Goal: Task Accomplishment & Management: Complete application form

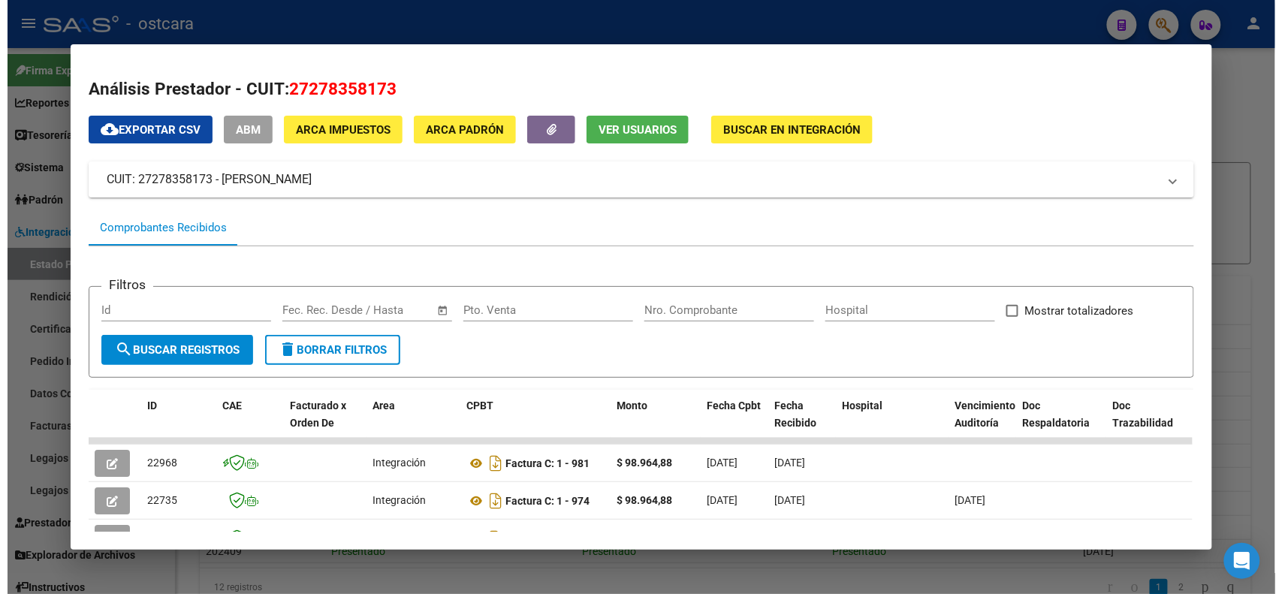
scroll to position [188, 0]
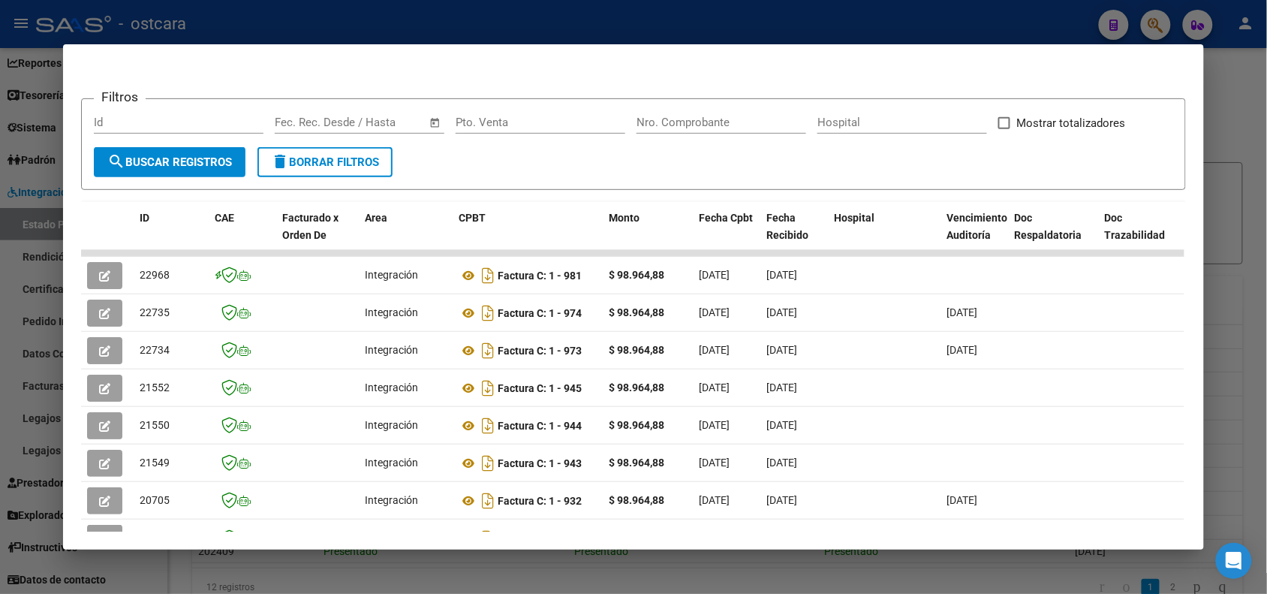
click at [1229, 98] on div at bounding box center [633, 297] width 1267 height 594
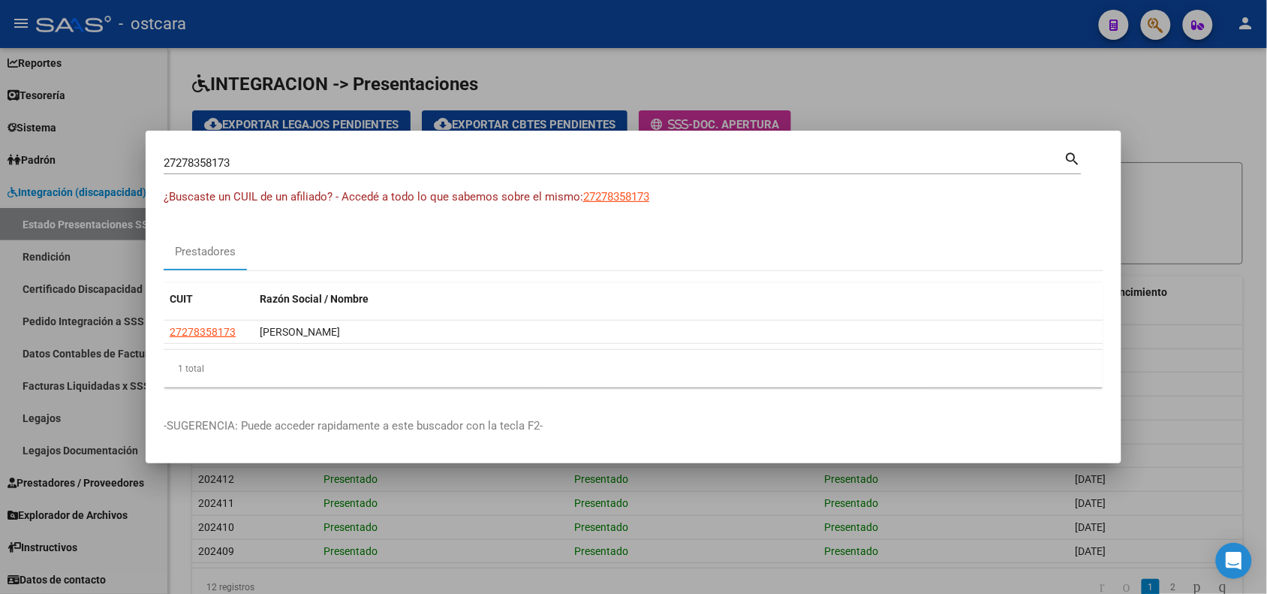
click at [823, 65] on div at bounding box center [633, 297] width 1267 height 594
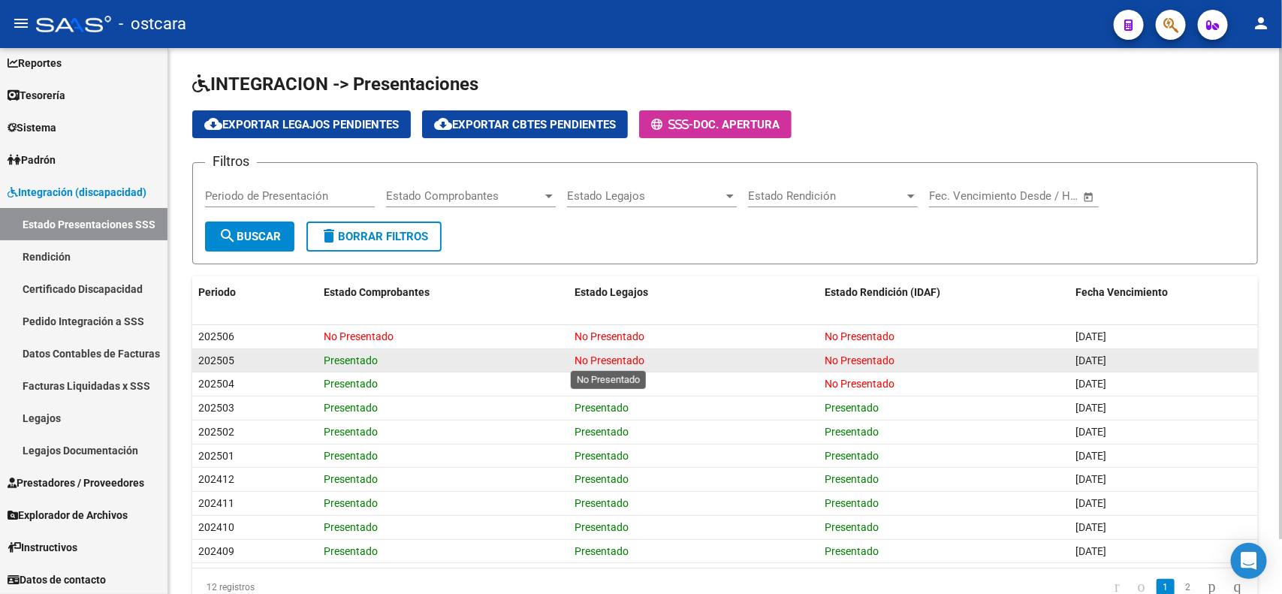
click at [599, 354] on span "No Presentado" at bounding box center [609, 360] width 70 height 12
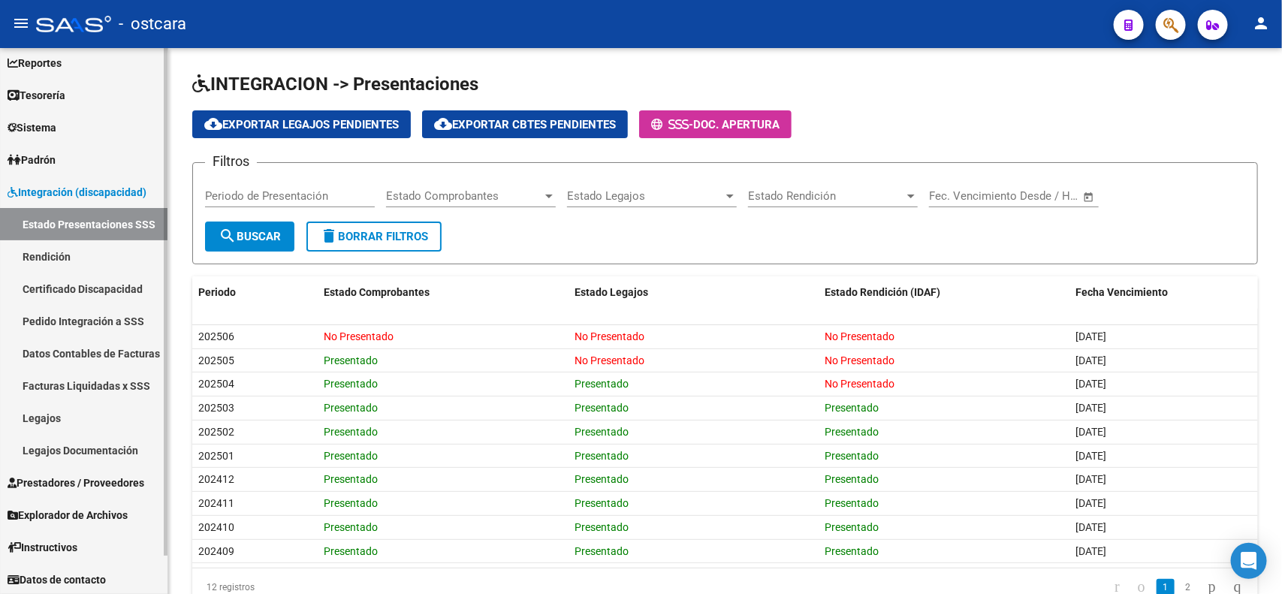
click at [83, 482] on span "Prestadores / Proveedores" at bounding box center [76, 482] width 137 height 17
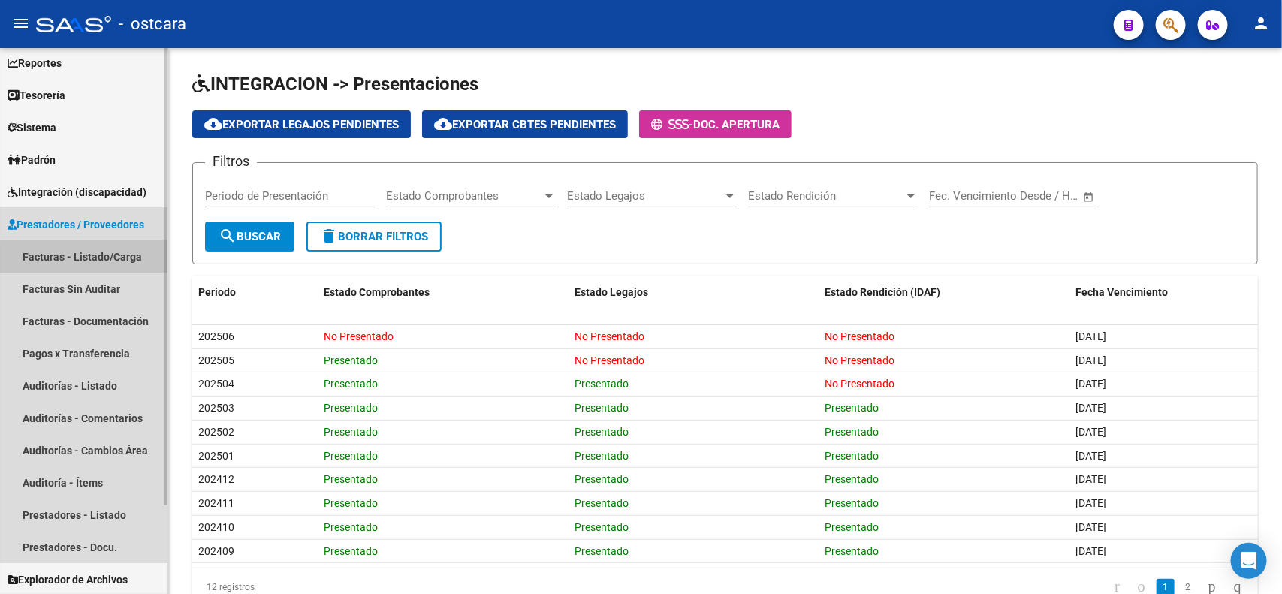
click at [95, 264] on link "Facturas - Listado/Carga" at bounding box center [83, 256] width 167 height 32
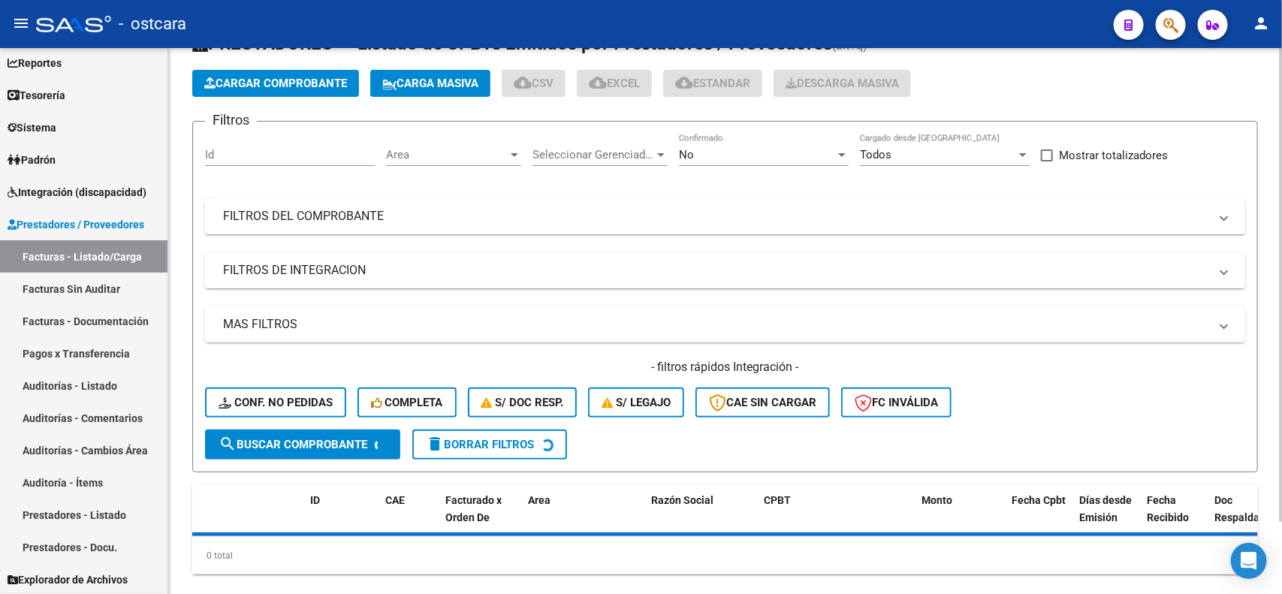
scroll to position [83, 0]
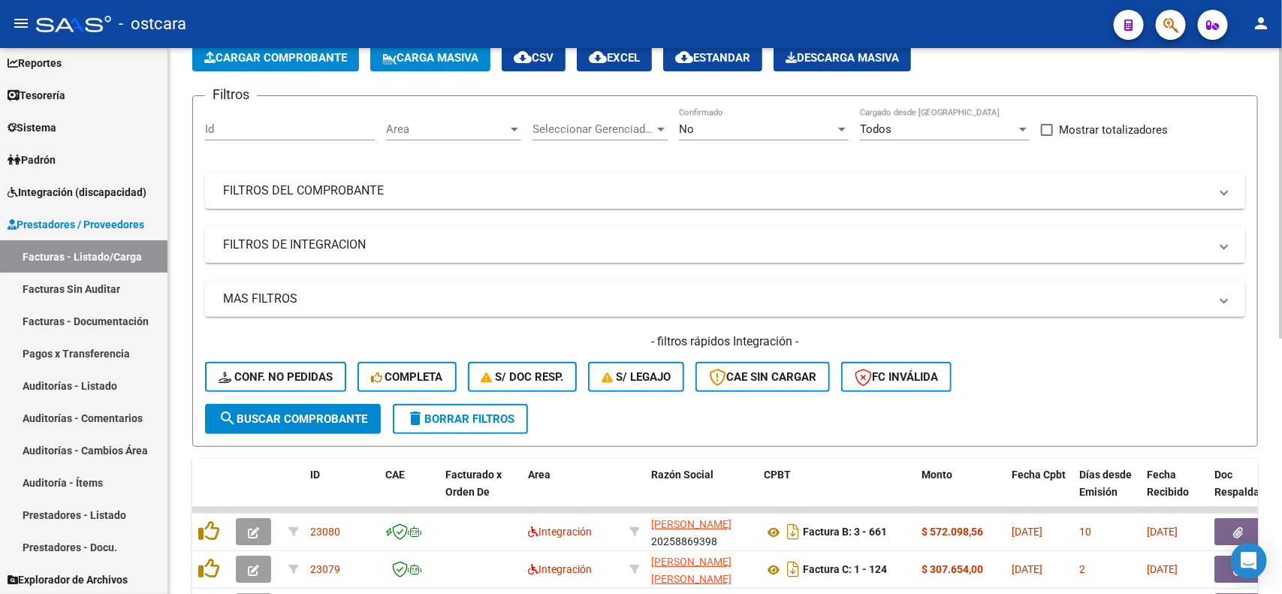
click at [374, 244] on mat-panel-title "FILTROS DE INTEGRACION" at bounding box center [716, 244] width 986 height 17
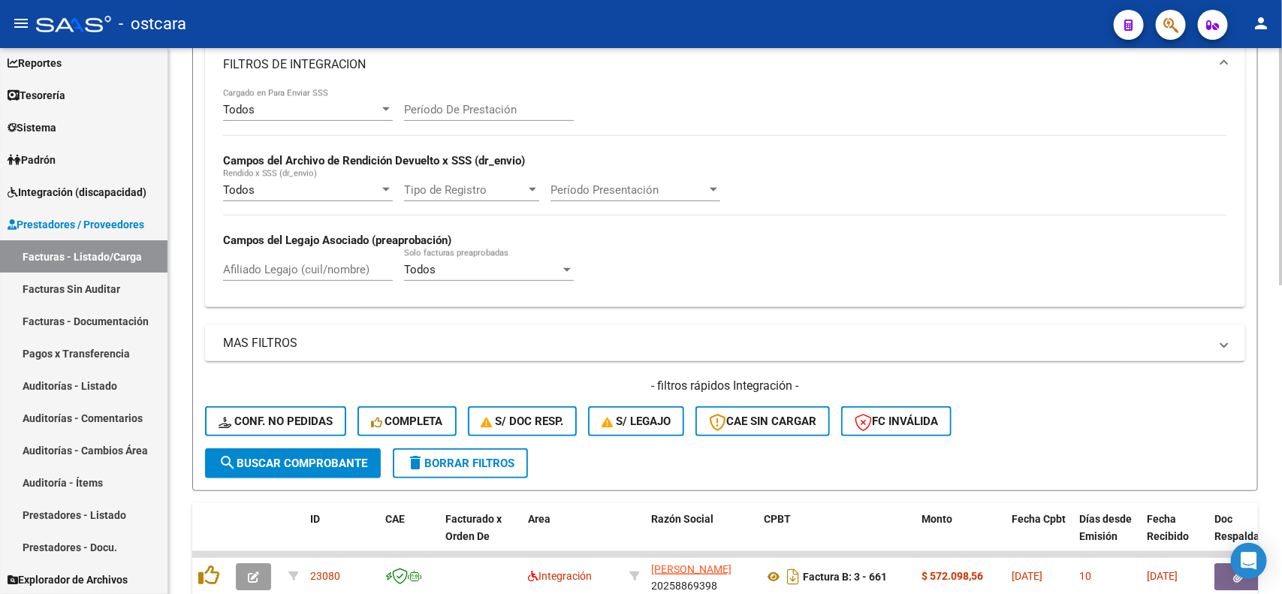
scroll to position [270, 0]
drag, startPoint x: 483, startPoint y: 464, endPoint x: 492, endPoint y: 462, distance: 9.3
click at [483, 463] on button "delete Borrar Filtros" at bounding box center [460, 462] width 135 height 30
click at [911, 419] on span "FC Inválida" at bounding box center [895, 420] width 83 height 14
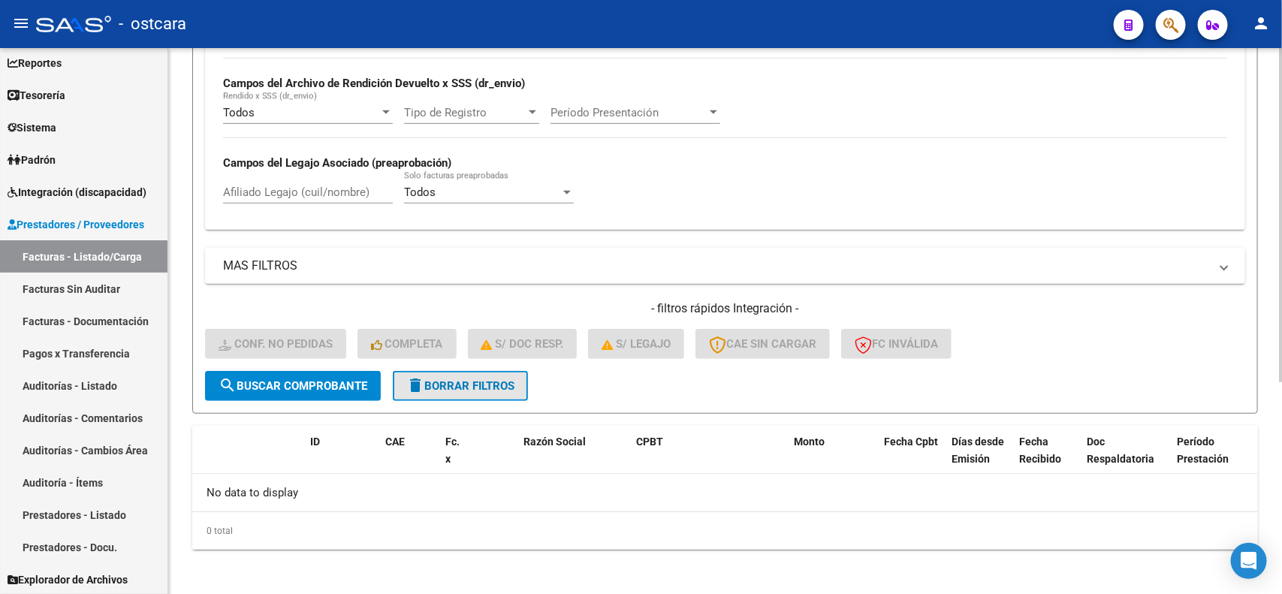
drag, startPoint x: 451, startPoint y: 380, endPoint x: 635, endPoint y: 374, distance: 184.0
click at [452, 380] on span "delete Borrar Filtros" at bounding box center [460, 386] width 108 height 14
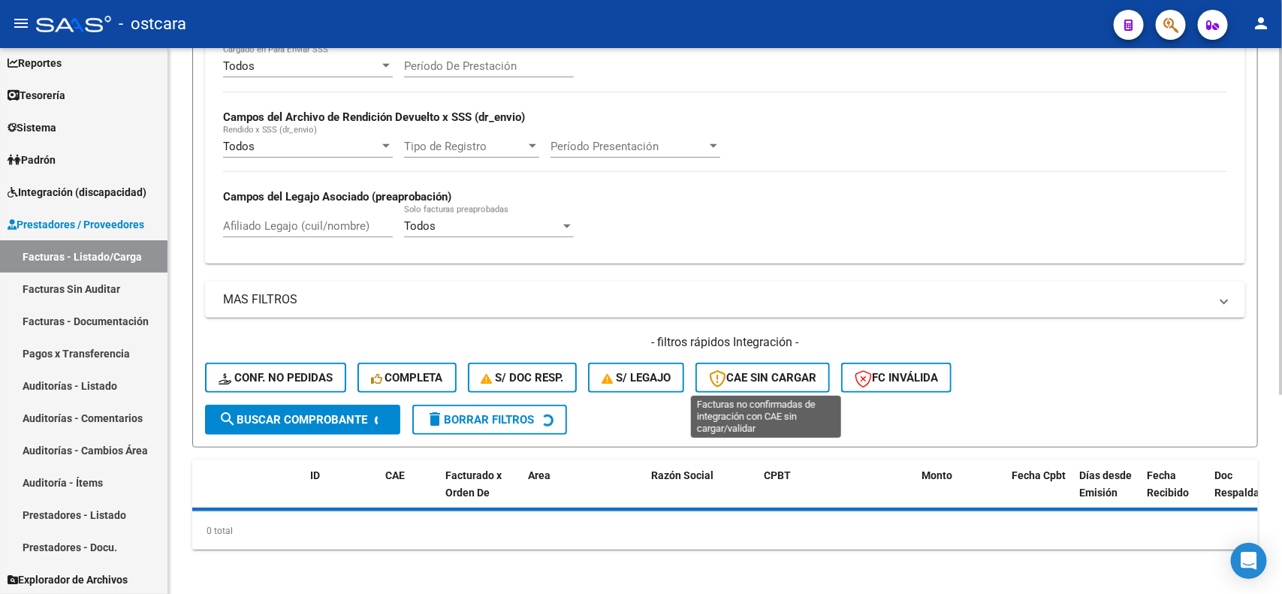
click at [768, 363] on button "CAE SIN CARGAR" at bounding box center [762, 378] width 134 height 30
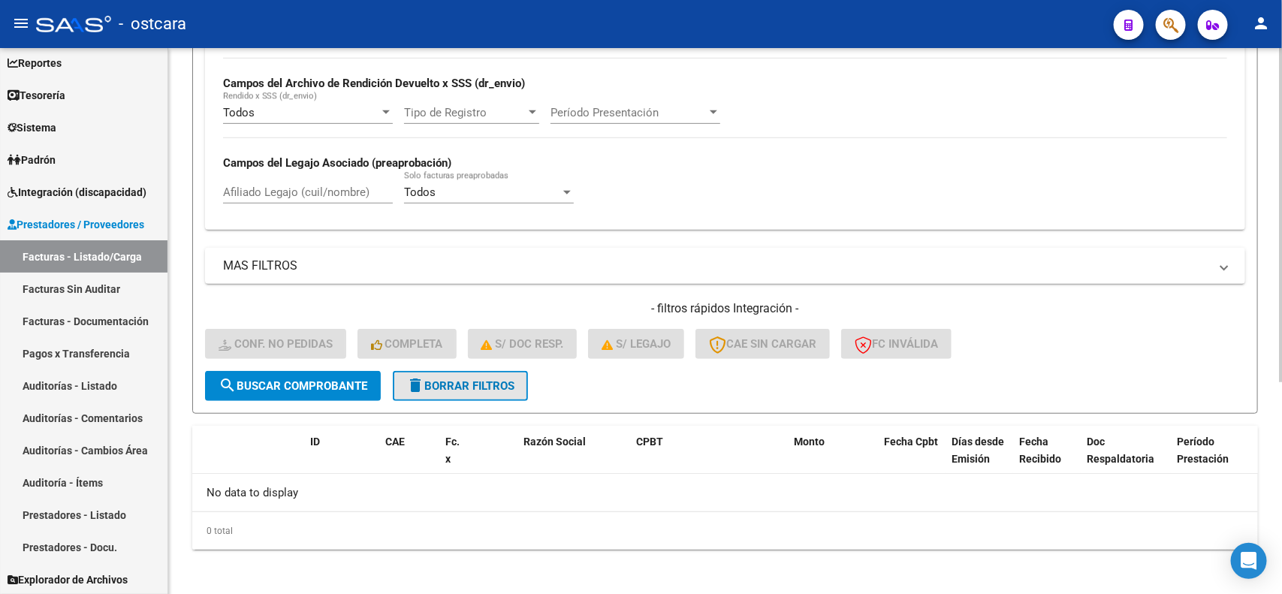
click at [479, 387] on span "delete Borrar Filtros" at bounding box center [460, 386] width 108 height 14
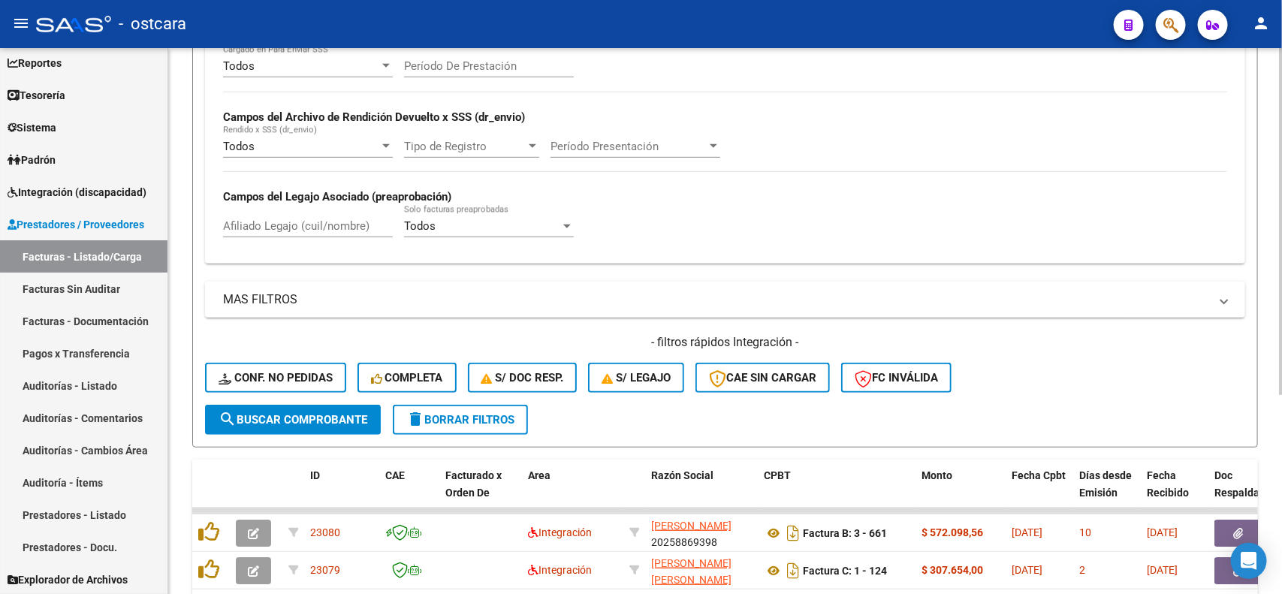
click at [621, 372] on form "Filtros Id Area Area Seleccionar Gerenciador Seleccionar Gerenciador No Confirm…" at bounding box center [724, 157] width 1065 height 582
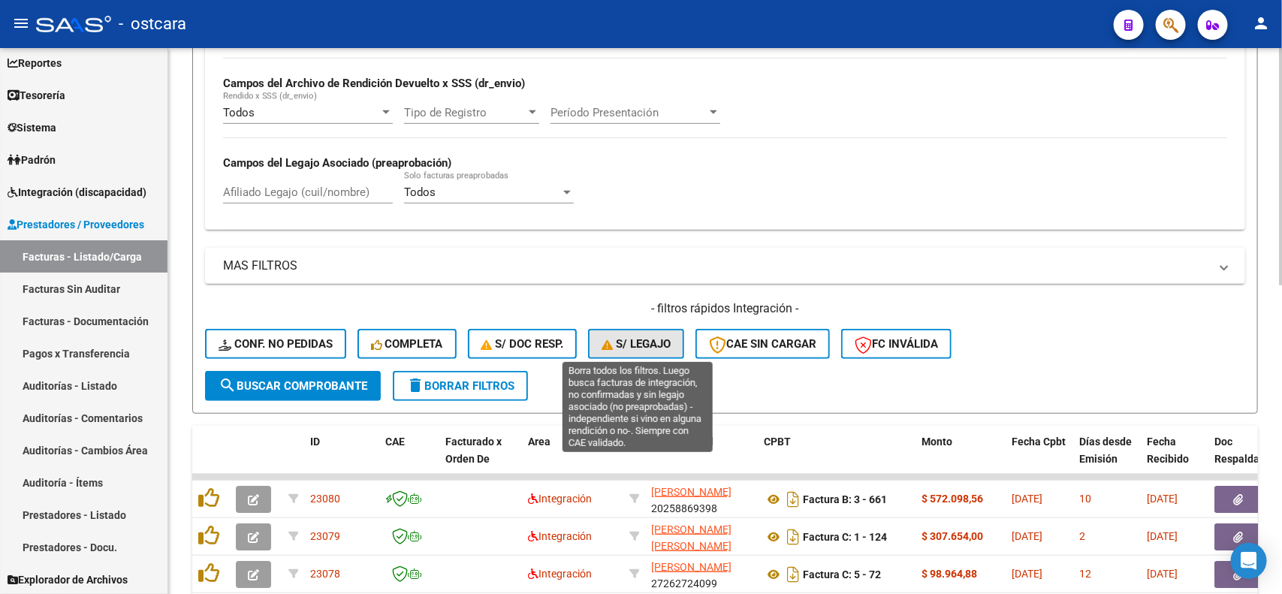
click at [614, 350] on button "S/ legajo" at bounding box center [636, 344] width 96 height 30
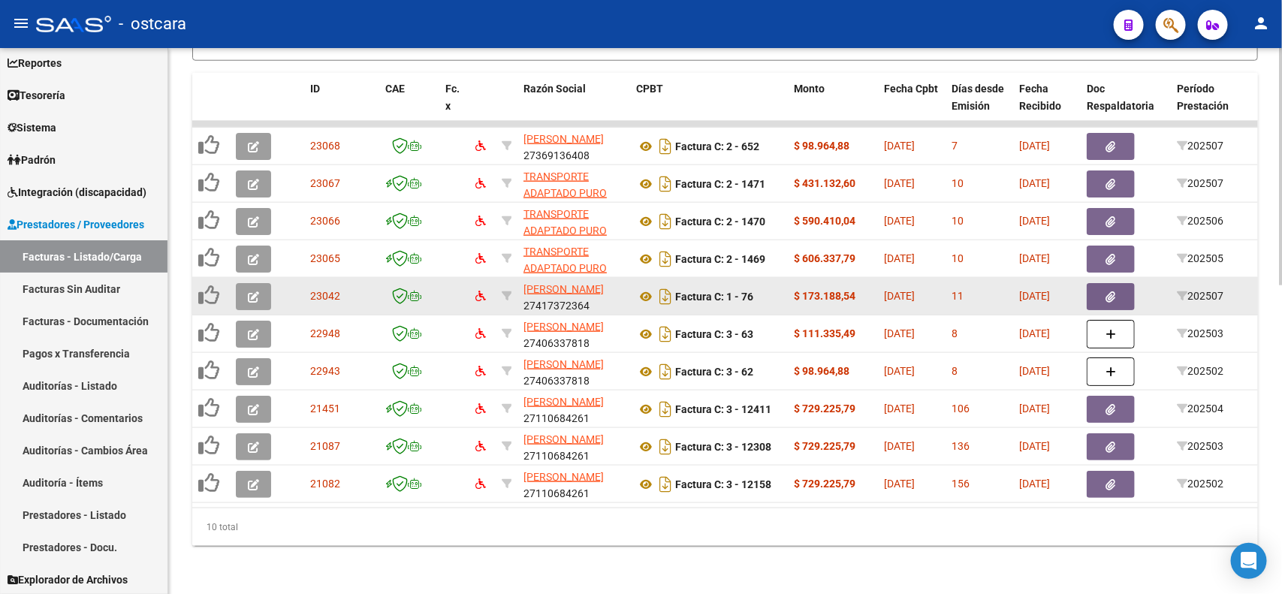
scroll to position [710, 0]
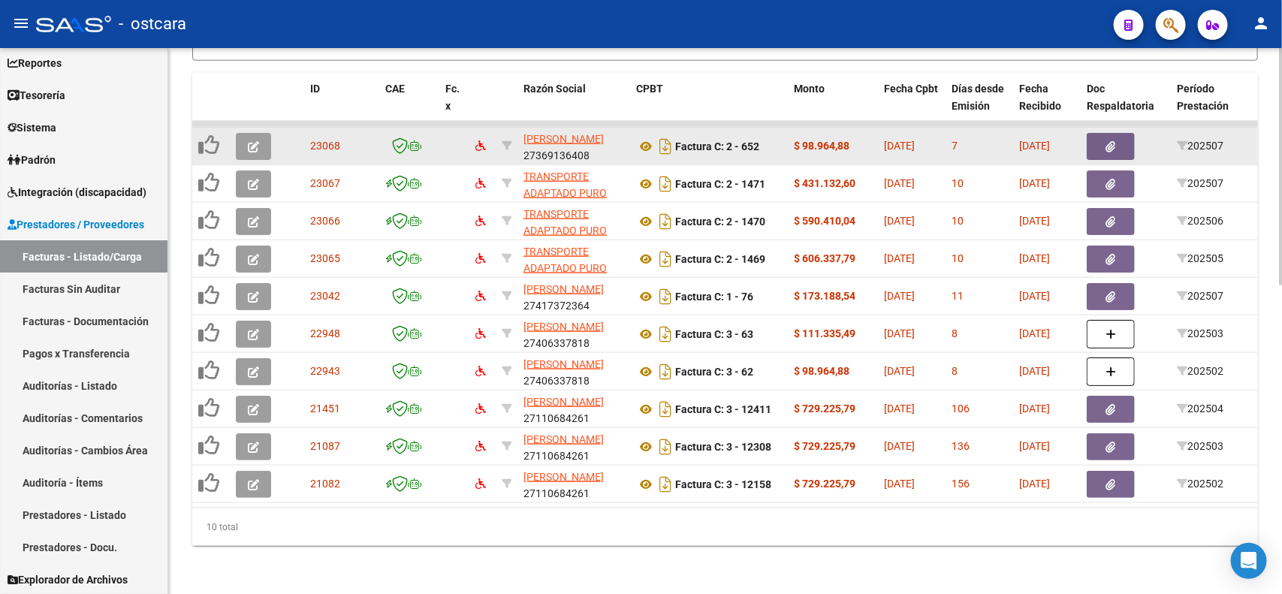
click at [264, 133] on button "button" at bounding box center [253, 146] width 35 height 27
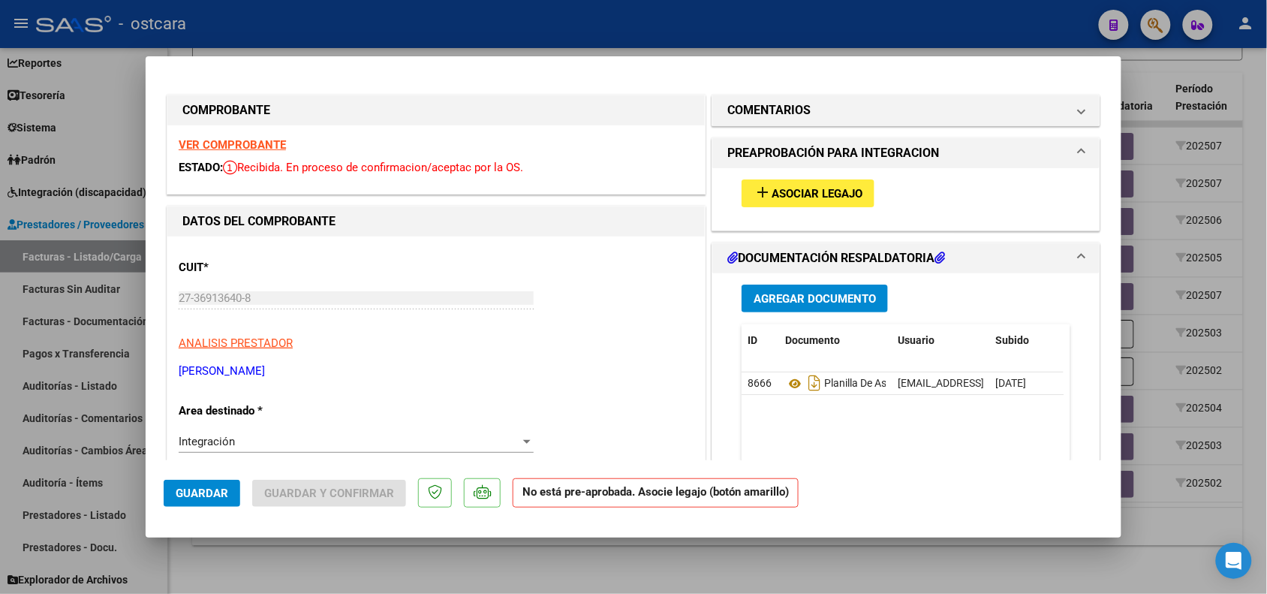
click at [233, 146] on strong "VER COMPROBANTE" at bounding box center [232, 145] width 107 height 14
click at [789, 190] on span "Asociar Legajo" at bounding box center [817, 194] width 91 height 14
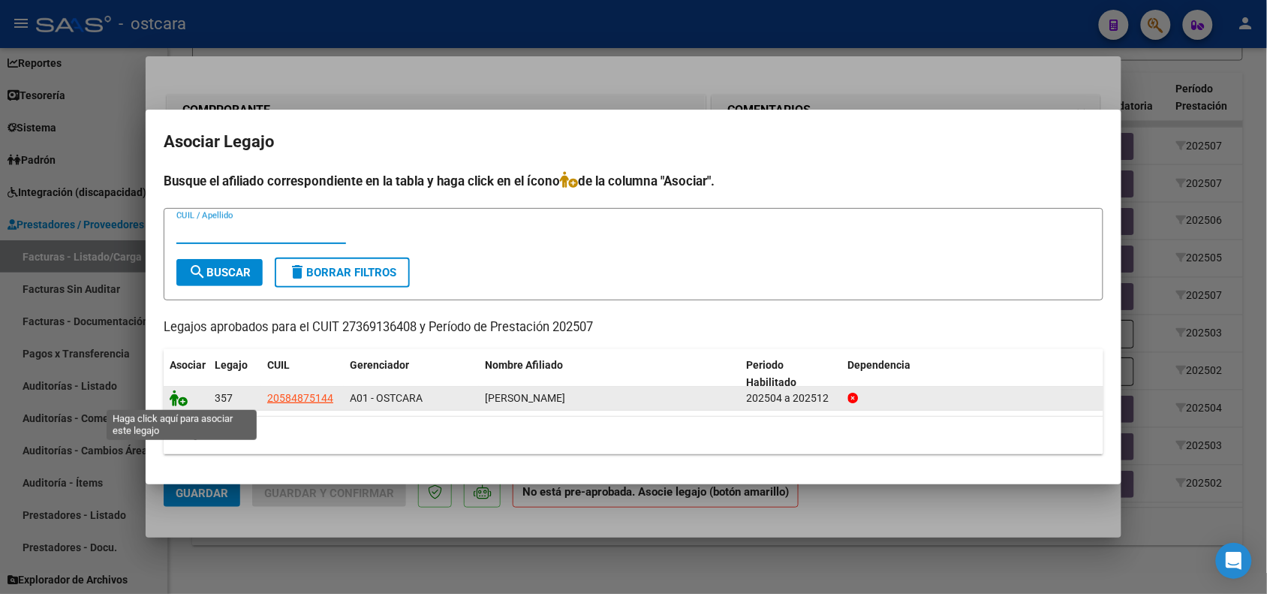
click at [184, 402] on icon at bounding box center [179, 398] width 18 height 17
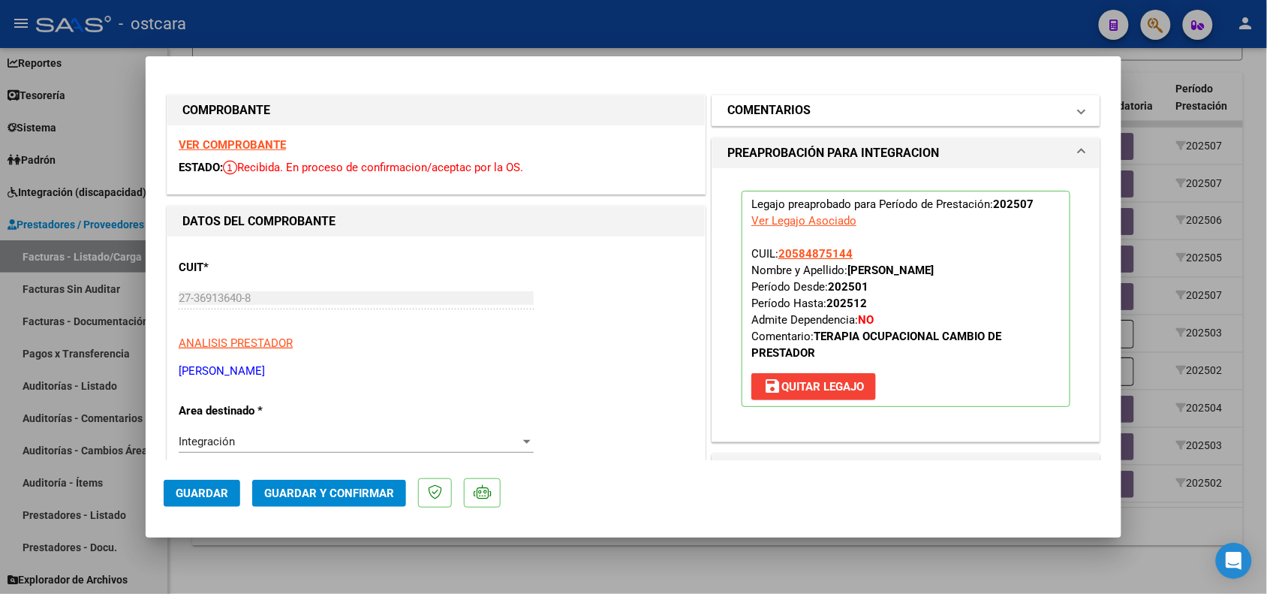
click at [793, 115] on h1 "COMENTARIOS" at bounding box center [768, 110] width 83 height 18
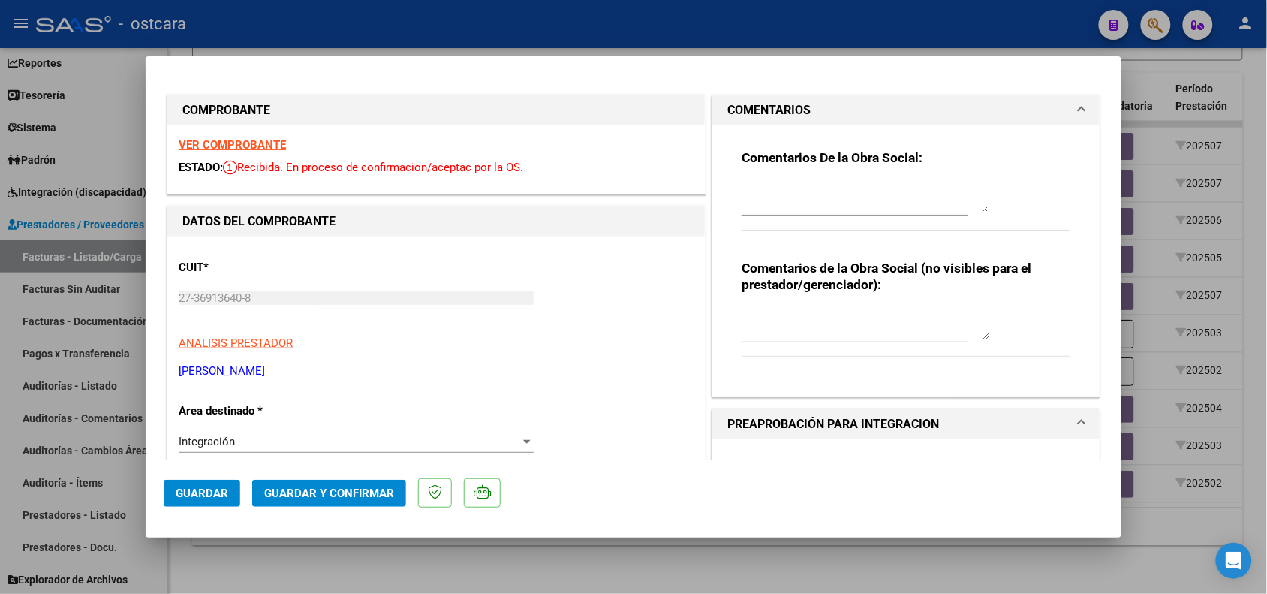
drag, startPoint x: 772, startPoint y: 194, endPoint x: 762, endPoint y: 200, distance: 11.5
click at [772, 195] on textarea at bounding box center [866, 197] width 248 height 30
type textarea "r"
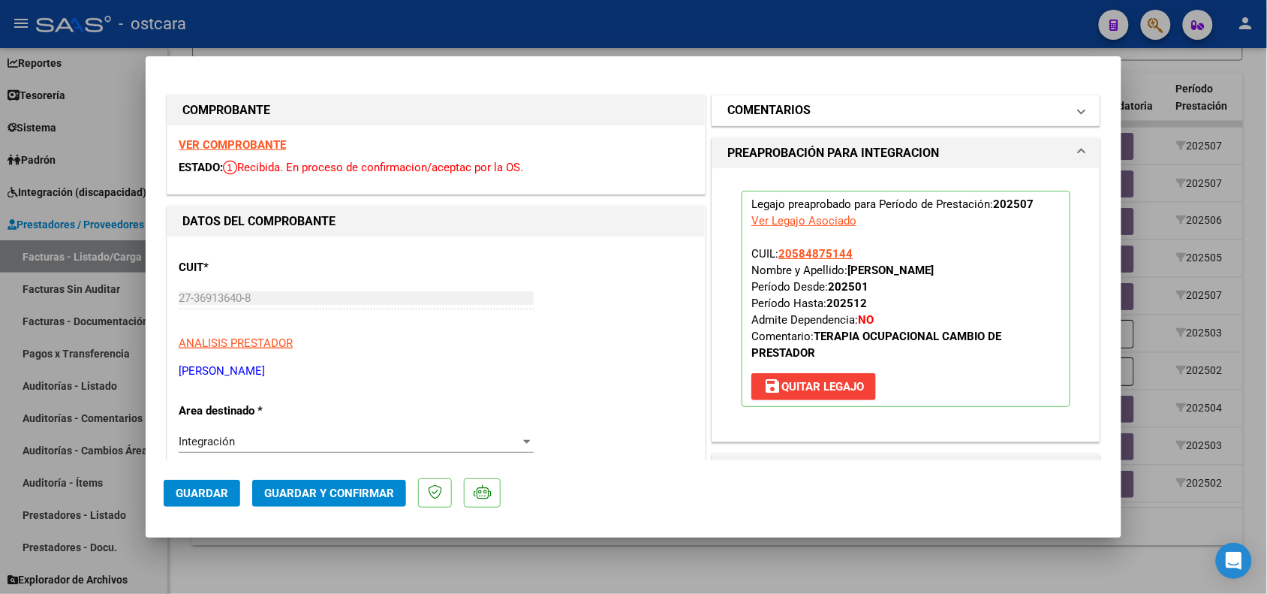
click at [805, 109] on mat-panel-title "COMENTARIOS" at bounding box center [896, 110] width 339 height 18
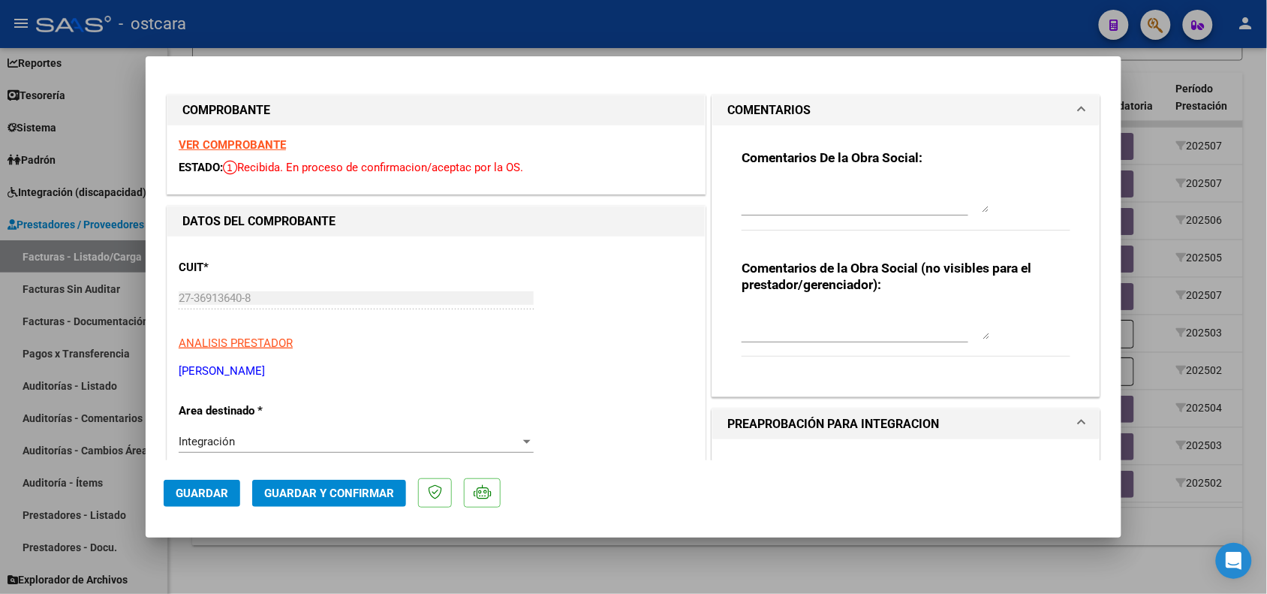
click at [789, 180] on div at bounding box center [866, 197] width 248 height 36
drag, startPoint x: 875, startPoint y: 207, endPoint x: 708, endPoint y: 174, distance: 170.6
click at [712, 174] on div "Comentarios De la Obra Social: RECUERDE QUE [PERSON_NAME] DEBE ASOCIAR EL LEGAJ…" at bounding box center [905, 261] width 387 height 272
click at [822, 193] on textarea "RECUERDE QUE [PERSON_NAME] DEBE ASOCIAR EL LEGAJO DEL AFILIADO" at bounding box center [866, 197] width 248 height 30
type textarea "RECUERDE QUE SIEMPRE DEBE ASOCIAR EL LEGAJO DEL AFILIADO"
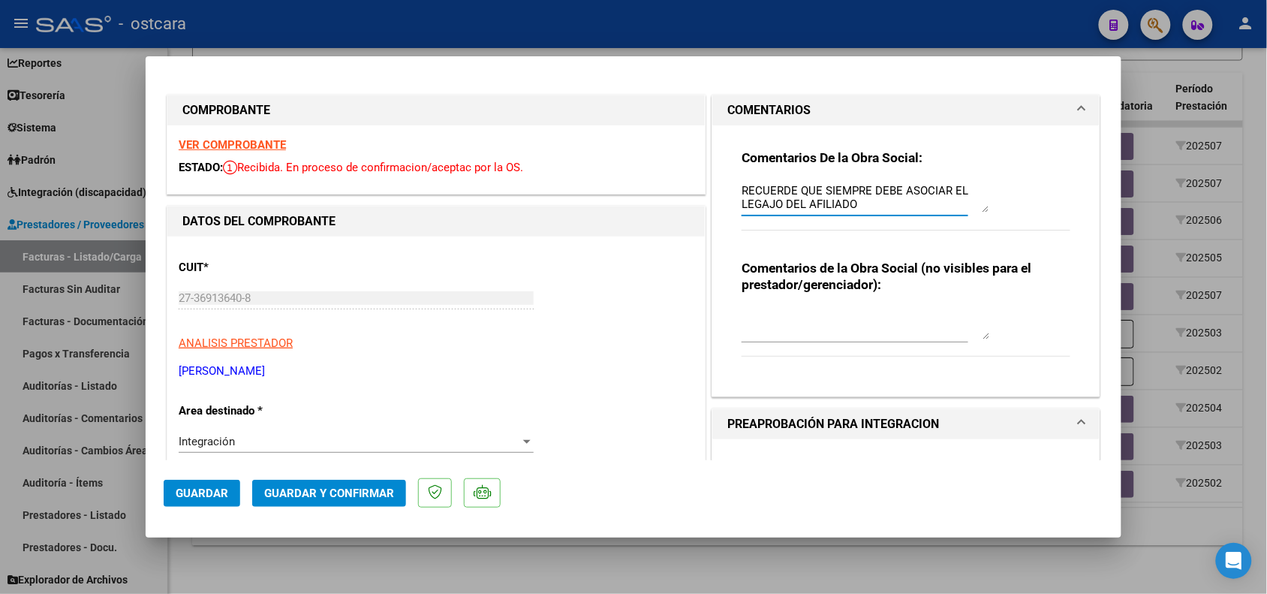
drag, startPoint x: 864, startPoint y: 206, endPoint x: 728, endPoint y: 182, distance: 138.1
click at [730, 182] on div "Comentarios De la Obra Social: RECUERDE QUE SIEMPRE DEBE ASOCIAR EL LEGAJO DEL …" at bounding box center [905, 255] width 351 height 260
click at [219, 495] on span "Guardar" at bounding box center [202, 493] width 53 height 14
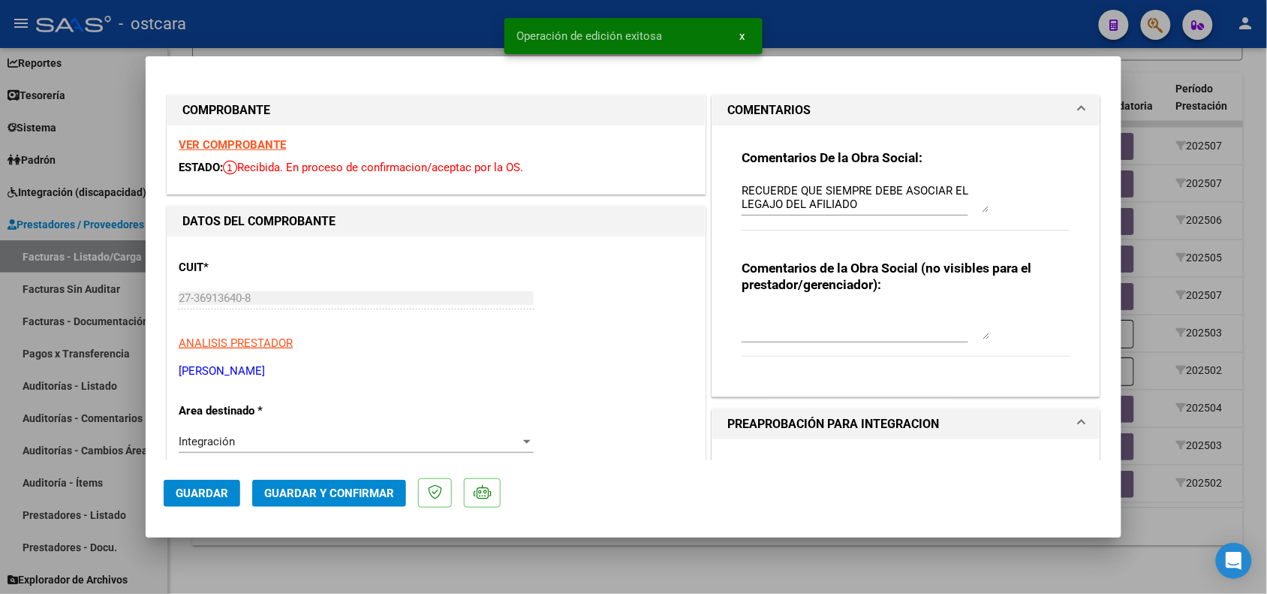
click at [504, 562] on div at bounding box center [633, 297] width 1267 height 594
type input "$ 0,00"
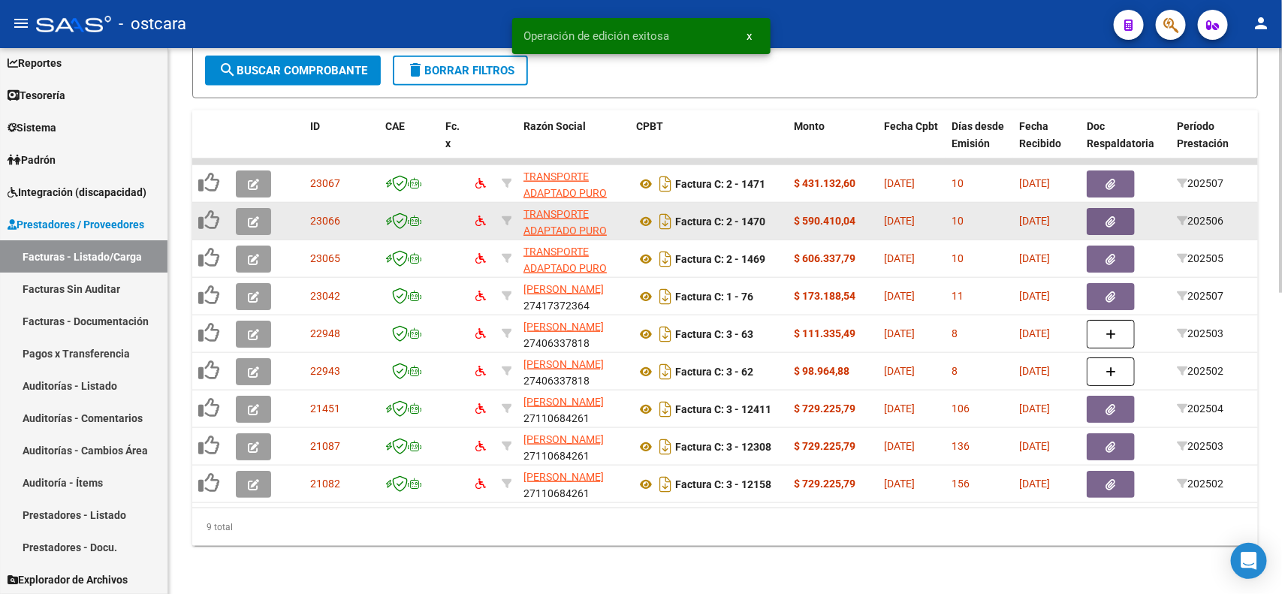
scroll to position [673, 0]
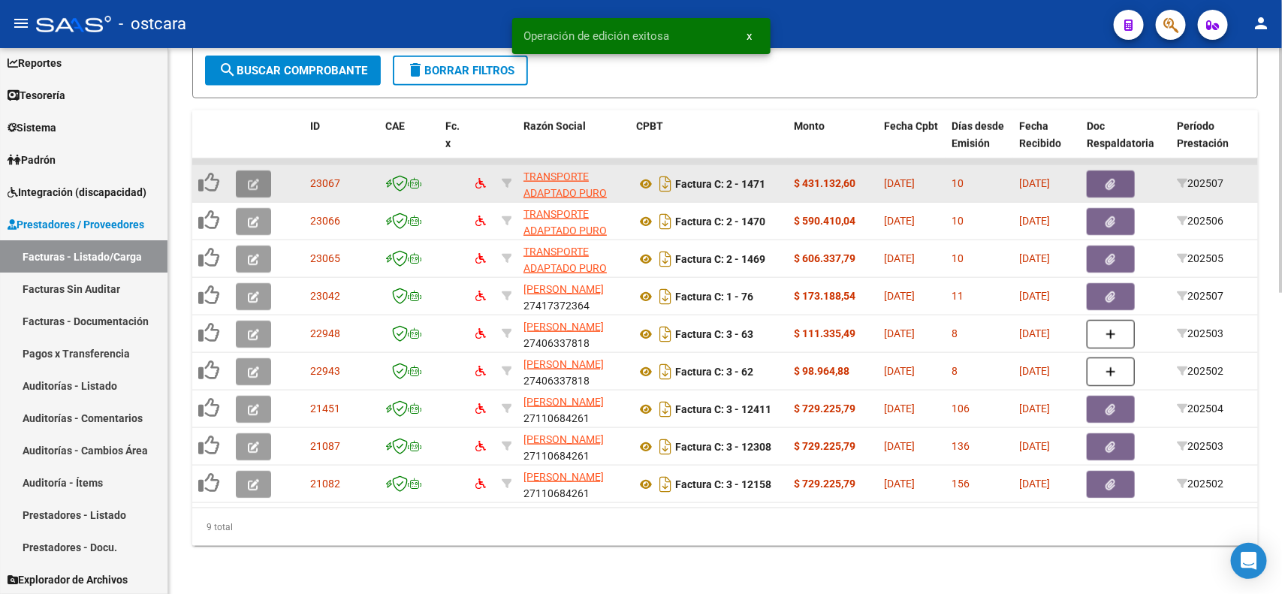
click at [248, 179] on icon "button" at bounding box center [253, 184] width 11 height 11
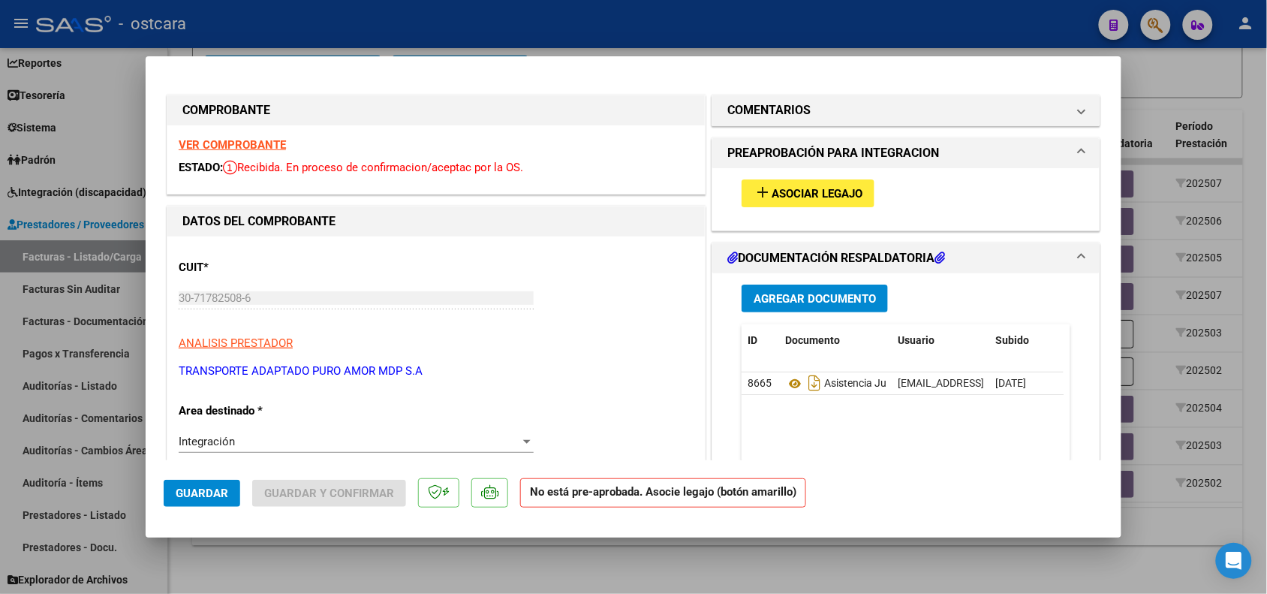
click at [259, 139] on strong "VER COMPROBANTE" at bounding box center [232, 145] width 107 height 14
click at [822, 194] on span "Asociar Legajo" at bounding box center [817, 194] width 91 height 14
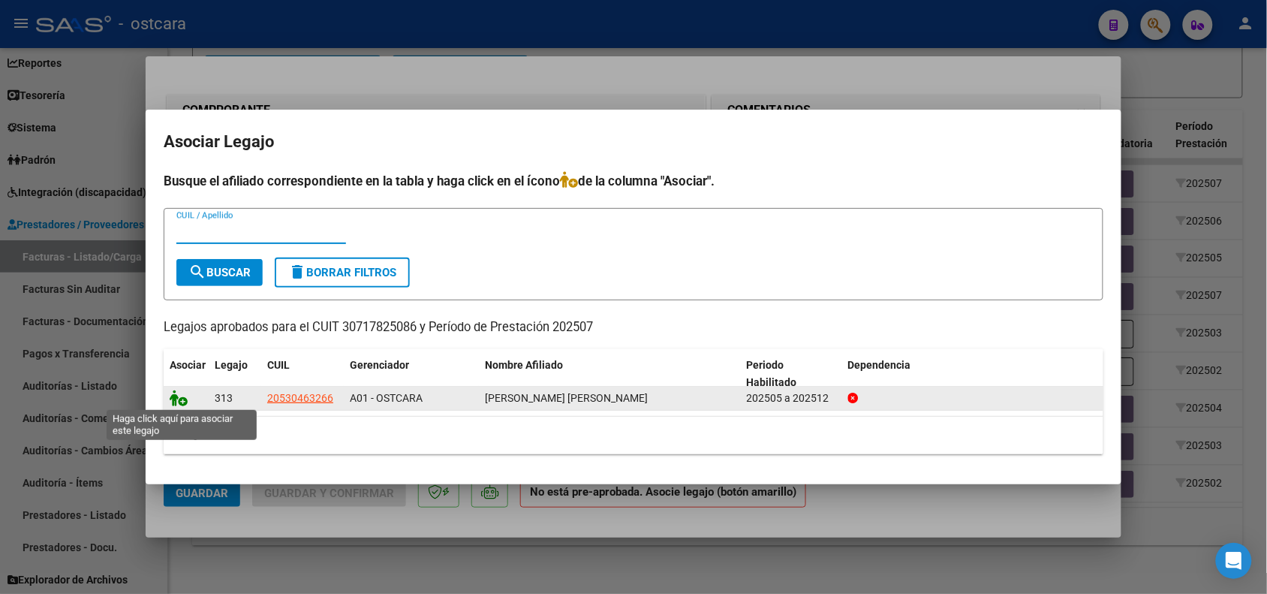
click at [170, 399] on icon at bounding box center [179, 398] width 18 height 17
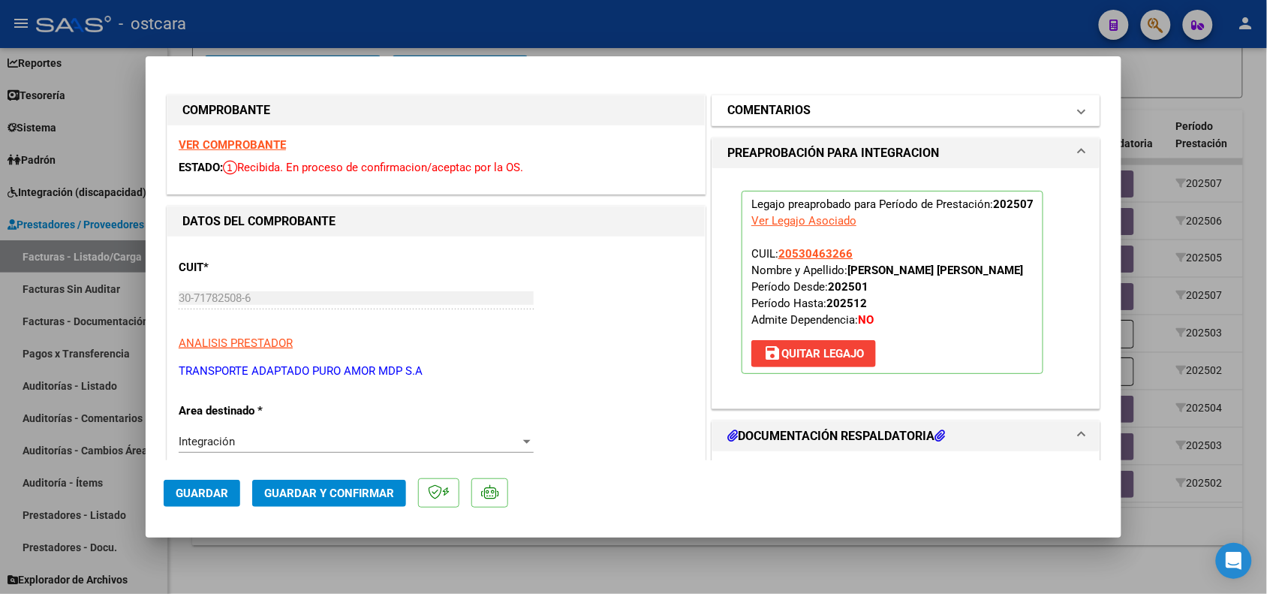
click at [831, 109] on mat-panel-title "COMENTARIOS" at bounding box center [896, 110] width 339 height 18
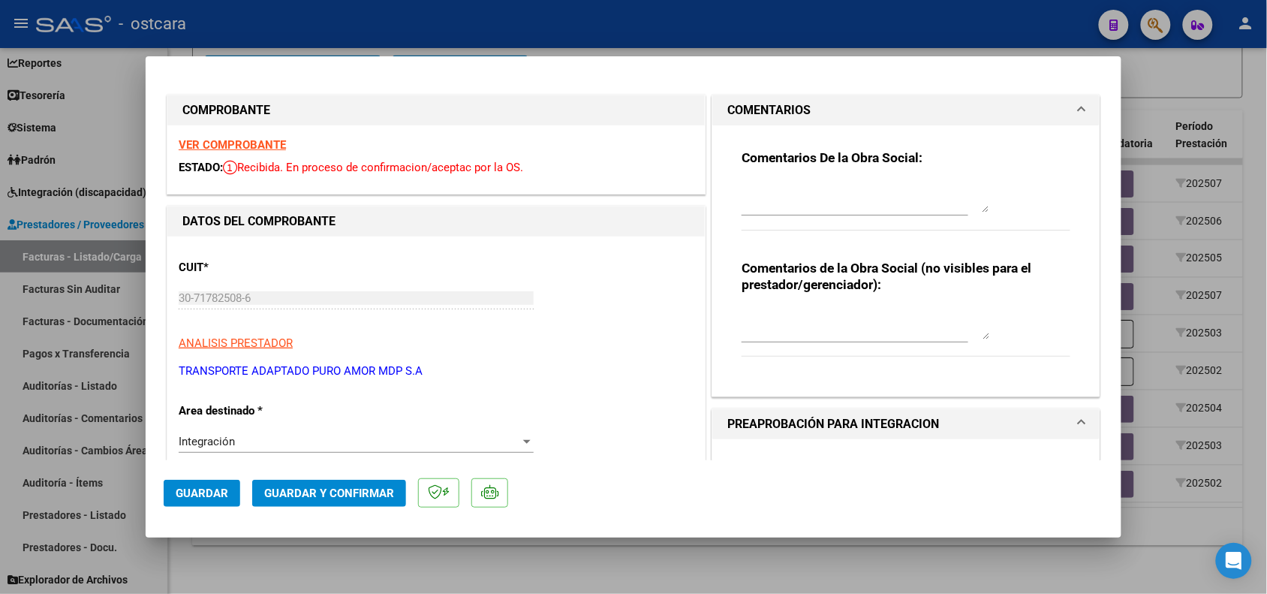
click at [771, 199] on textarea at bounding box center [866, 197] width 248 height 30
paste textarea "RECUERDE QUE SIEMPRE DEBE ASOCIAR EL LEGAJO DEL AFILIADO"
type textarea "RECUERDE QUE SIEMPRE DEBE ASOCIAR EL LEGAJO DEL AFILIADO"
click at [207, 492] on span "Guardar" at bounding box center [202, 493] width 53 height 14
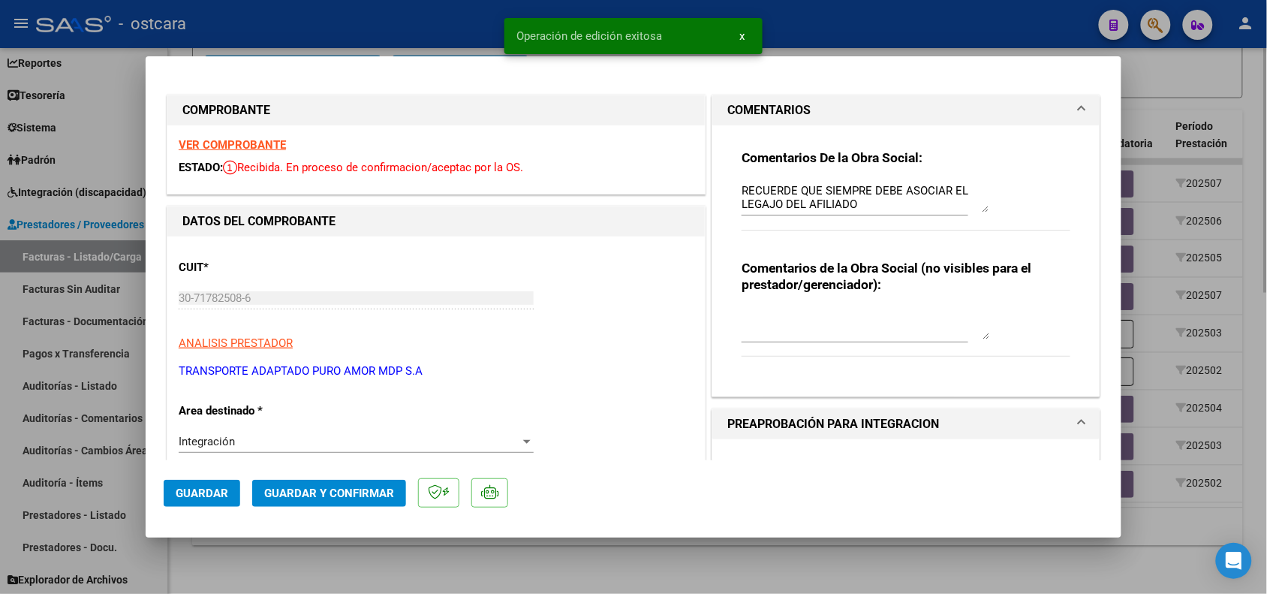
click at [280, 583] on div at bounding box center [633, 297] width 1267 height 594
type input "$ 0,00"
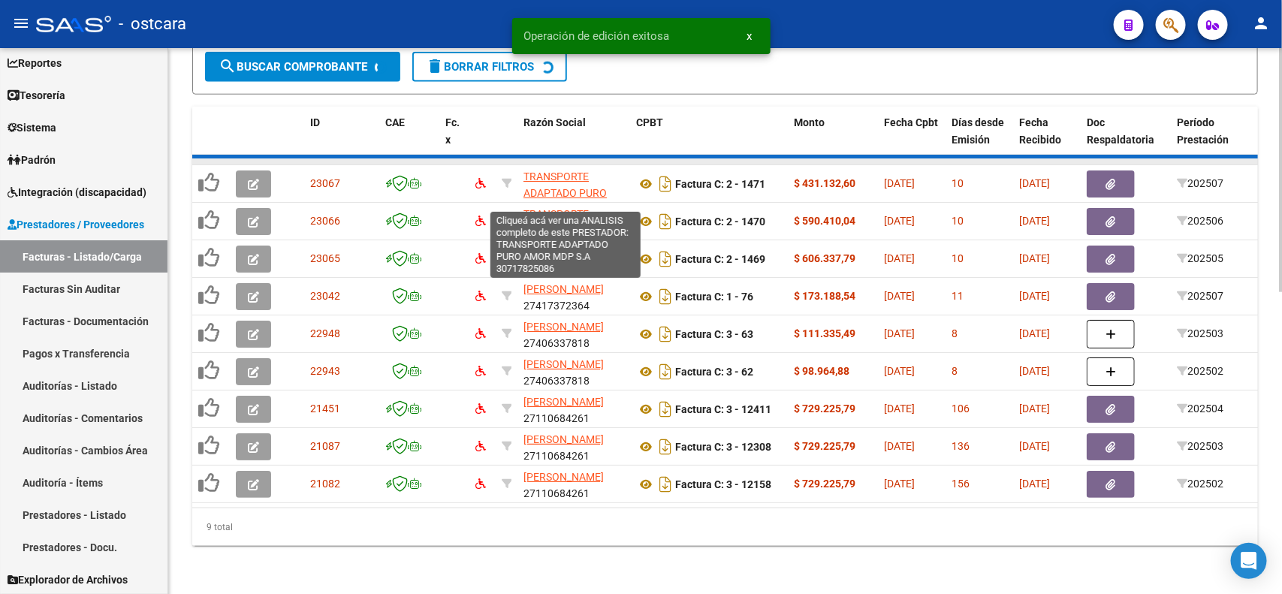
scroll to position [635, 0]
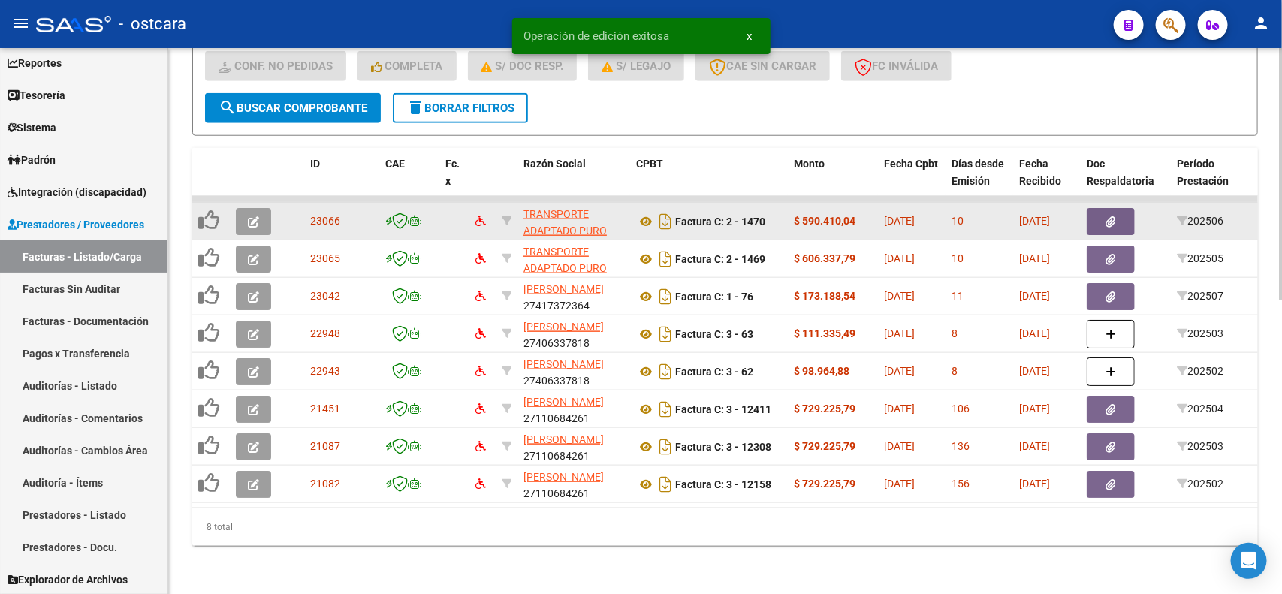
click at [250, 216] on icon "button" at bounding box center [253, 221] width 11 height 11
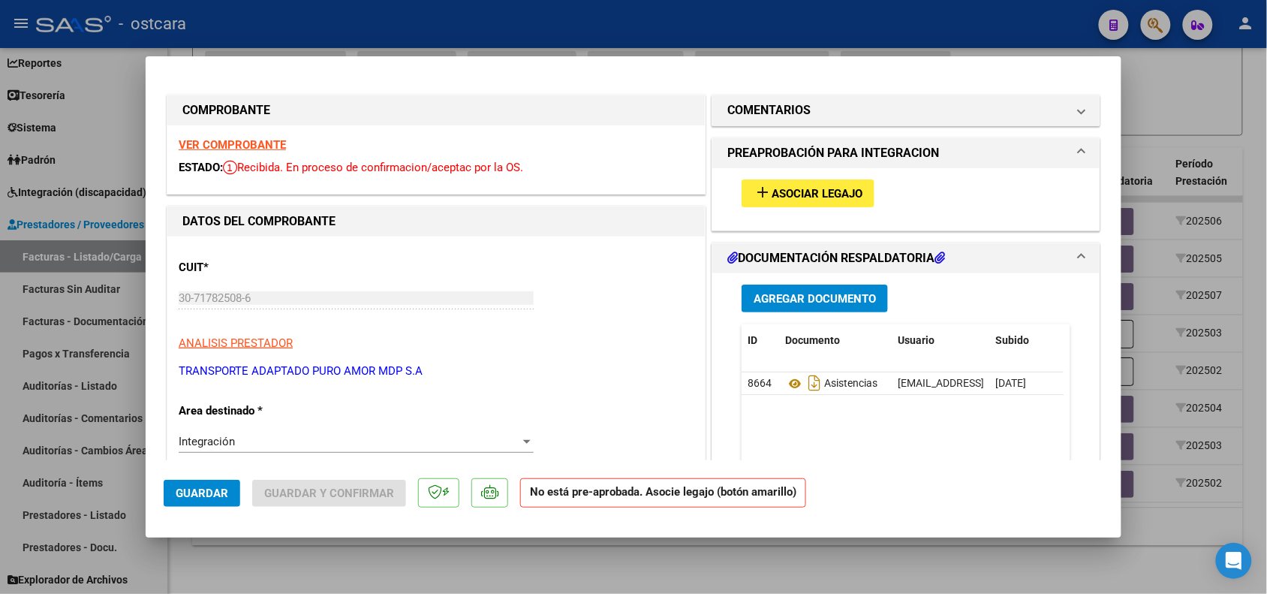
click at [264, 152] on div "VER COMPROBANTE ESTADO: Recibida. En proceso de confirmacion/aceptac por la OS." at bounding box center [436, 159] width 538 height 68
click at [264, 145] on strong "VER COMPROBANTE" at bounding box center [232, 145] width 107 height 14
click at [842, 190] on span "Asociar Legajo" at bounding box center [817, 194] width 91 height 14
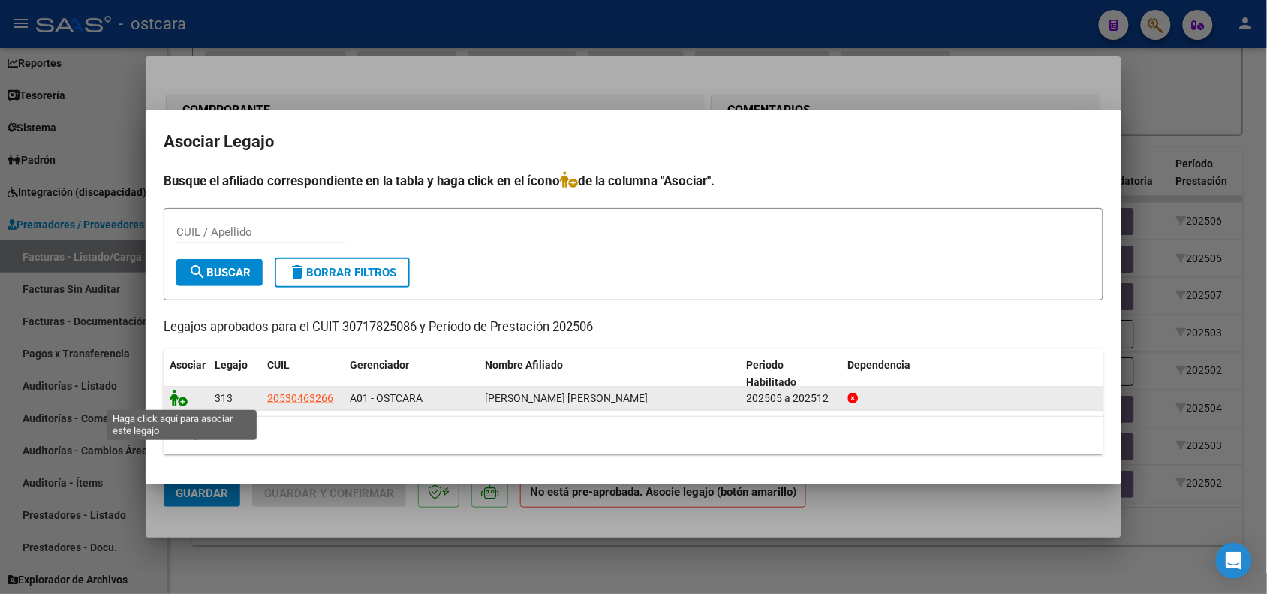
click at [178, 394] on icon at bounding box center [179, 398] width 18 height 17
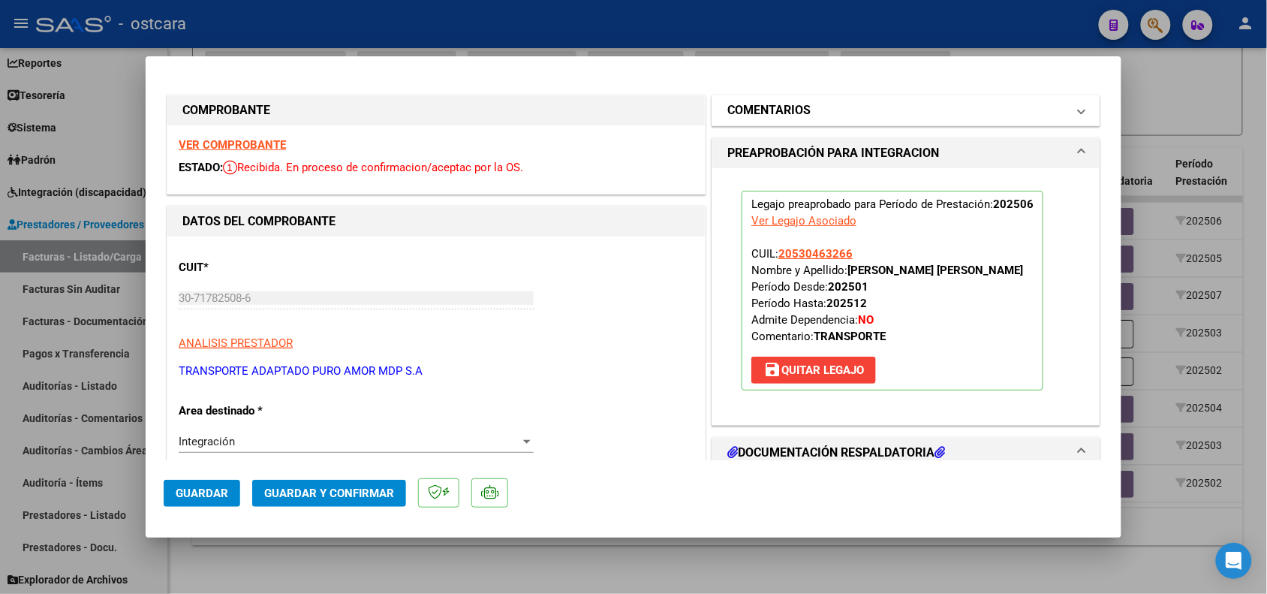
click at [789, 113] on h1 "COMENTARIOS" at bounding box center [768, 110] width 83 height 18
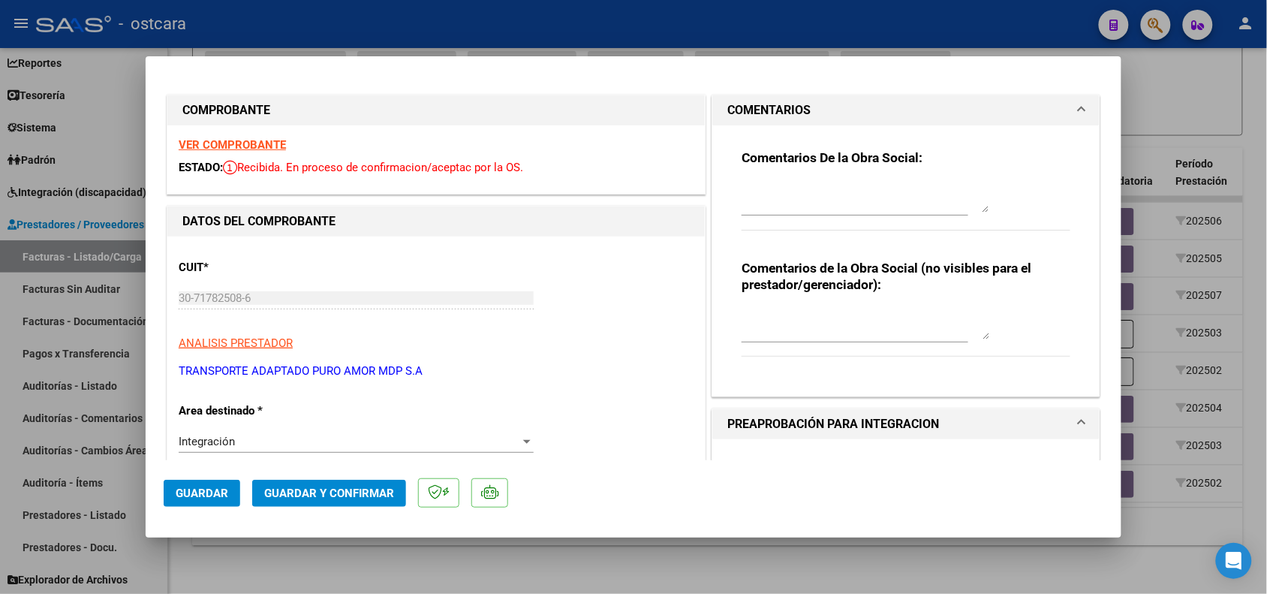
click at [772, 196] on textarea at bounding box center [866, 197] width 248 height 30
paste textarea "RECUERDE QUE SIEMPRE DEBE ASOCIAR EL LEGAJO DEL AFILIADO"
type textarea "RECUERDE QUE SIEMPRE DEBE ASOCIAR EL LEGAJO DEL AFILIADO"
click at [209, 492] on span "Guardar" at bounding box center [202, 493] width 53 height 14
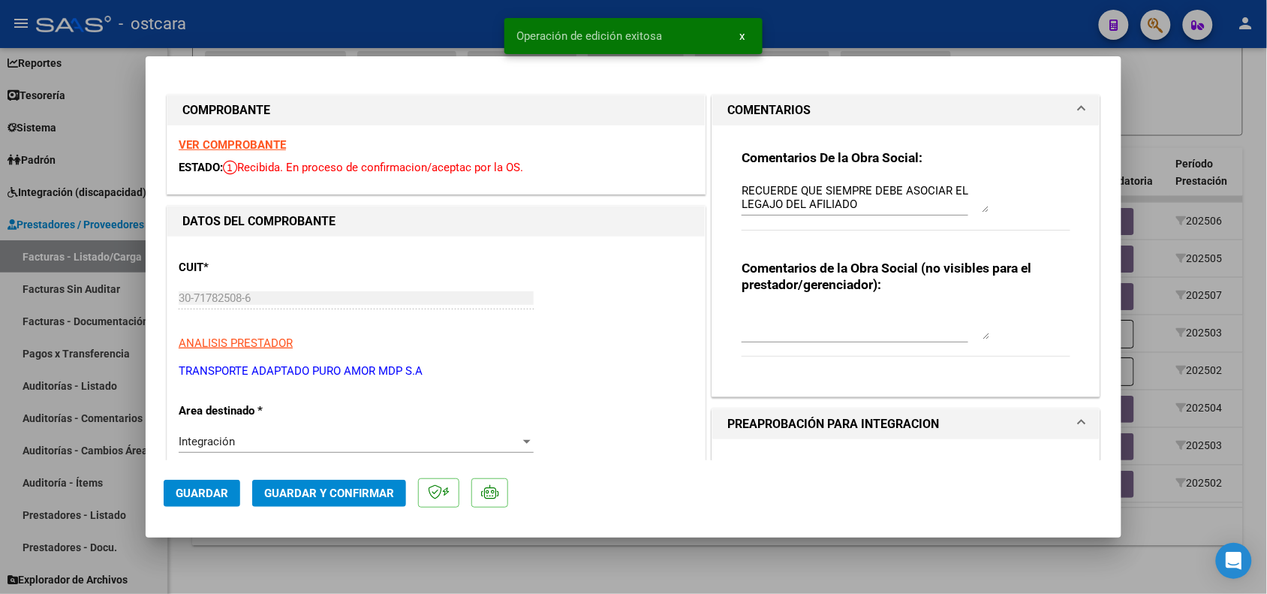
click at [270, 571] on div at bounding box center [633, 297] width 1267 height 594
type input "$ 0,00"
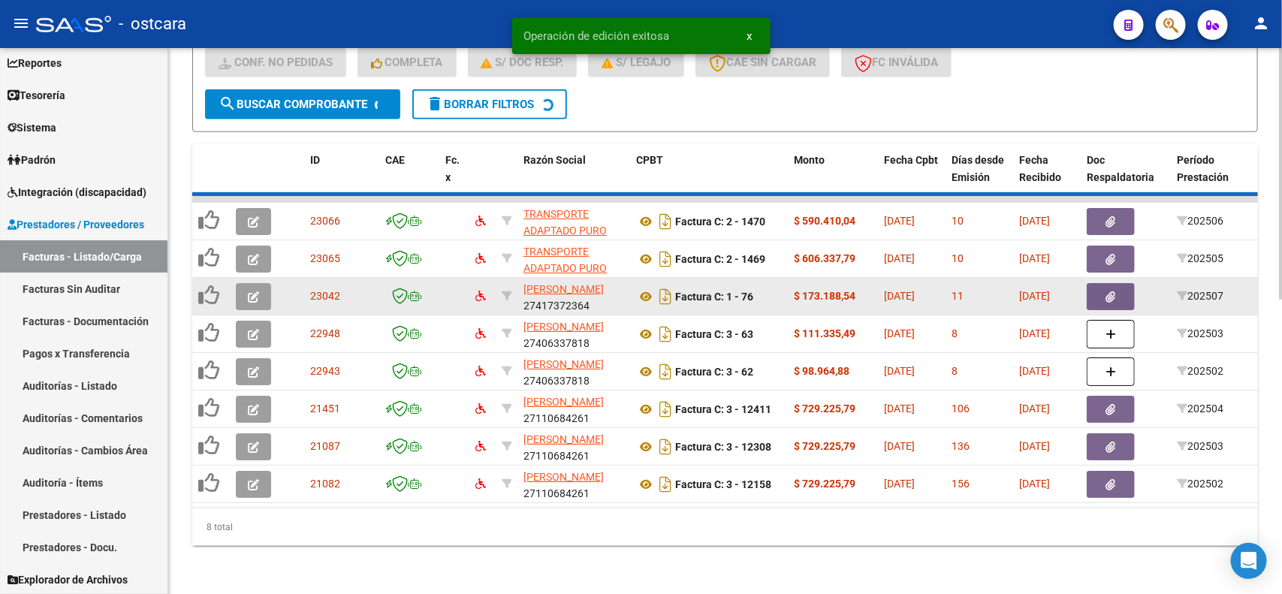
scroll to position [598, 0]
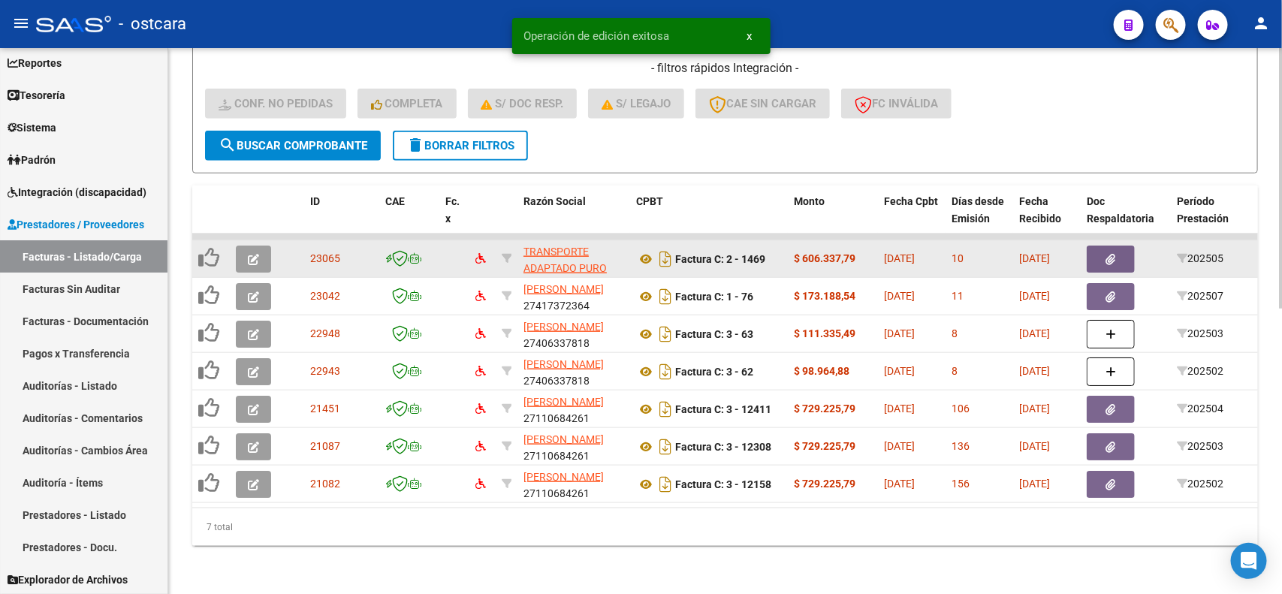
click at [248, 254] on icon "button" at bounding box center [253, 259] width 11 height 11
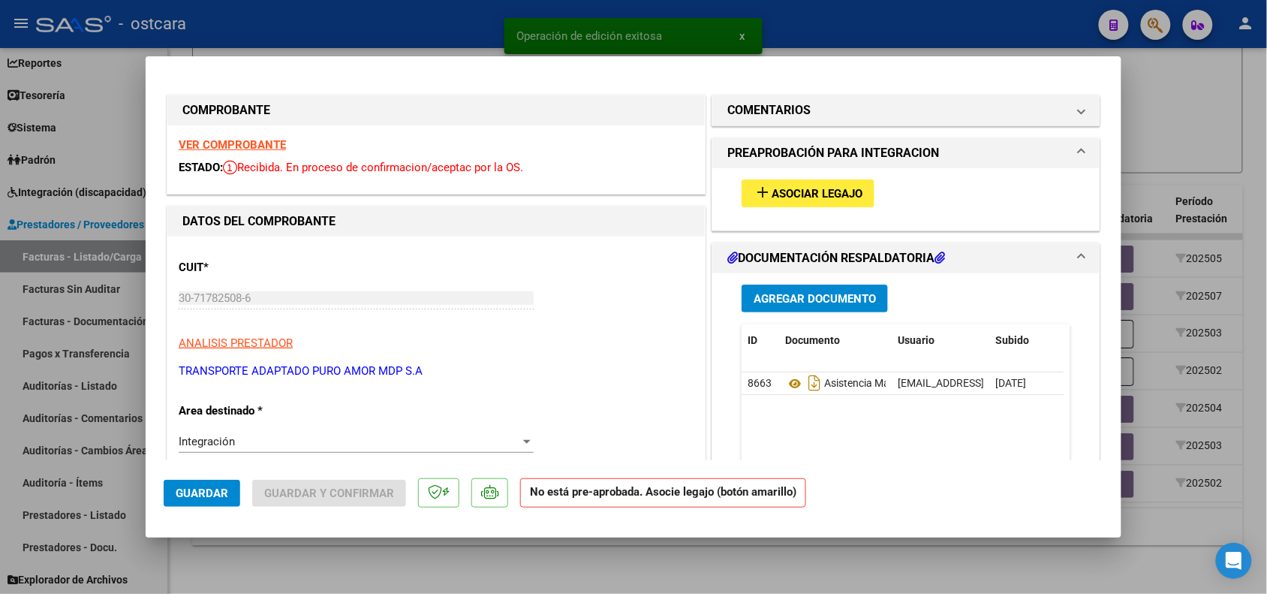
click at [239, 150] on strong "VER COMPROBANTE" at bounding box center [232, 145] width 107 height 14
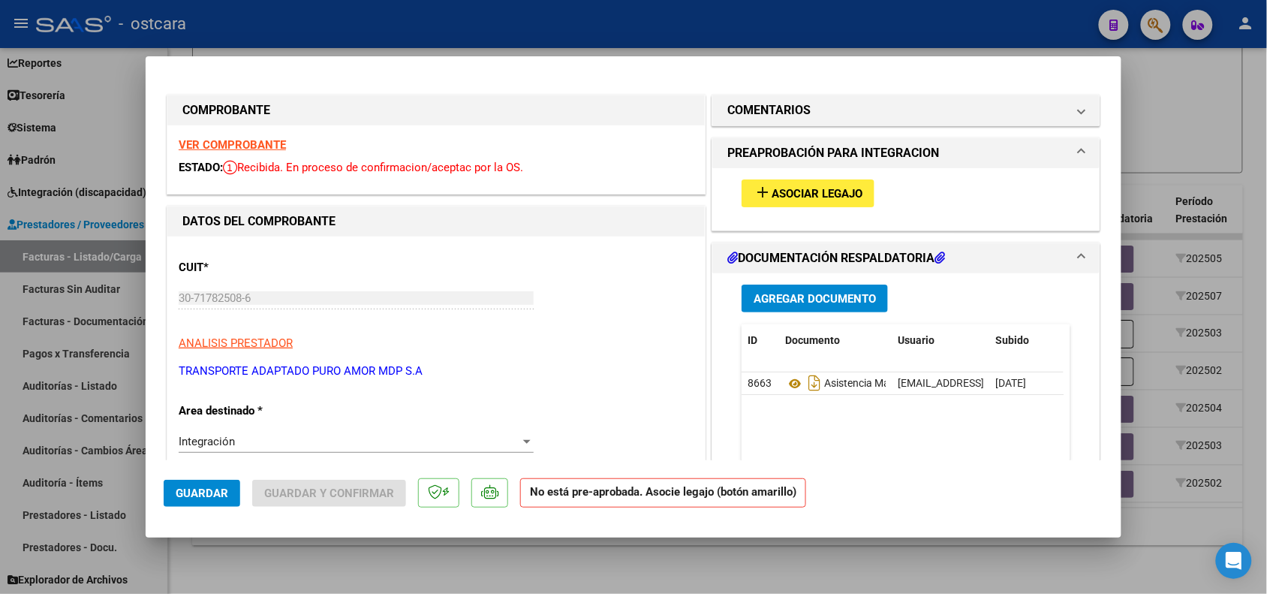
click at [802, 189] on span "Asociar Legajo" at bounding box center [817, 194] width 91 height 14
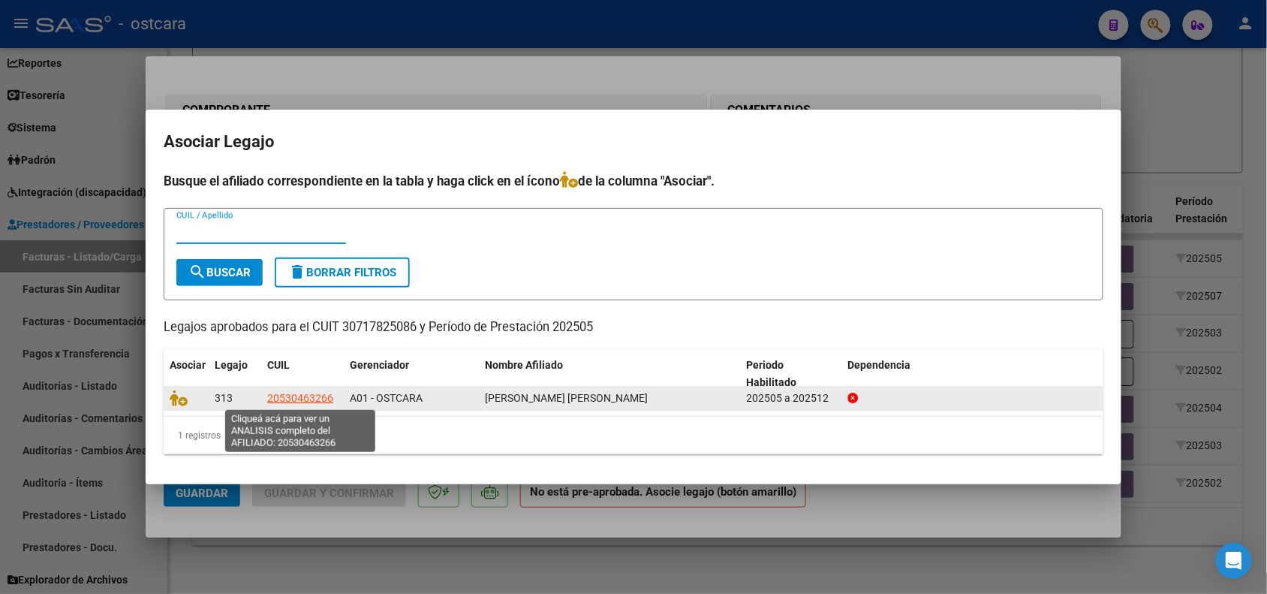
click at [309, 398] on span "20530463266" at bounding box center [300, 398] width 66 height 12
type textarea "20530463266"
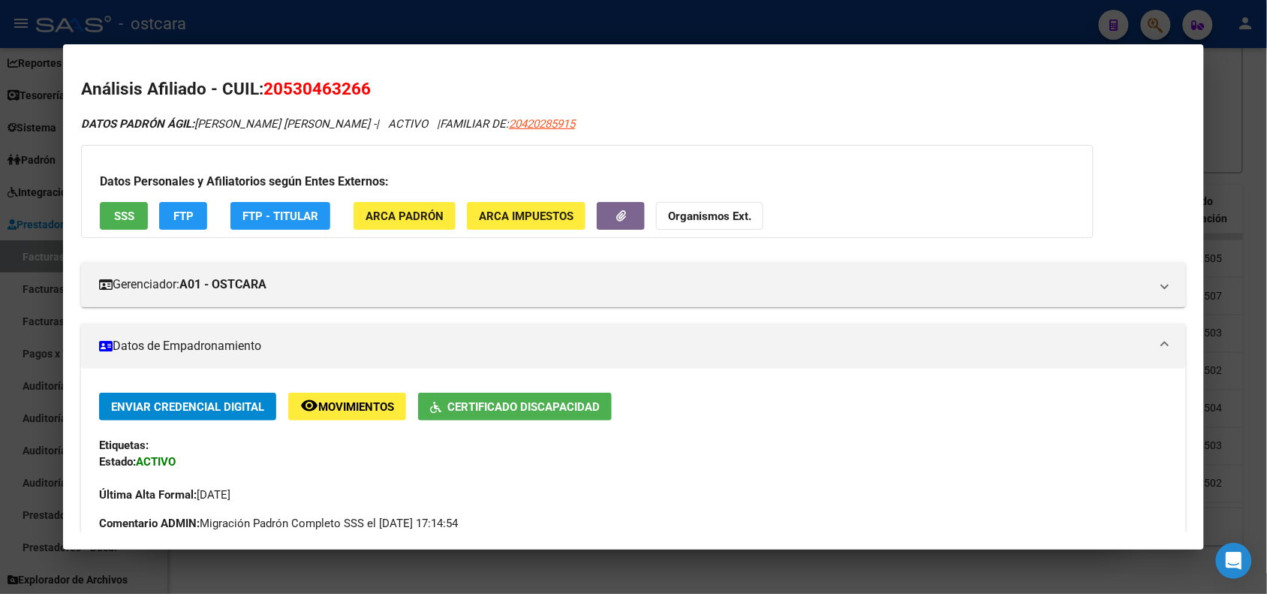
click at [1239, 71] on div at bounding box center [633, 297] width 1267 height 594
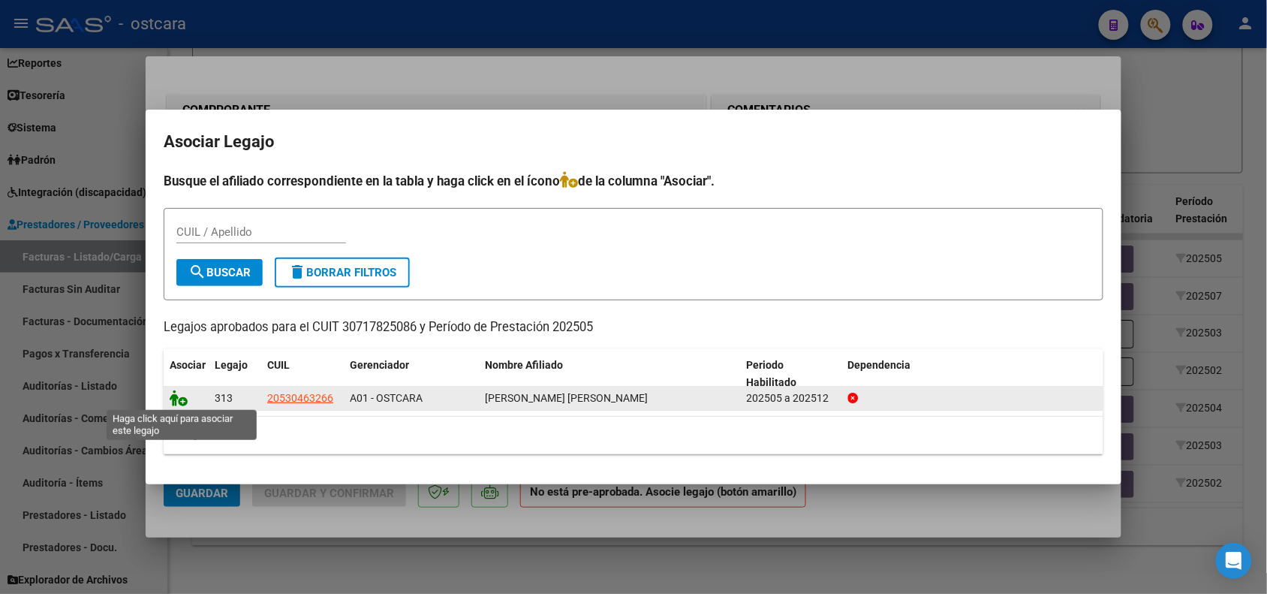
click at [175, 399] on icon at bounding box center [179, 398] width 18 height 17
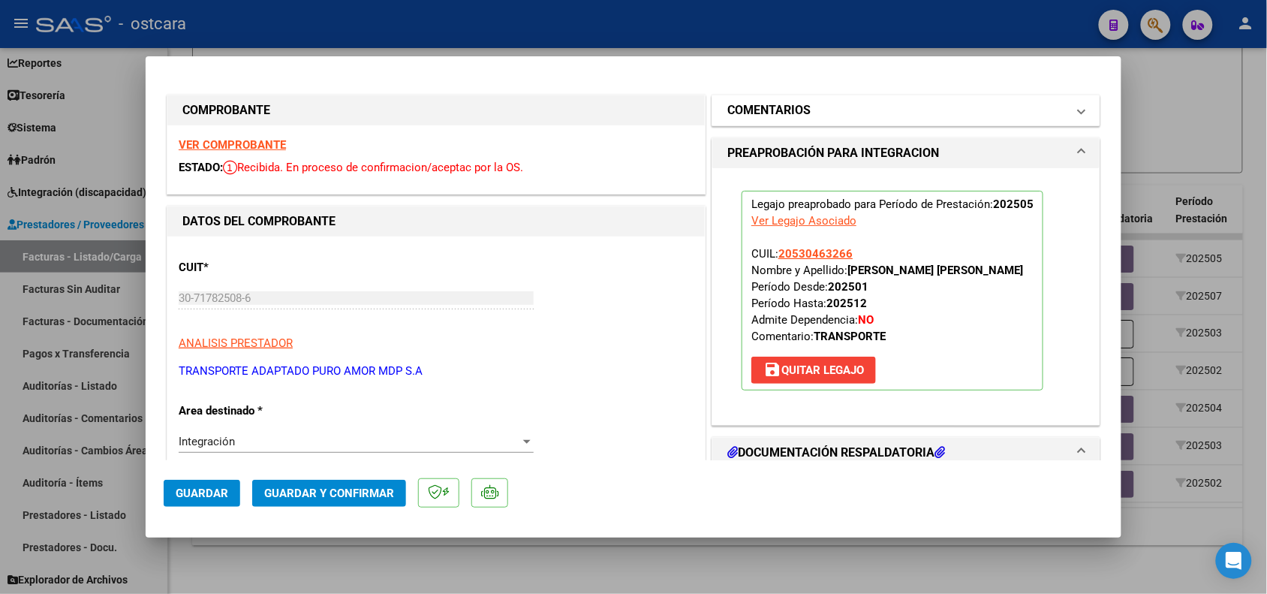
click at [788, 117] on h1 "COMENTARIOS" at bounding box center [768, 110] width 83 height 18
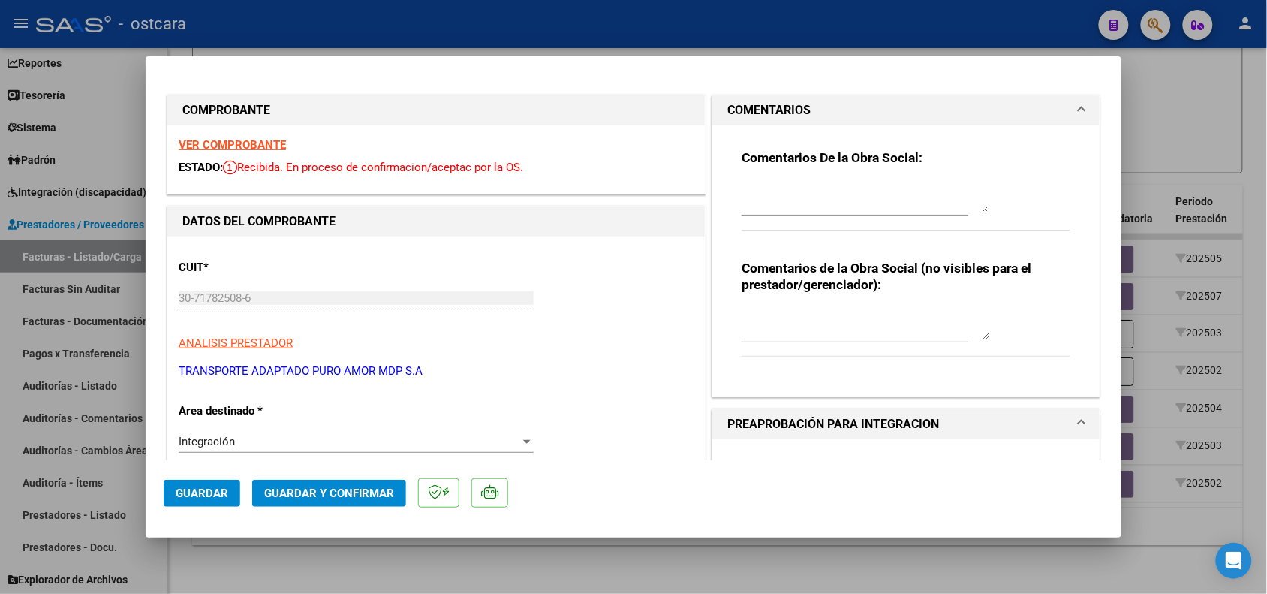
click at [772, 200] on textarea at bounding box center [866, 197] width 248 height 30
paste textarea "20530463266"
type textarea "20530463266"
click at [233, 495] on button "Guardar" at bounding box center [202, 493] width 77 height 27
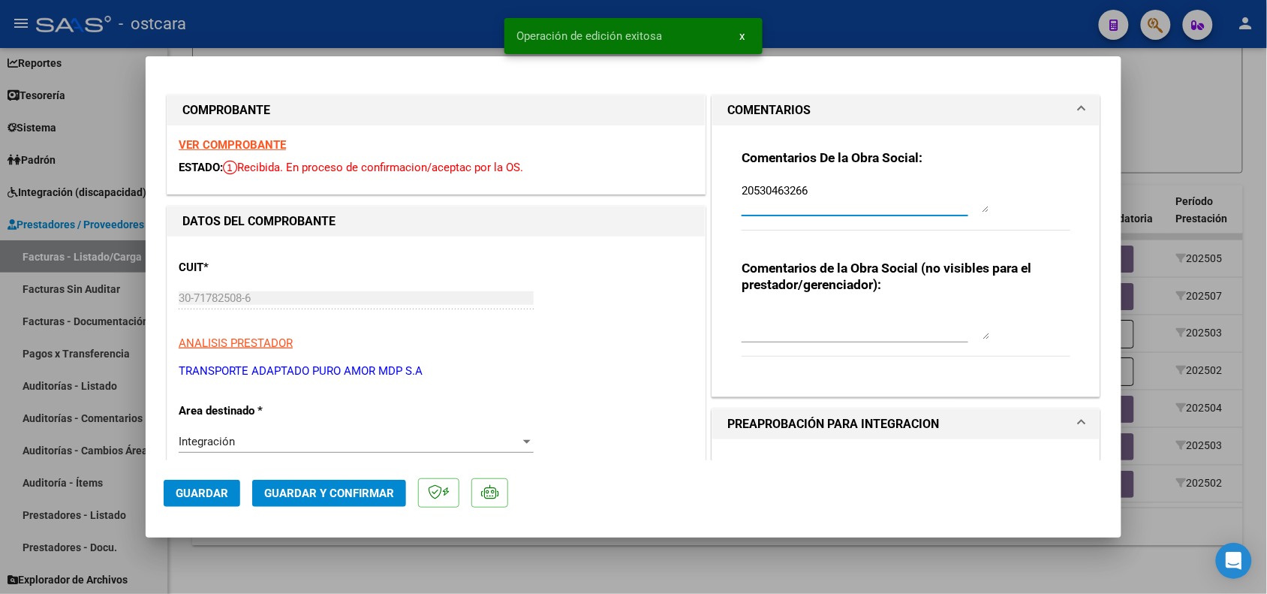
drag, startPoint x: 827, startPoint y: 197, endPoint x: 647, endPoint y: 190, distance: 179.6
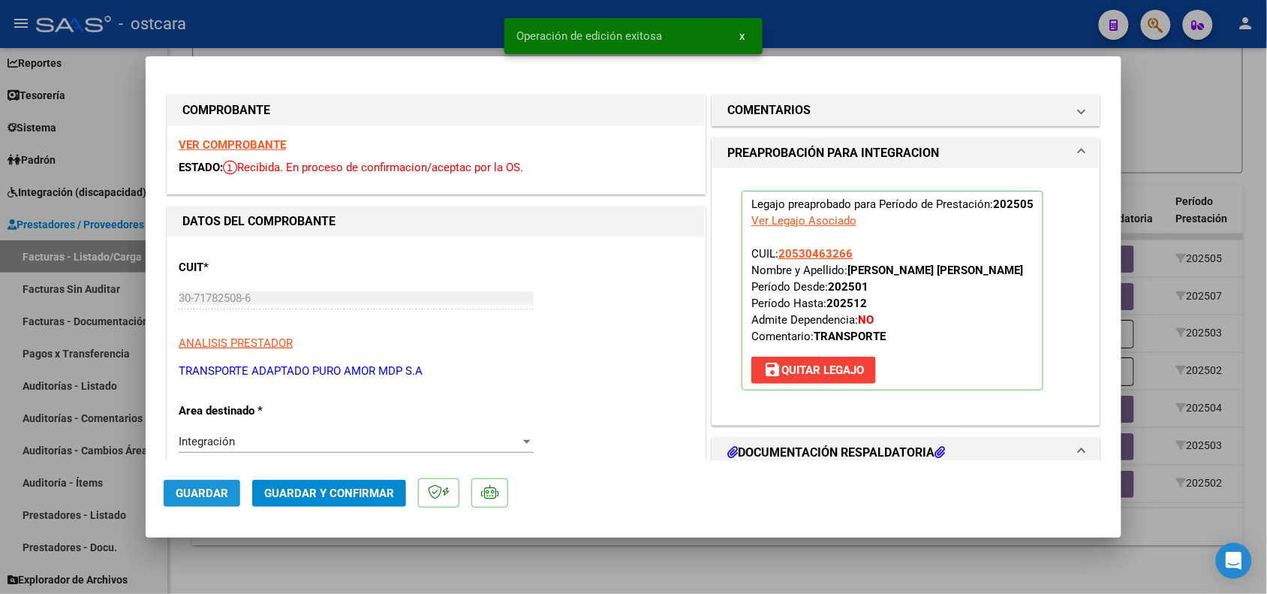
click at [212, 498] on span "Guardar" at bounding box center [202, 493] width 53 height 14
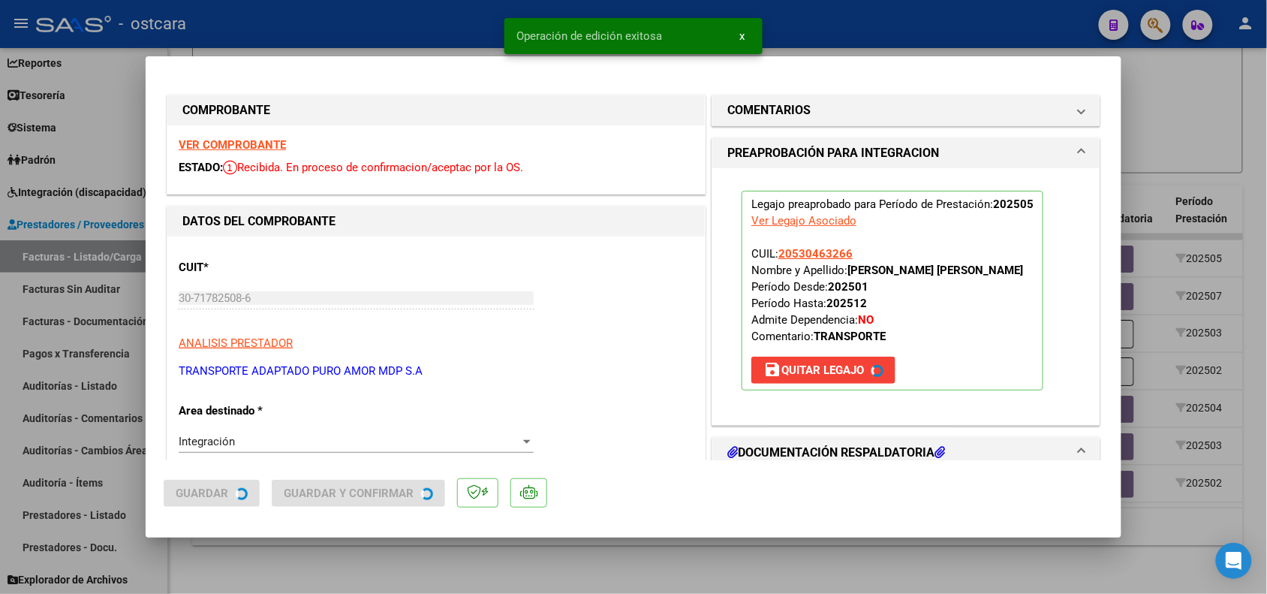
click at [276, 572] on div at bounding box center [633, 297] width 1267 height 594
type input "$ 0,00"
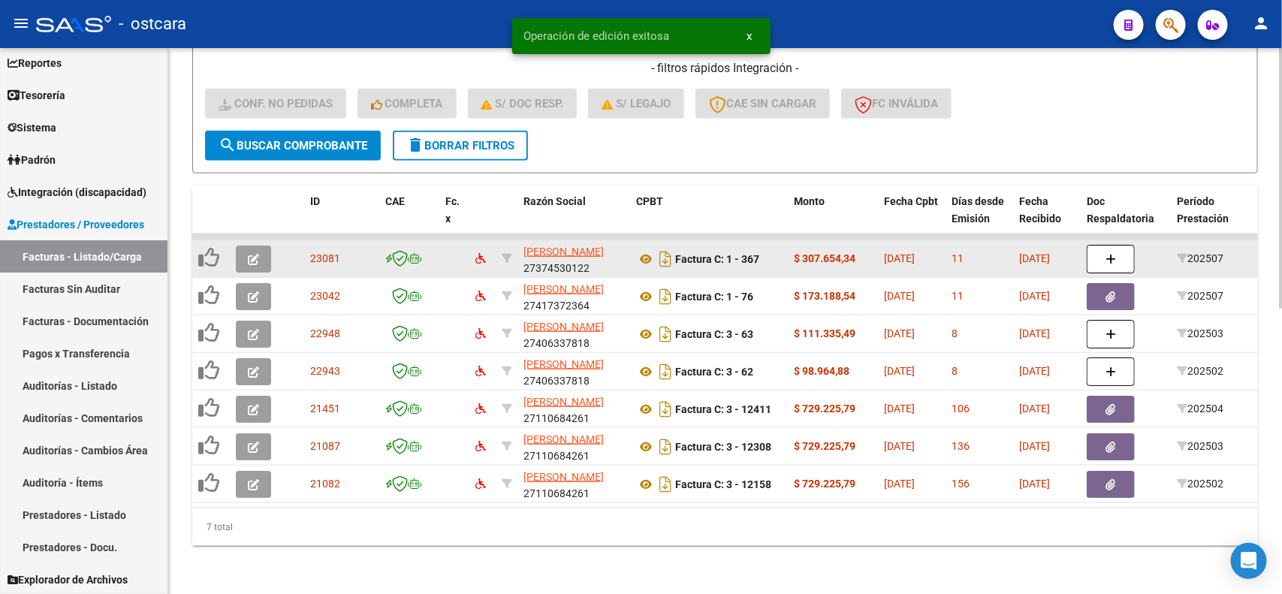
click at [240, 245] on button "button" at bounding box center [253, 258] width 35 height 27
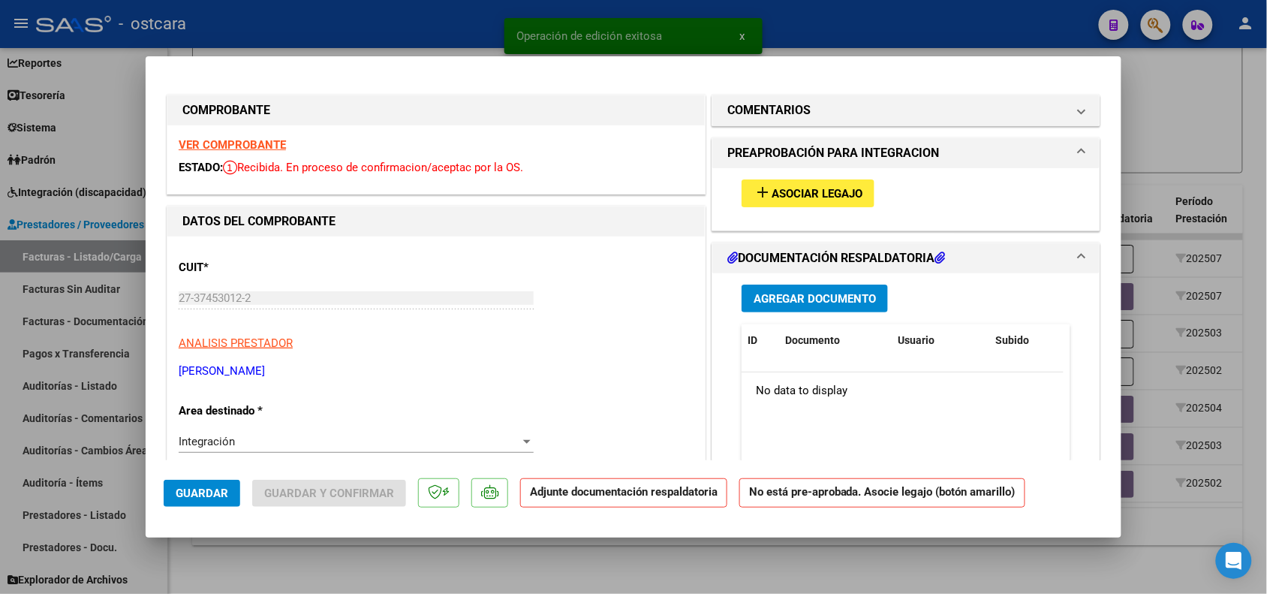
click at [240, 145] on strong "VER COMPROBANTE" at bounding box center [232, 145] width 107 height 14
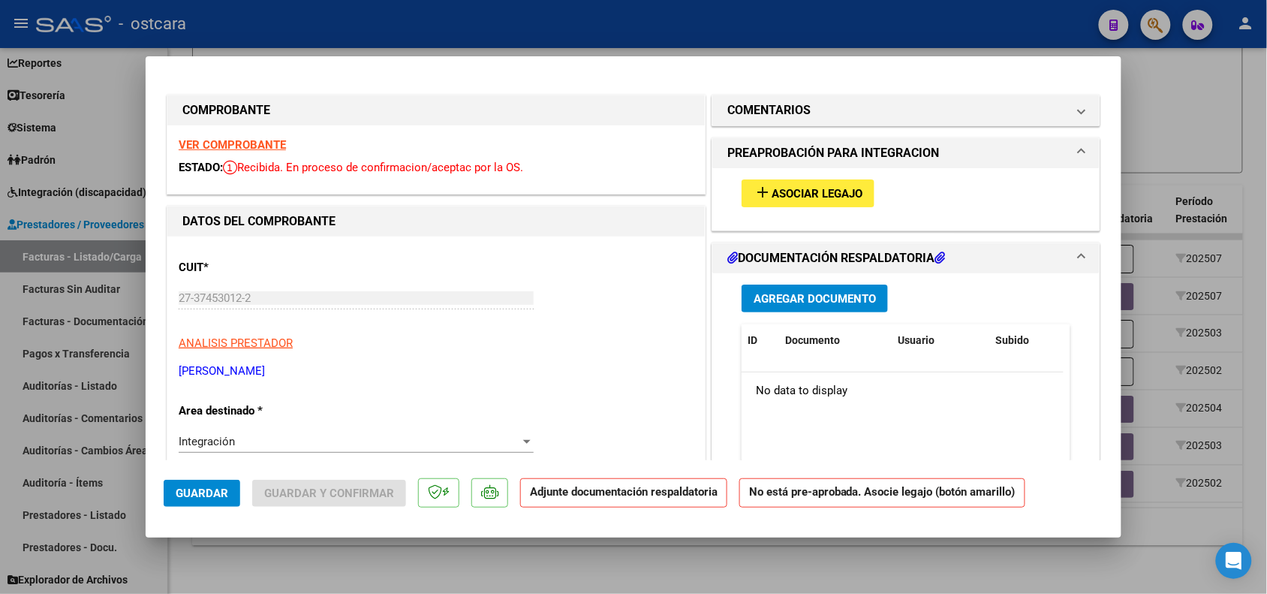
click at [770, 180] on button "add Asociar Legajo" at bounding box center [808, 193] width 133 height 28
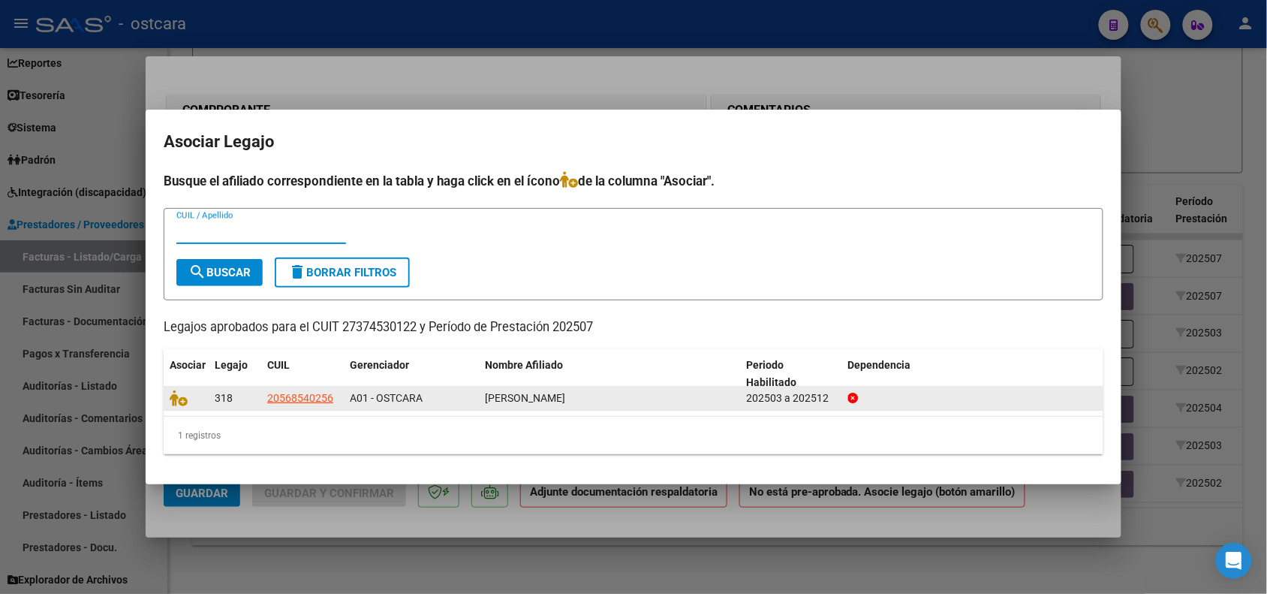
click at [185, 405] on div at bounding box center [186, 398] width 33 height 17
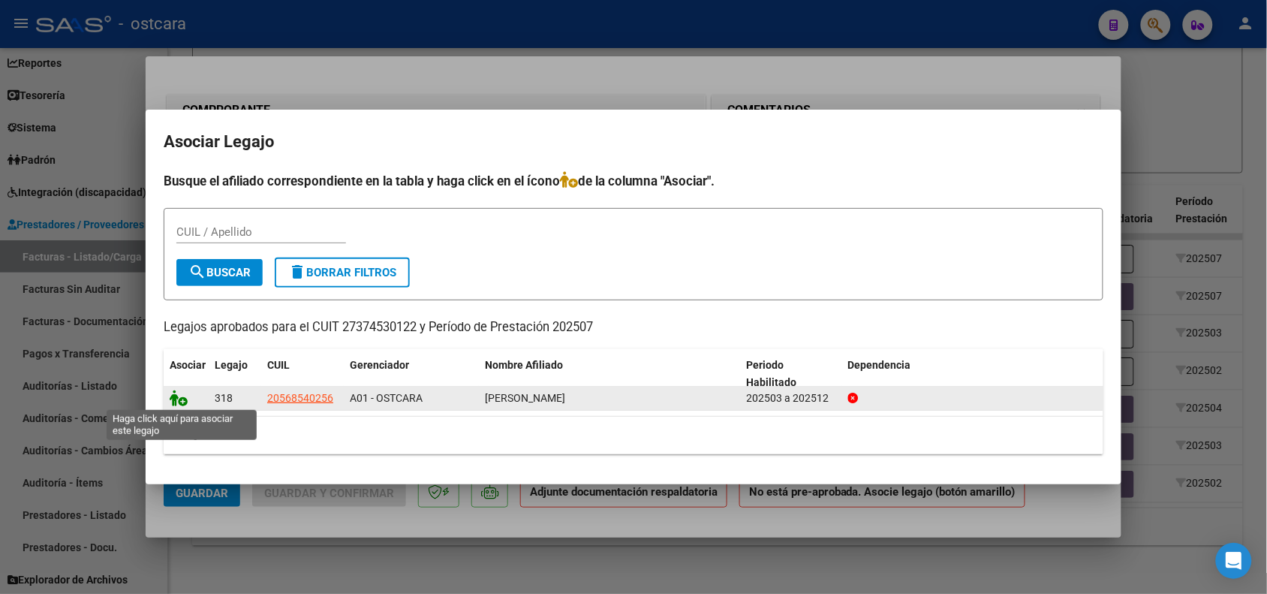
click at [181, 392] on icon at bounding box center [179, 398] width 18 height 17
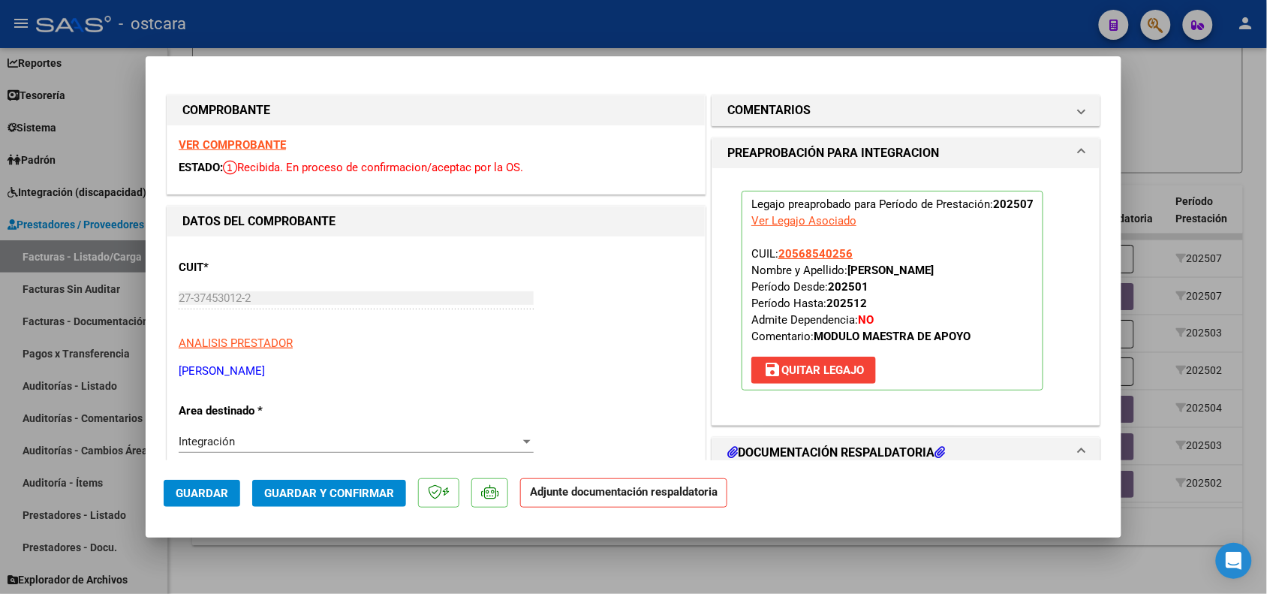
click at [790, 117] on h1 "COMENTARIOS" at bounding box center [768, 110] width 83 height 18
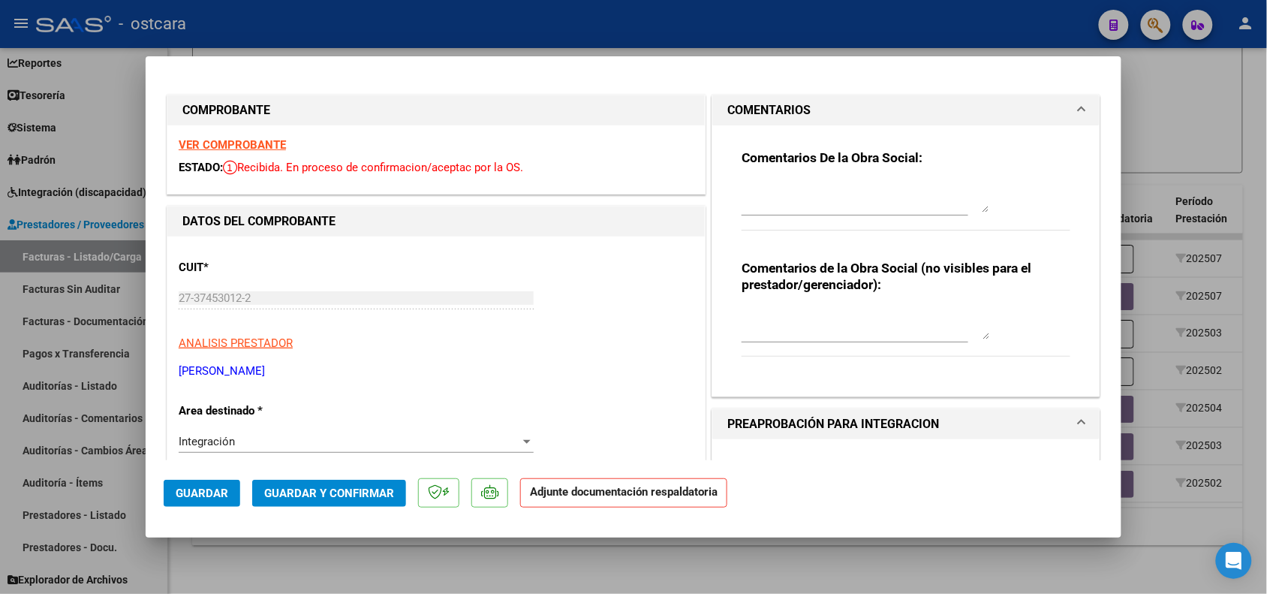
click at [776, 210] on textarea at bounding box center [866, 197] width 248 height 30
drag, startPoint x: 862, startPoint y: 203, endPoint x: 733, endPoint y: 185, distance: 129.7
click at [742, 185] on textarea "RECUERDE QUE SIEMPRE DEBE ASOCIAR EL LEGAJO DLE AFILIADO" at bounding box center [866, 197] width 248 height 30
type textarea "RECUERDE QUE SIEMPRE DEBE ASOCIAR EL LEGAJO DLE AFILIADO"
click at [212, 495] on span "Guardar" at bounding box center [202, 493] width 53 height 14
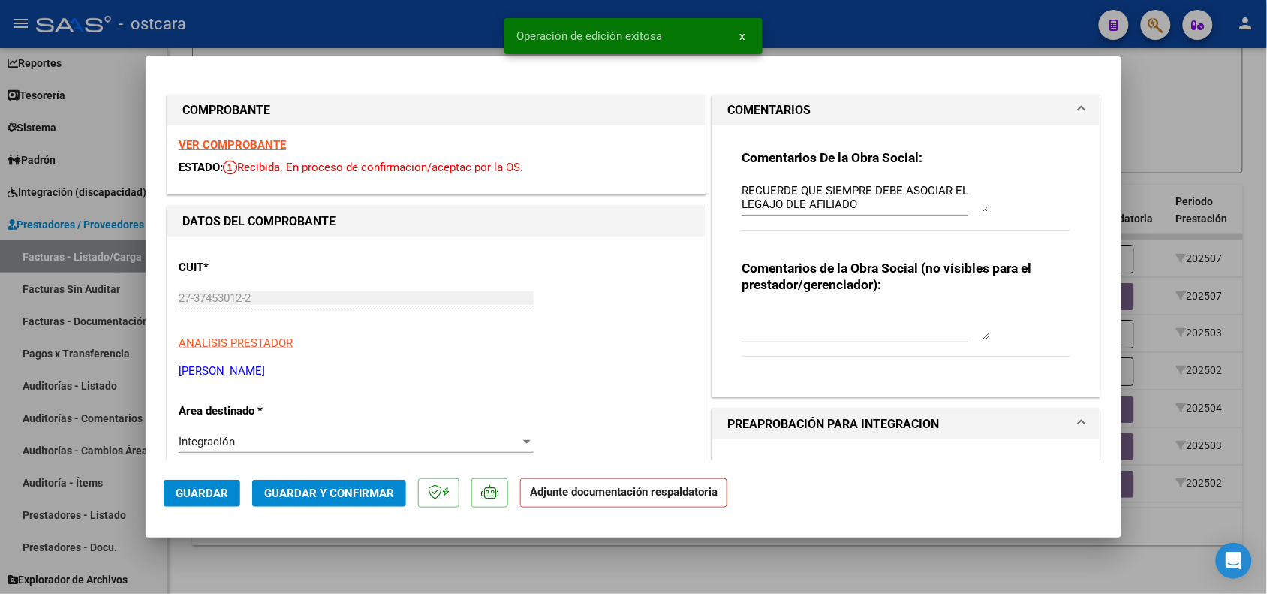
click at [290, 558] on div at bounding box center [633, 297] width 1267 height 594
type input "$ 0,00"
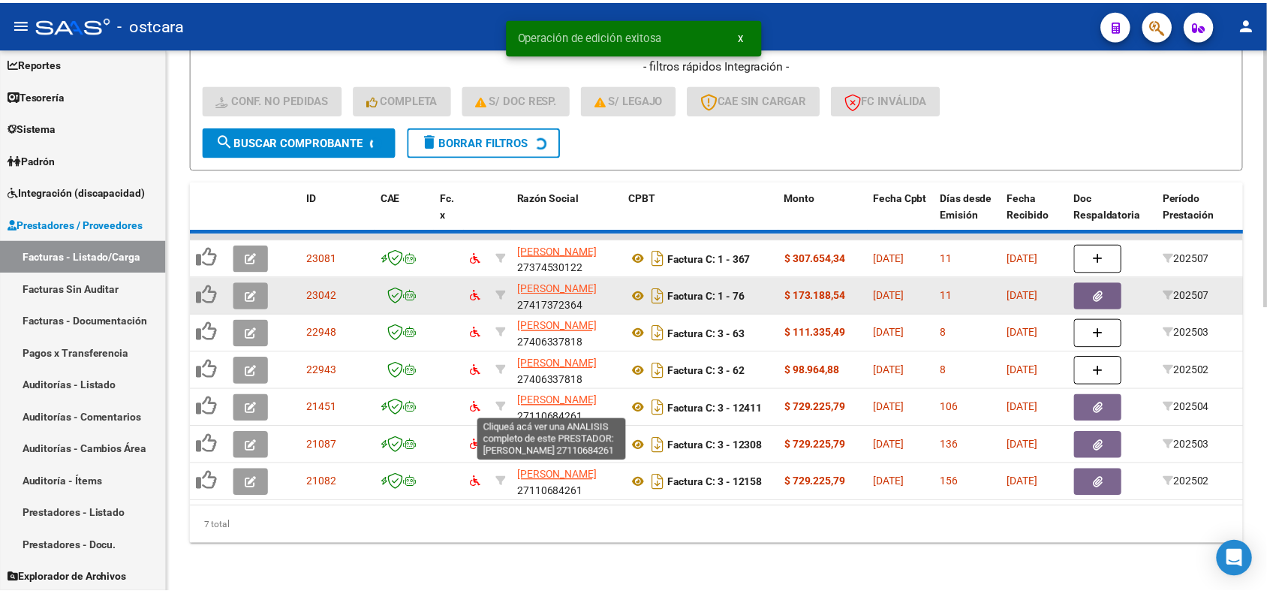
scroll to position [560, 0]
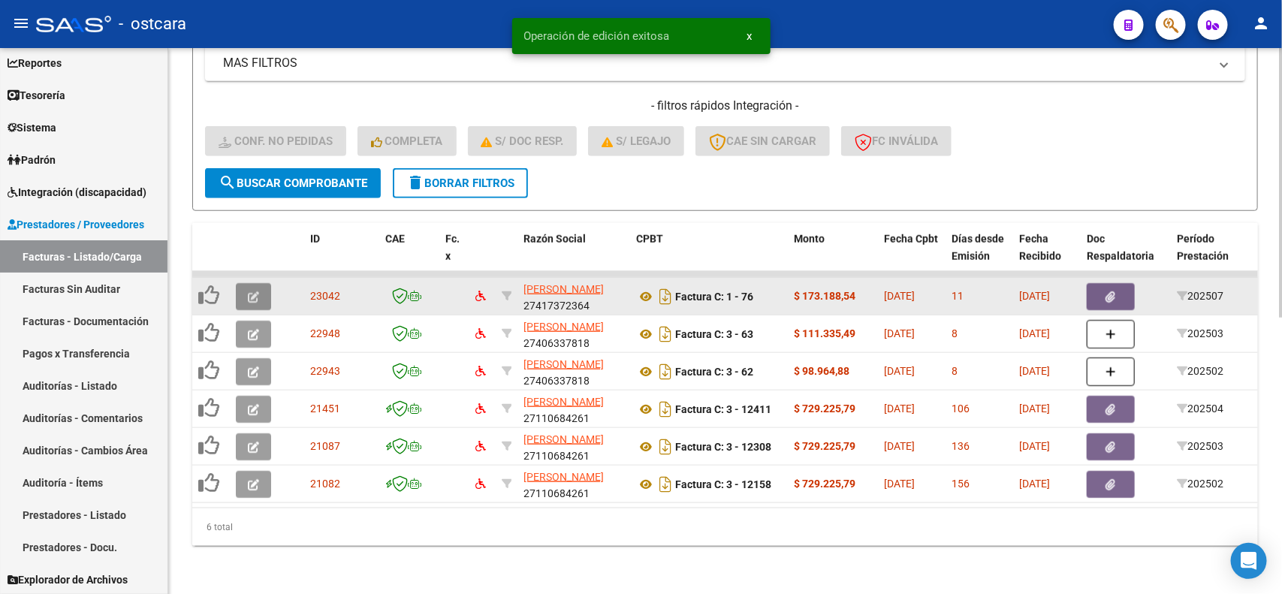
click at [248, 291] on icon "button" at bounding box center [253, 296] width 11 height 11
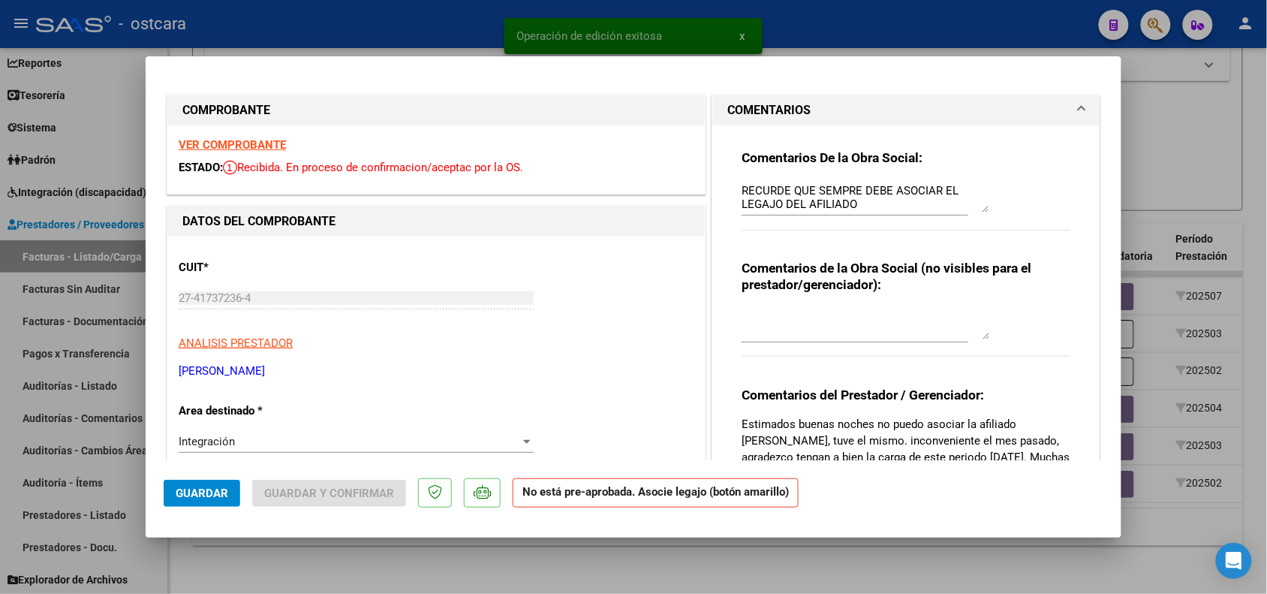
click at [221, 138] on strong "VER COMPROBANTE" at bounding box center [232, 145] width 107 height 14
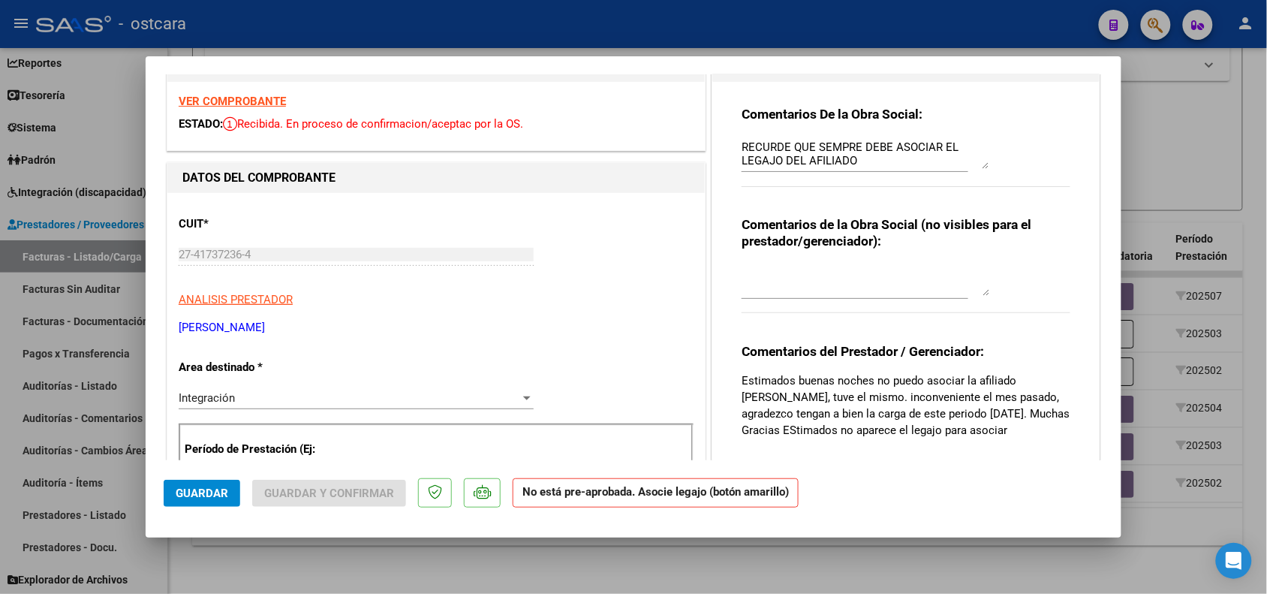
scroll to position [0, 0]
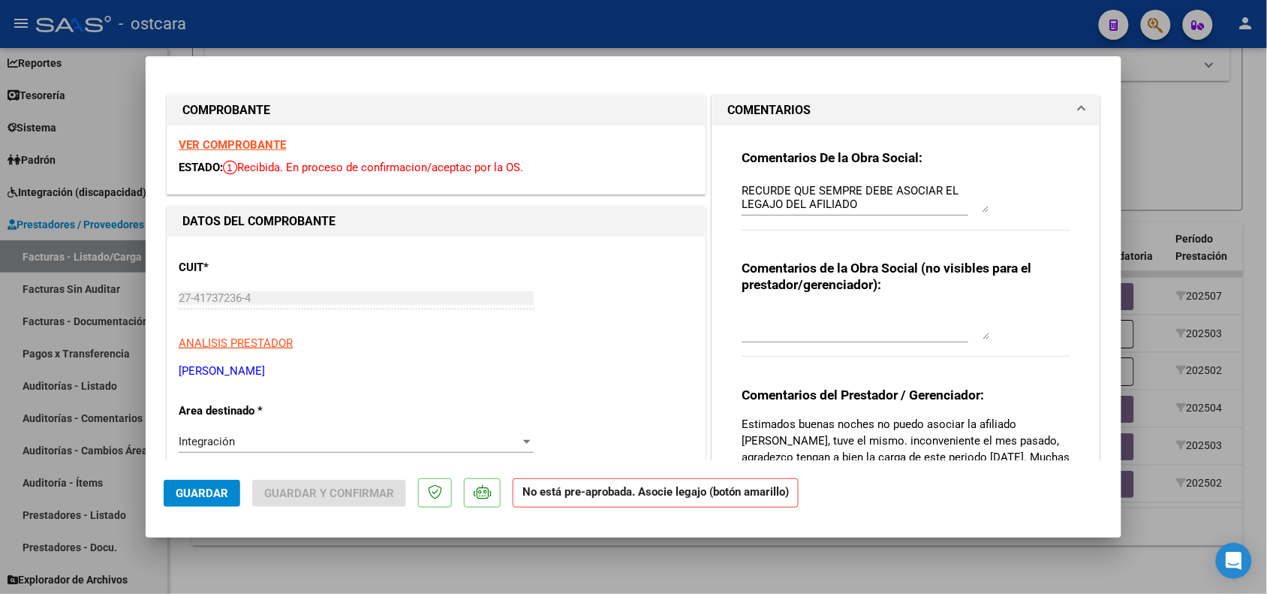
click at [403, 574] on div at bounding box center [633, 297] width 1267 height 594
type input "$ 0,00"
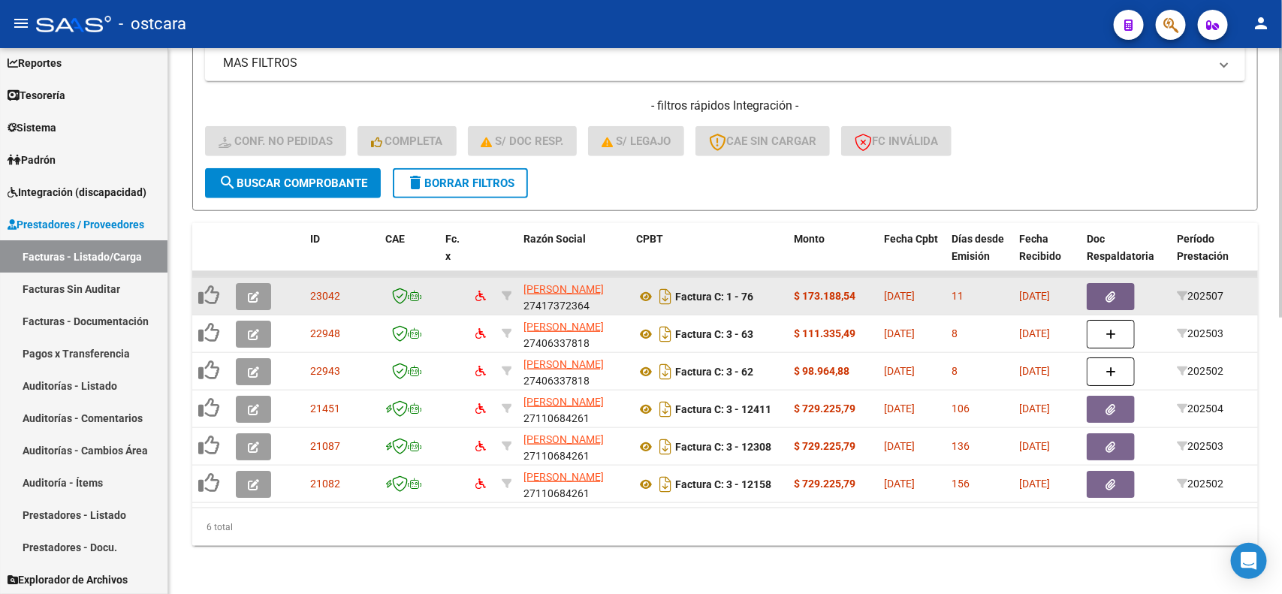
click at [248, 291] on icon "button" at bounding box center [253, 296] width 11 height 11
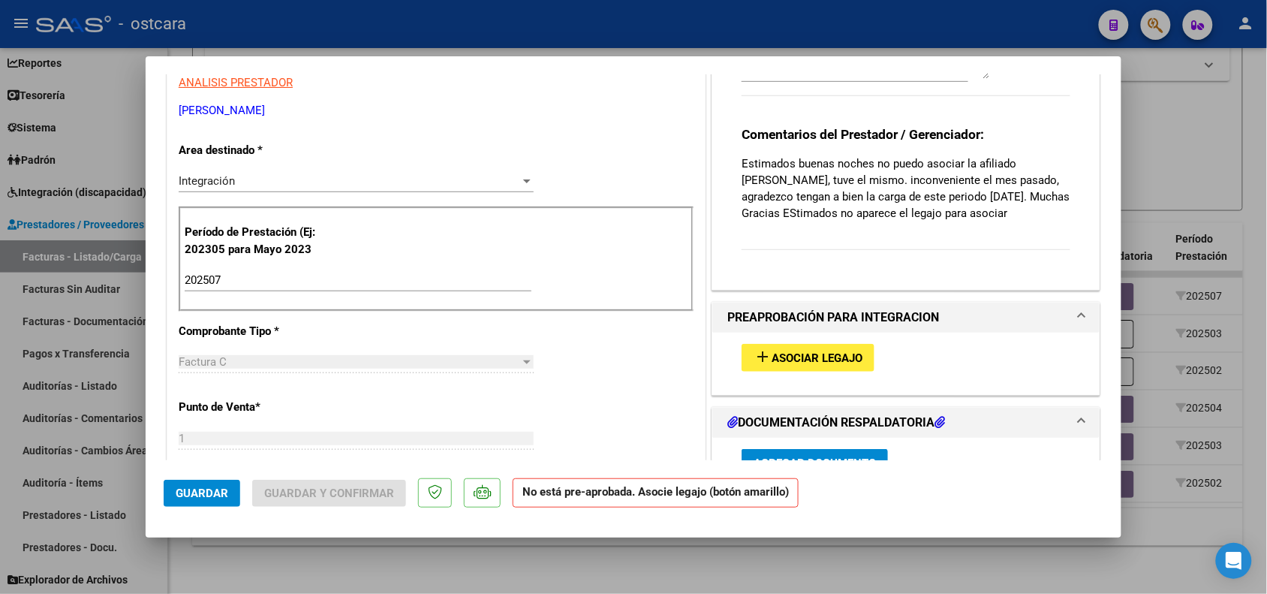
scroll to position [282, 0]
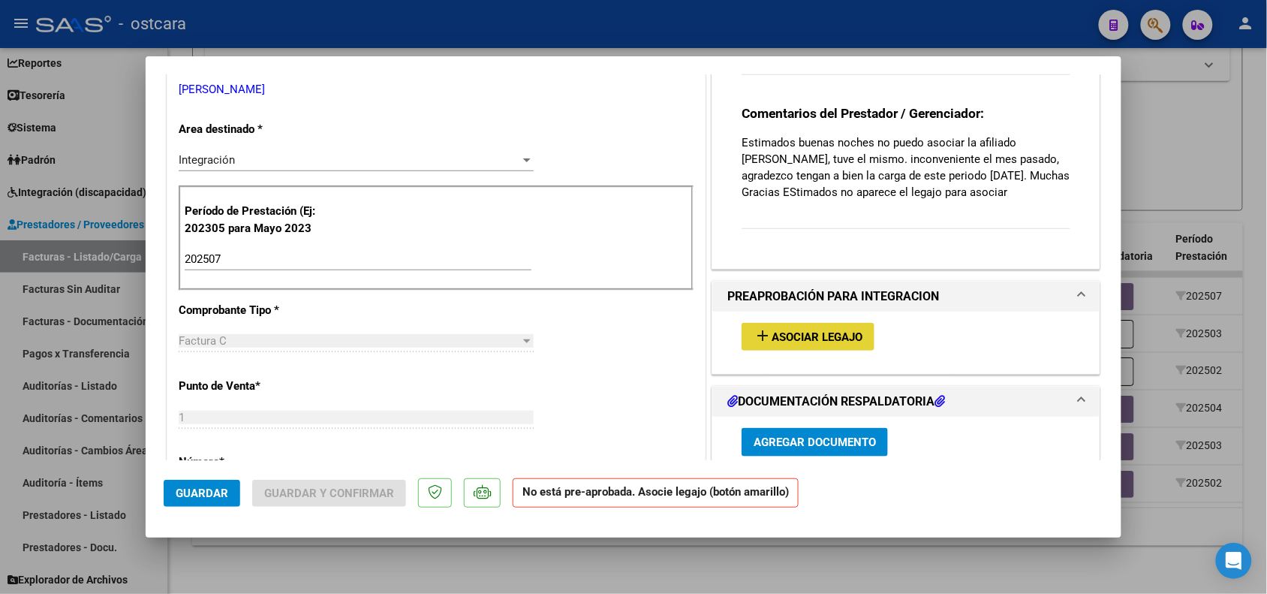
click at [818, 346] on button "add Asociar Legajo" at bounding box center [808, 337] width 133 height 28
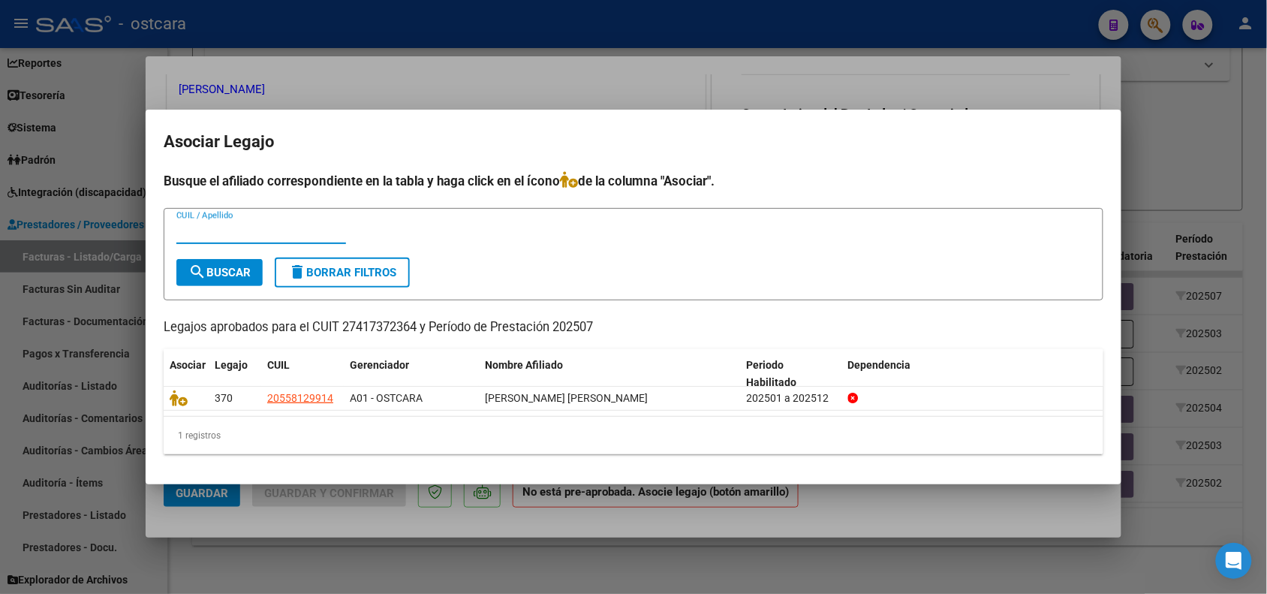
click at [627, 557] on div at bounding box center [633, 297] width 1267 height 594
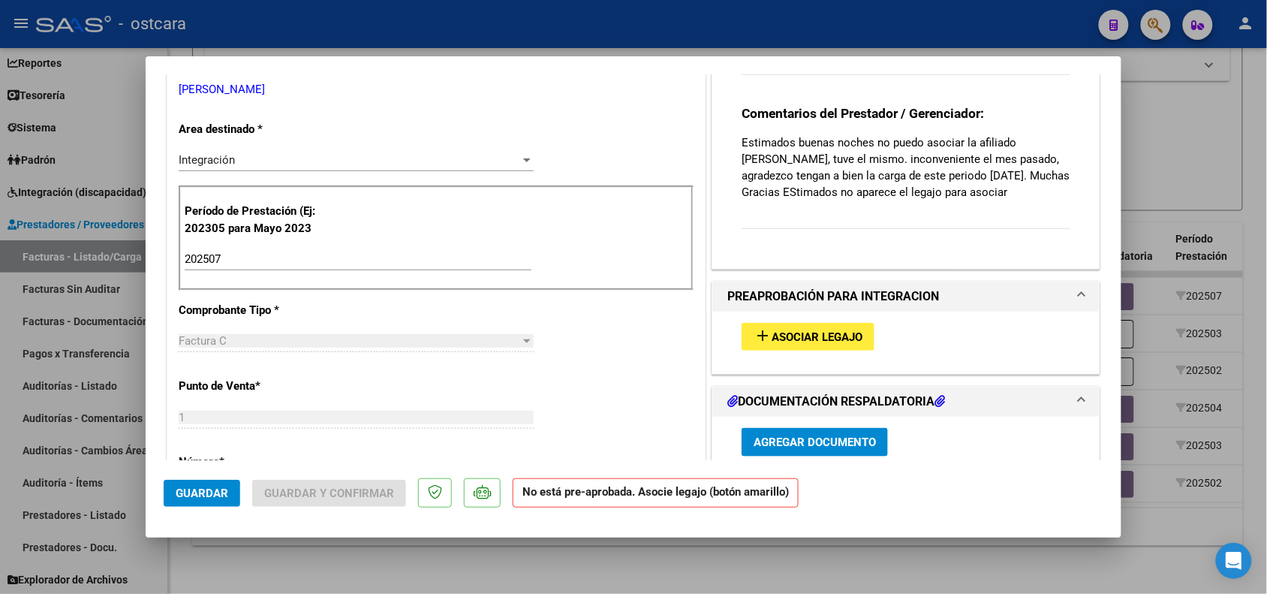
scroll to position [0, 0]
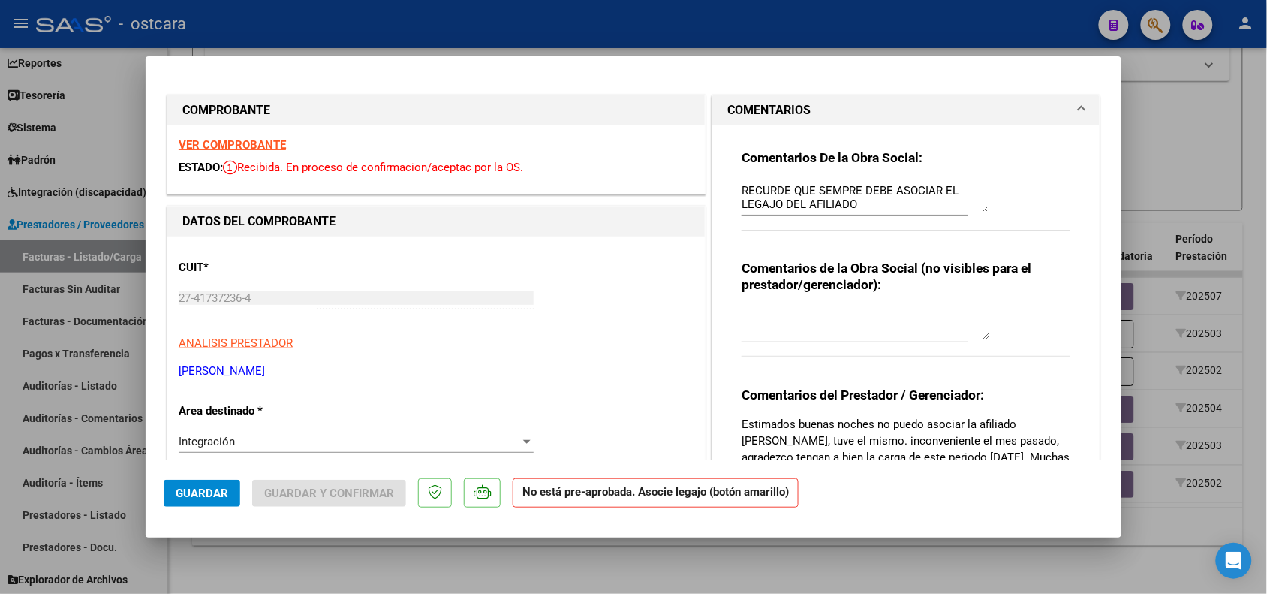
click at [240, 147] on strong "VER COMPROBANTE" at bounding box center [232, 145] width 107 height 14
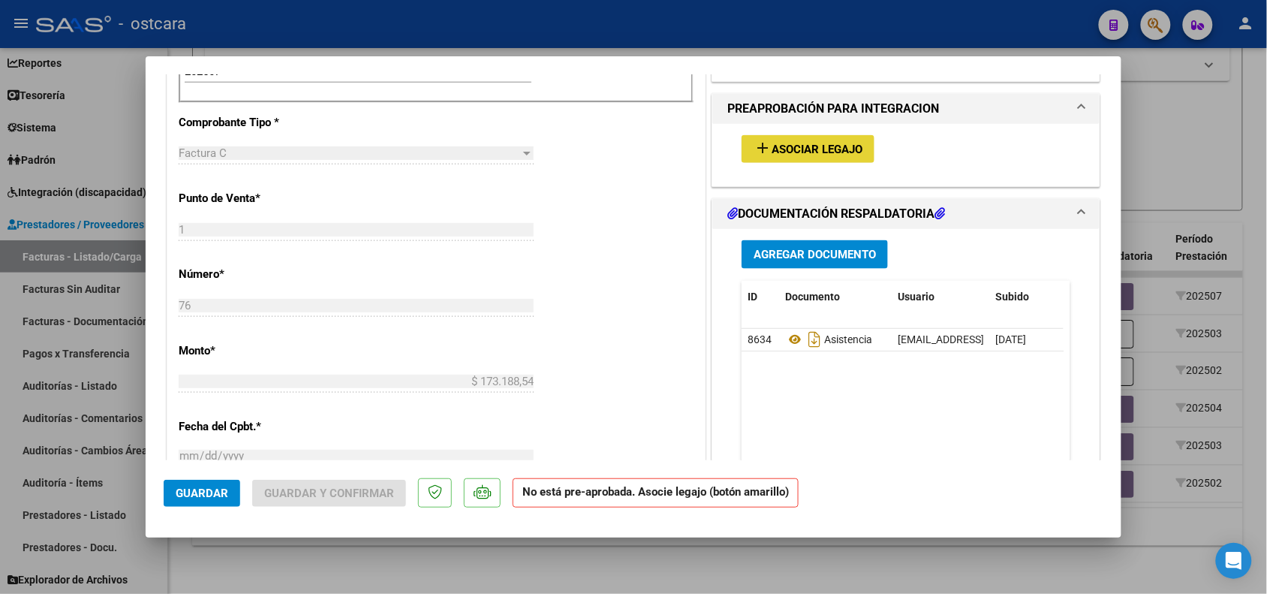
click at [785, 155] on span "Asociar Legajo" at bounding box center [817, 150] width 91 height 14
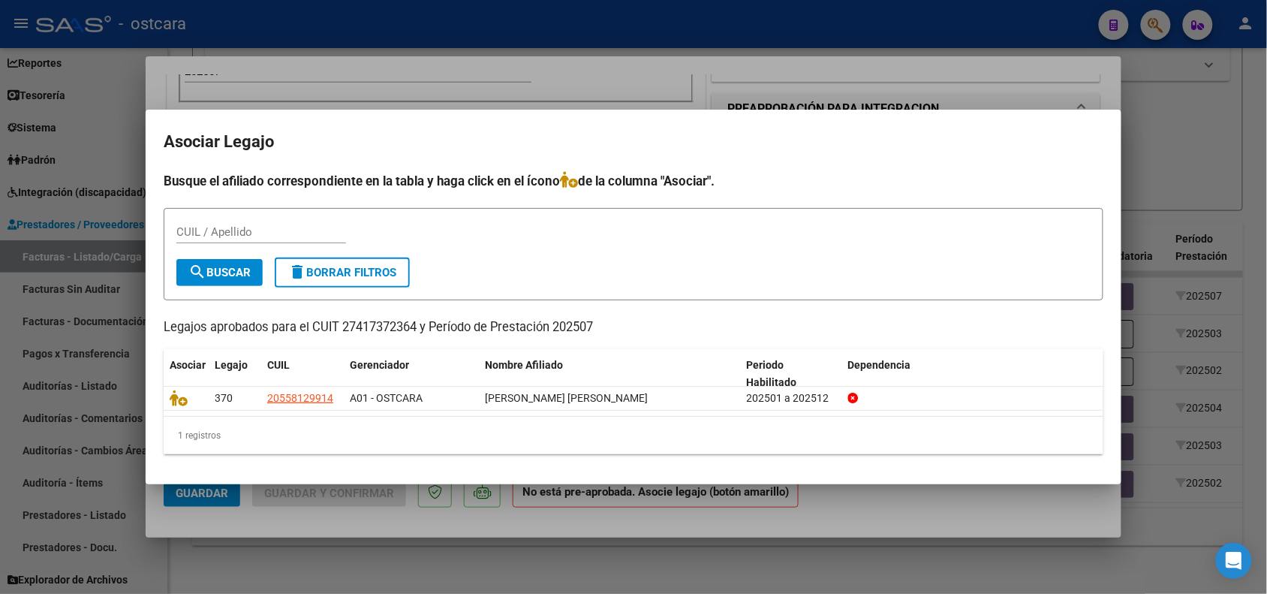
click at [372, 559] on div at bounding box center [633, 297] width 1267 height 594
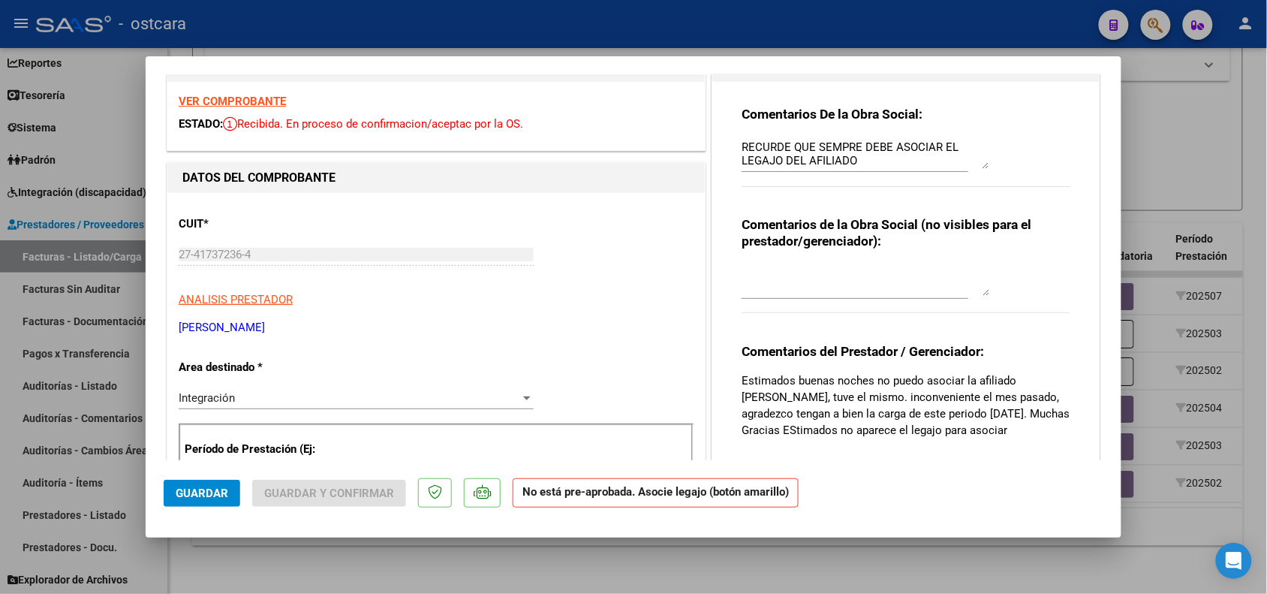
scroll to position [0, 0]
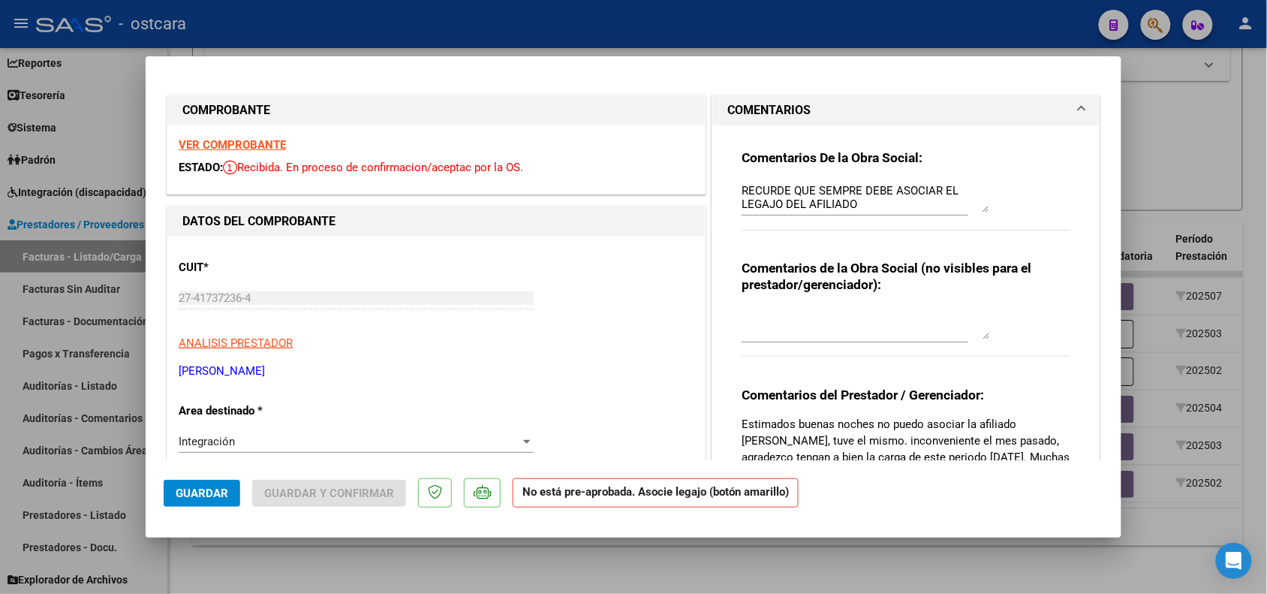
click at [264, 155] on div "VER COMPROBANTE ESTADO: Recibida. En proceso de confirmacion/aceptac por la OS." at bounding box center [436, 159] width 538 height 68
click at [257, 143] on strong "VER COMPROBANTE" at bounding box center [232, 145] width 107 height 14
click at [1196, 143] on div at bounding box center [633, 297] width 1267 height 594
type input "$ 0,00"
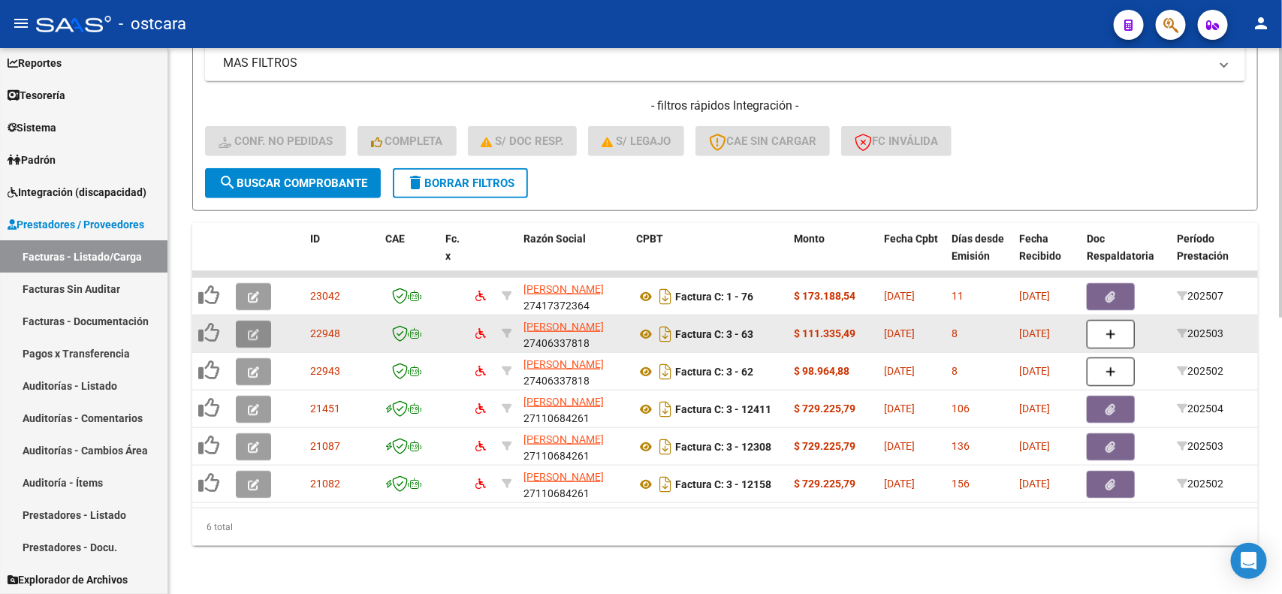
click at [249, 329] on icon "button" at bounding box center [253, 334] width 11 height 11
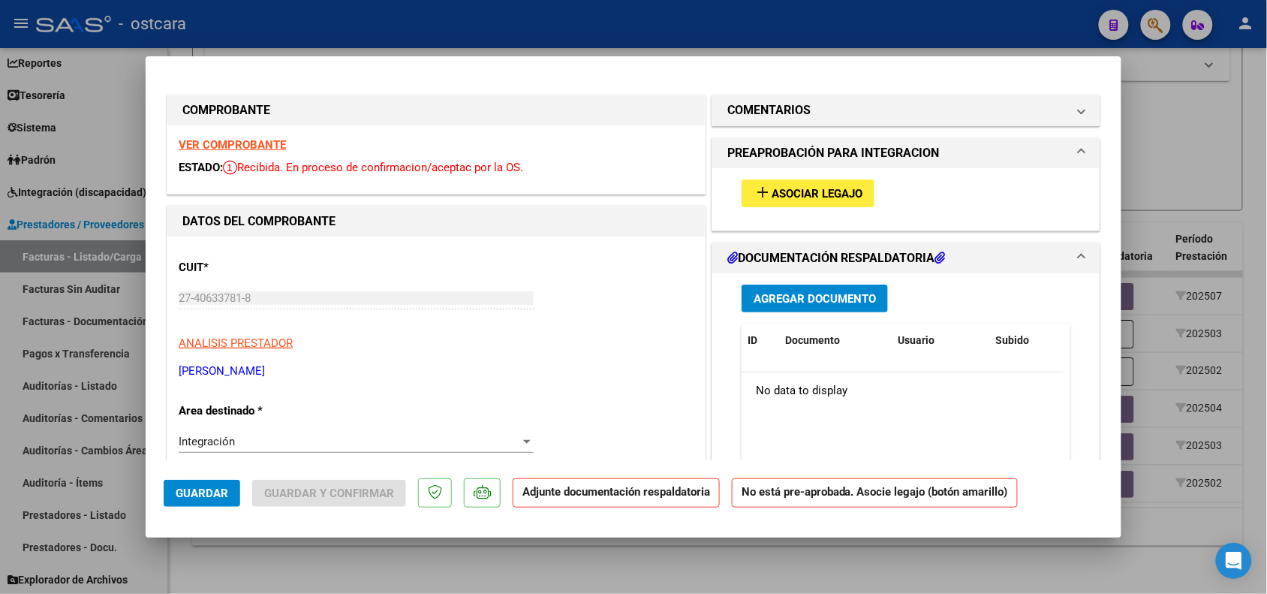
click at [261, 141] on strong "VER COMPROBANTE" at bounding box center [232, 145] width 107 height 14
click at [258, 143] on strong "VER COMPROBANTE" at bounding box center [232, 145] width 107 height 14
click at [782, 113] on h1 "COMENTARIOS" at bounding box center [768, 110] width 83 height 18
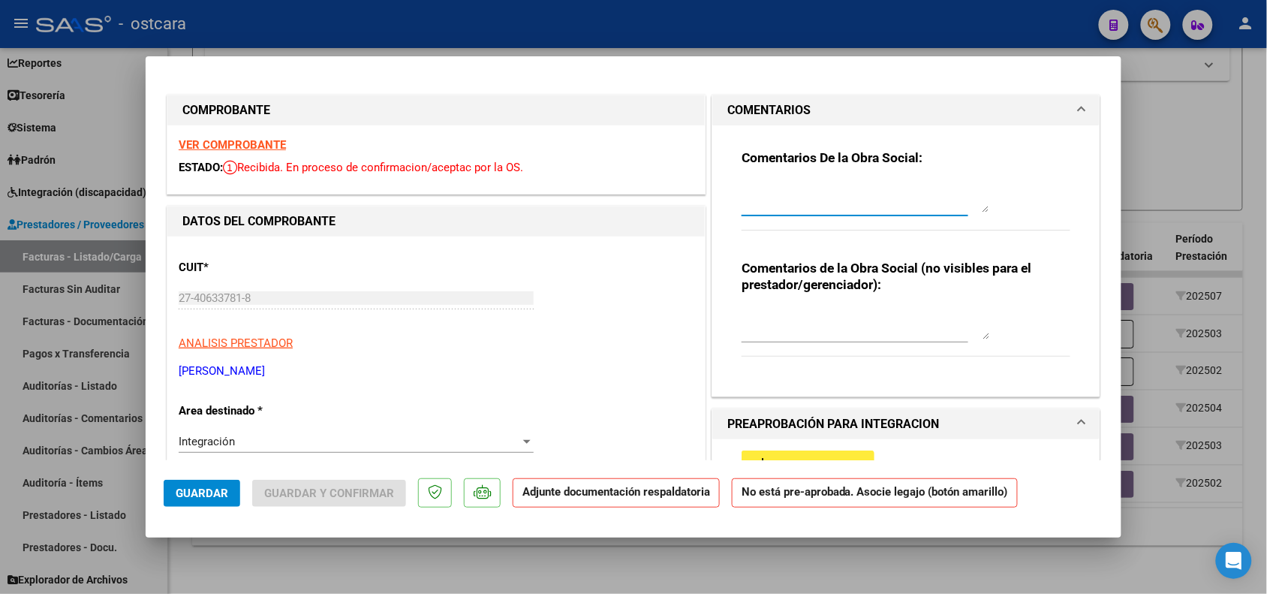
click at [785, 188] on textarea at bounding box center [866, 197] width 248 height 30
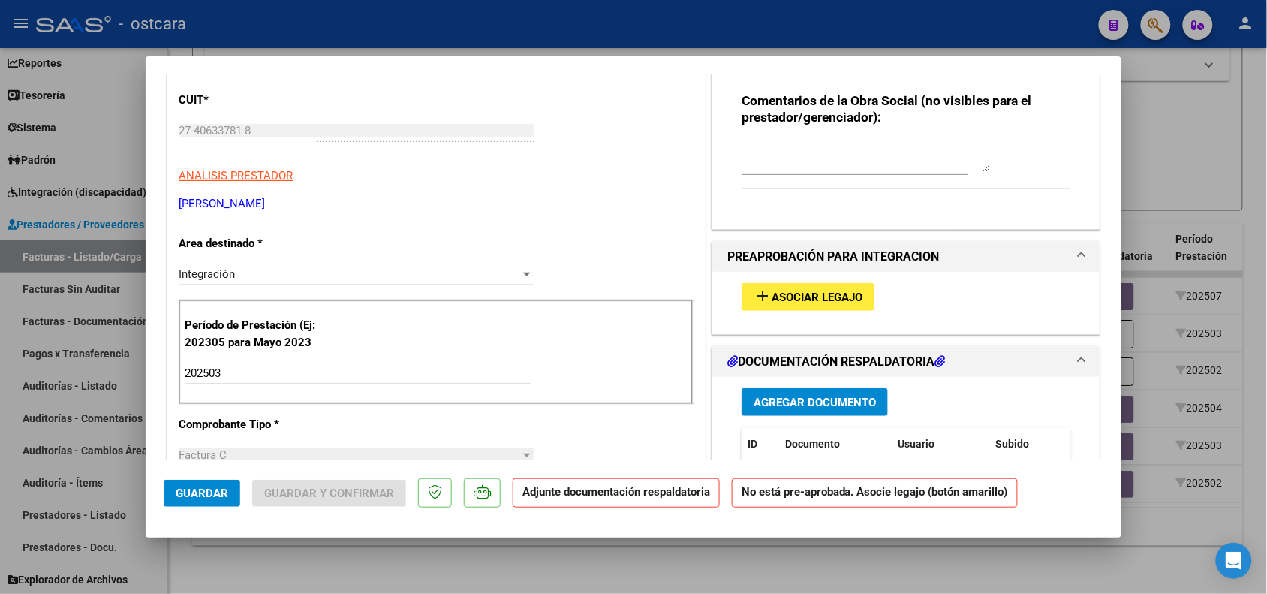
scroll to position [188, 0]
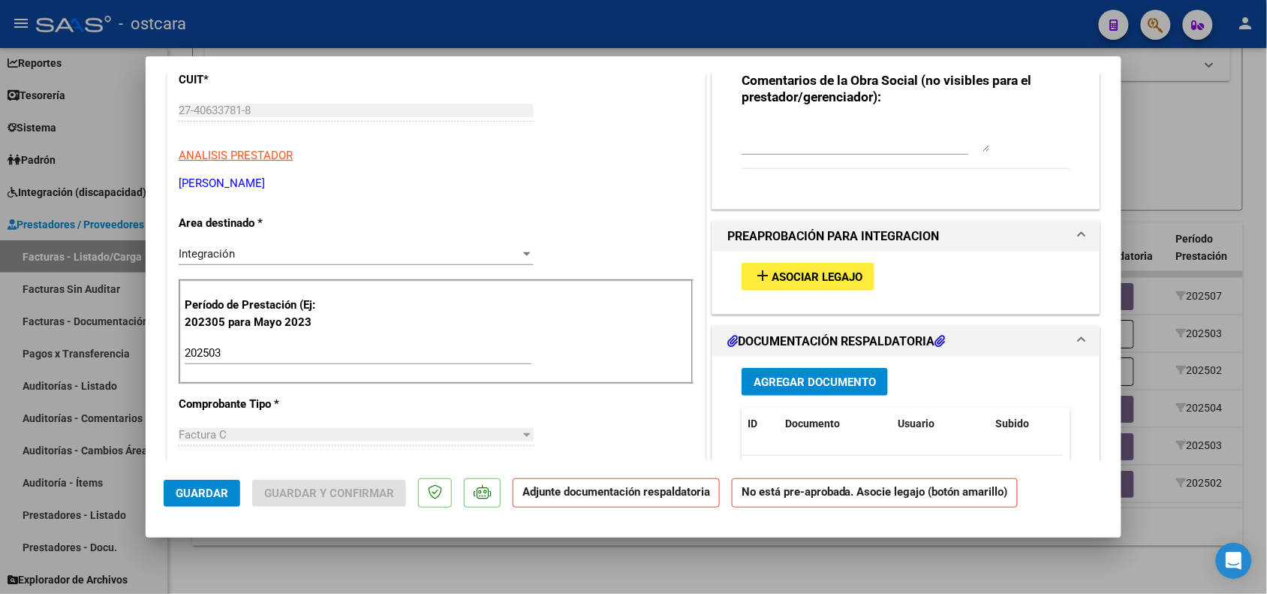
type textarea "SE AUTORIZO PRESTACION DESDE ABRIL"
click at [365, 247] on div "Integración" at bounding box center [350, 254] width 342 height 14
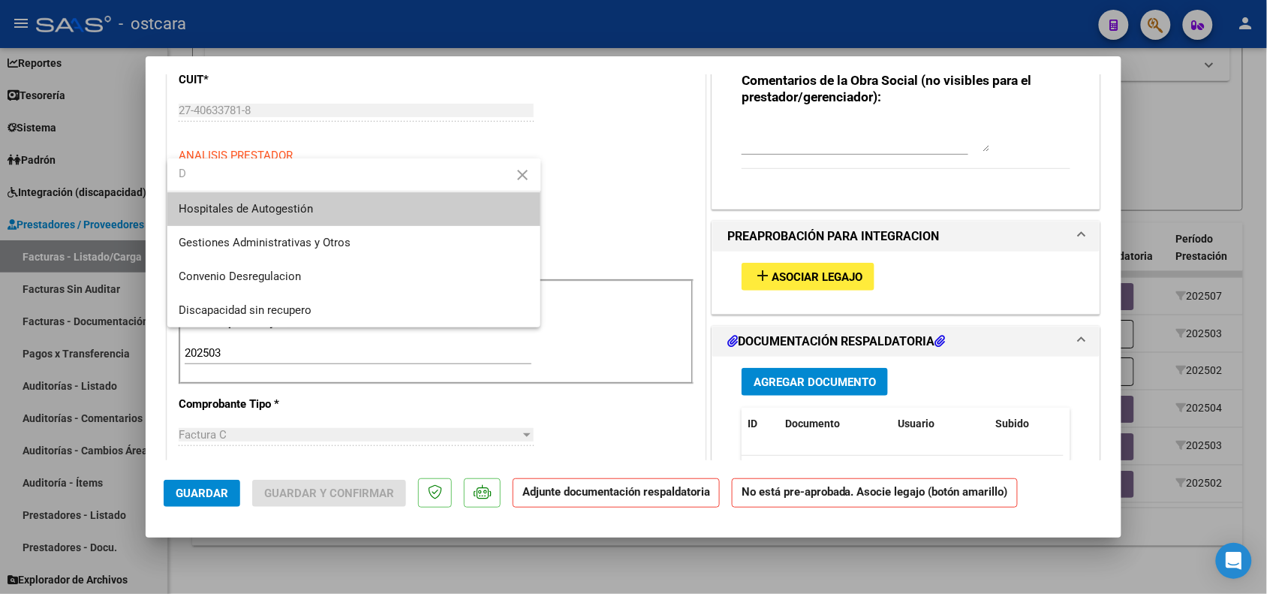
scroll to position [0, 0]
type input "D"
click at [309, 305] on span "Discapacidad sin recupero" at bounding box center [245, 310] width 133 height 14
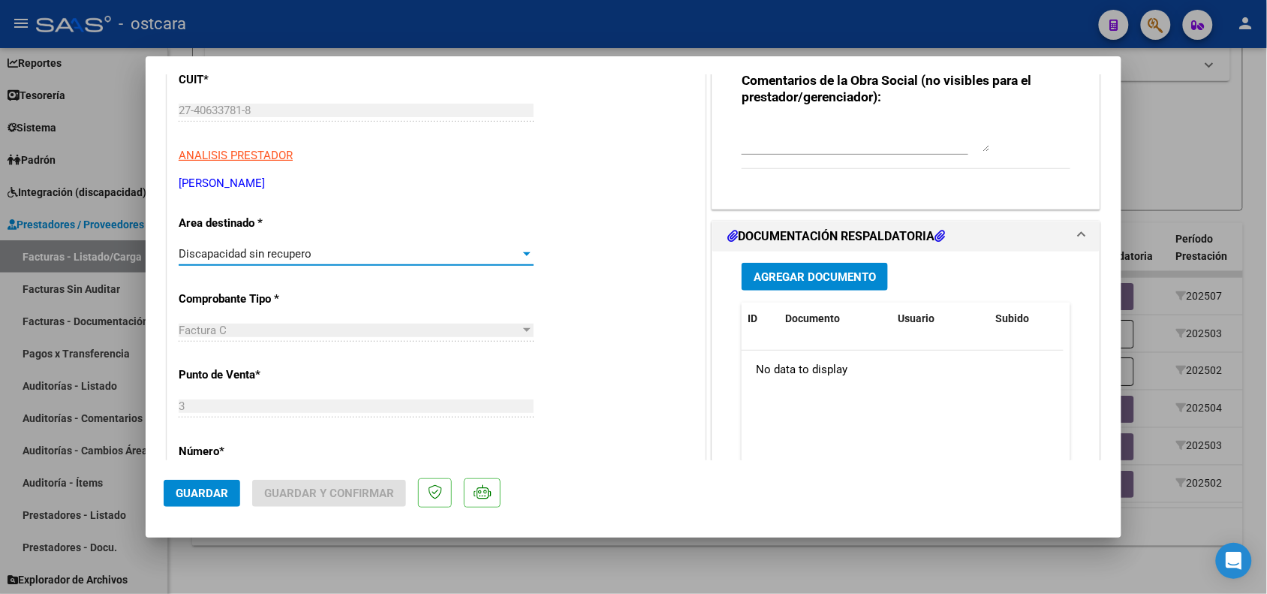
click at [199, 496] on span "Guardar" at bounding box center [202, 493] width 53 height 14
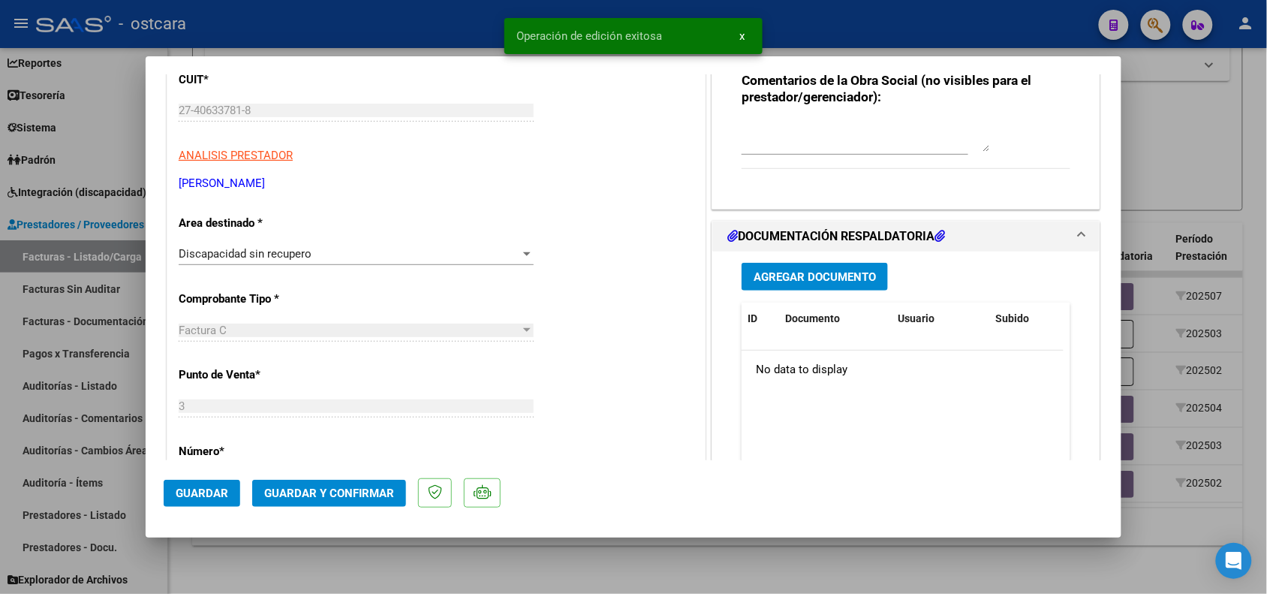
click at [312, 574] on div at bounding box center [633, 297] width 1267 height 594
type input "$ 0,00"
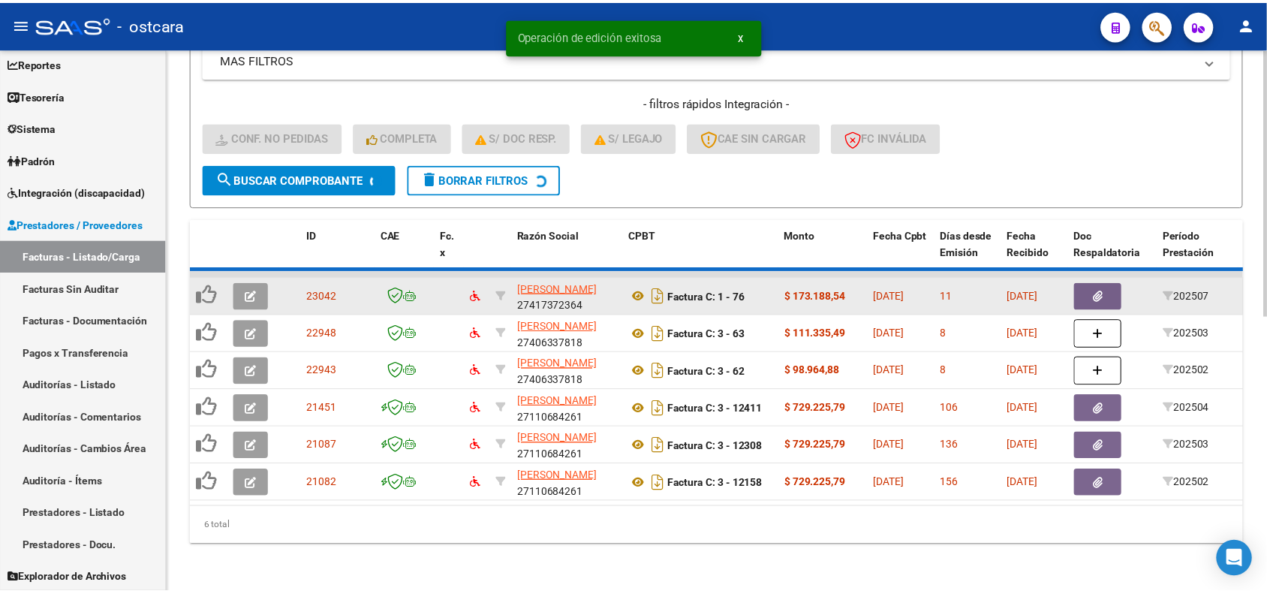
scroll to position [523, 0]
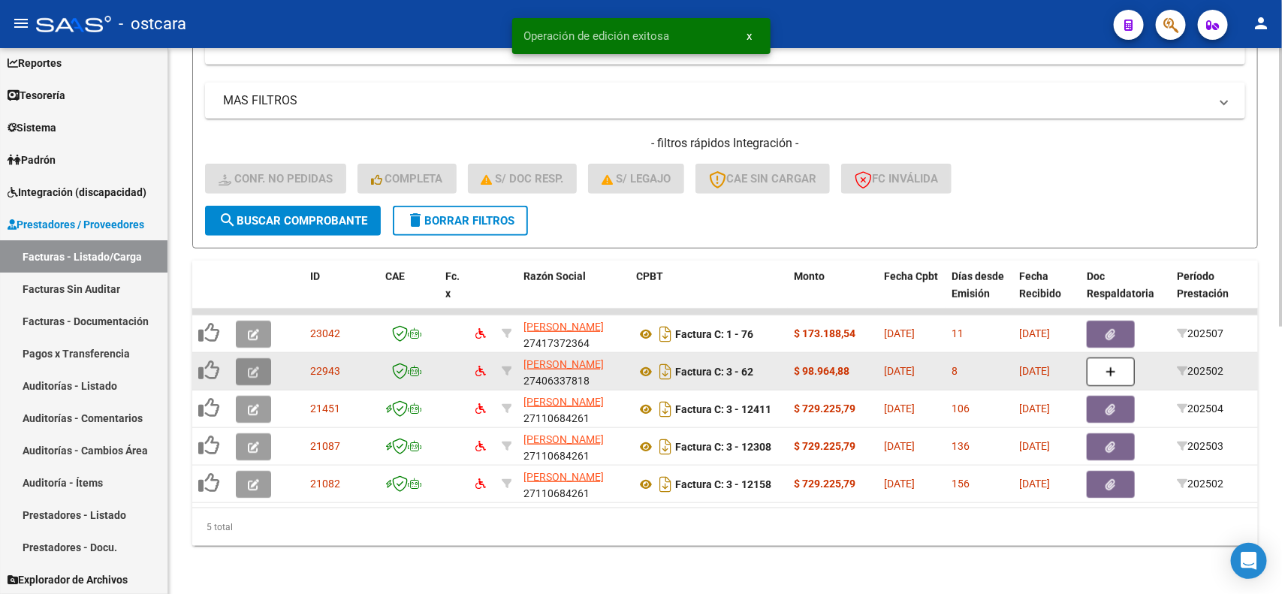
click at [245, 358] on button "button" at bounding box center [253, 371] width 35 height 27
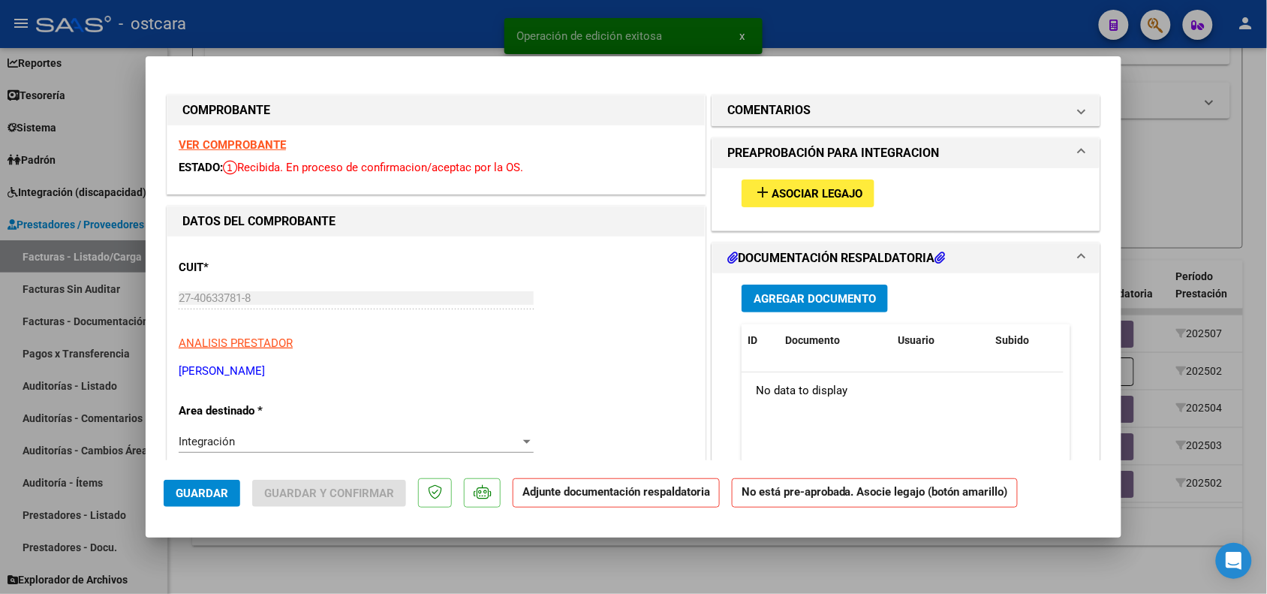
click at [245, 141] on strong "VER COMPROBANTE" at bounding box center [232, 145] width 107 height 14
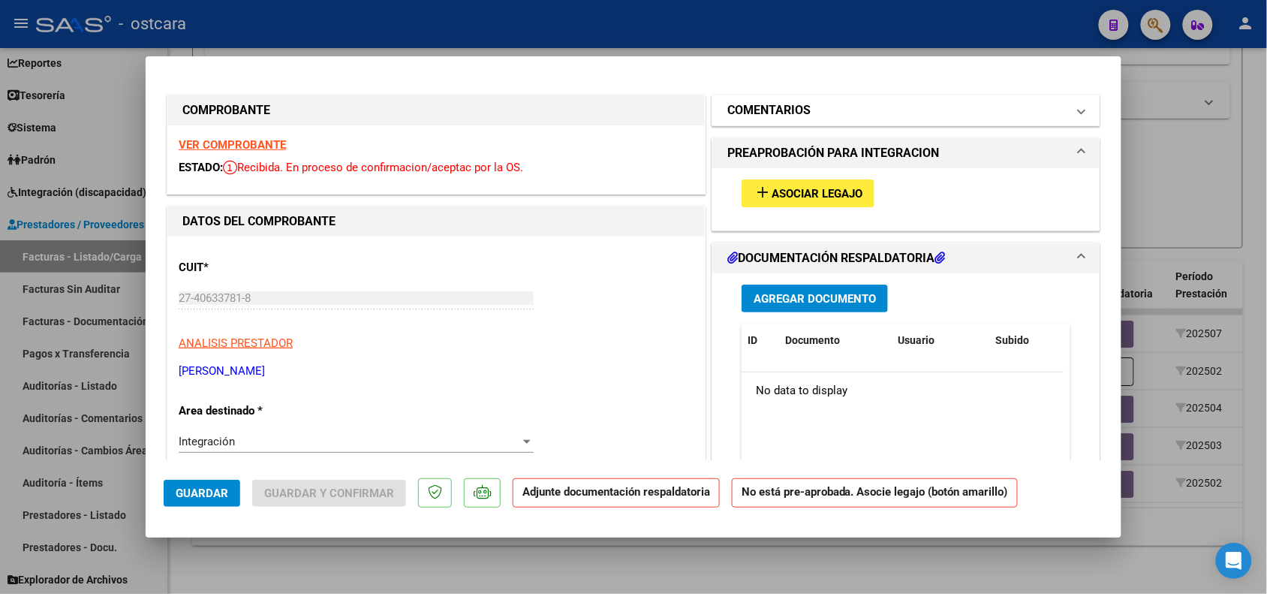
click at [775, 109] on h1 "COMENTARIOS" at bounding box center [768, 110] width 83 height 18
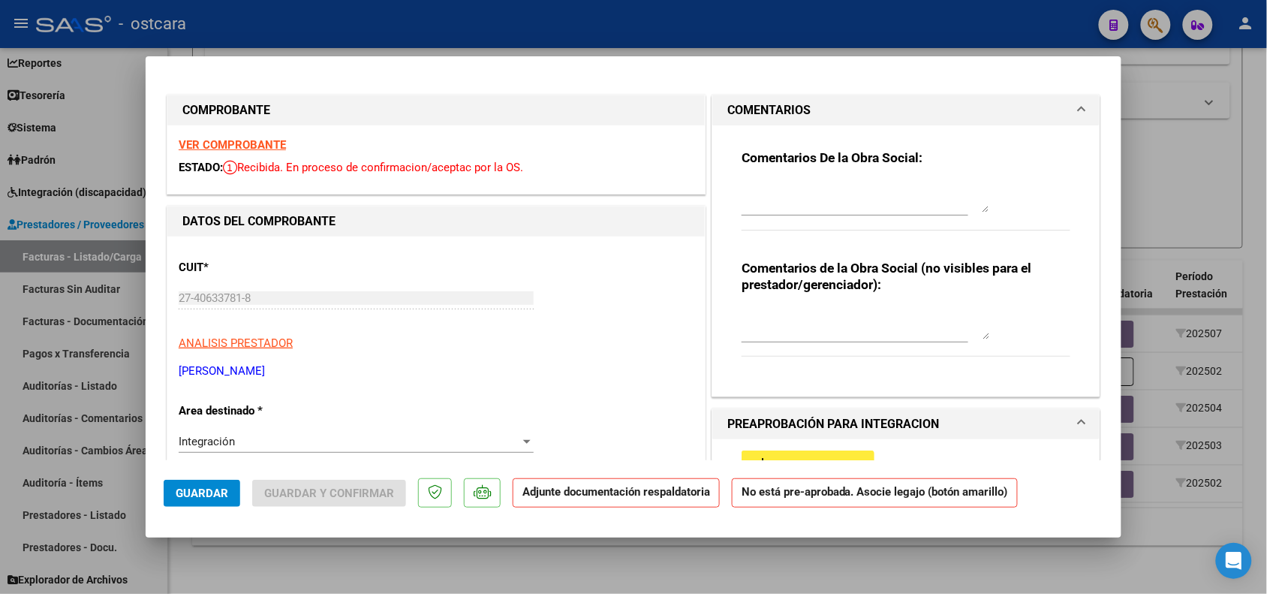
click at [759, 216] on div at bounding box center [855, 204] width 227 height 50
click at [764, 195] on textarea at bounding box center [866, 197] width 248 height 30
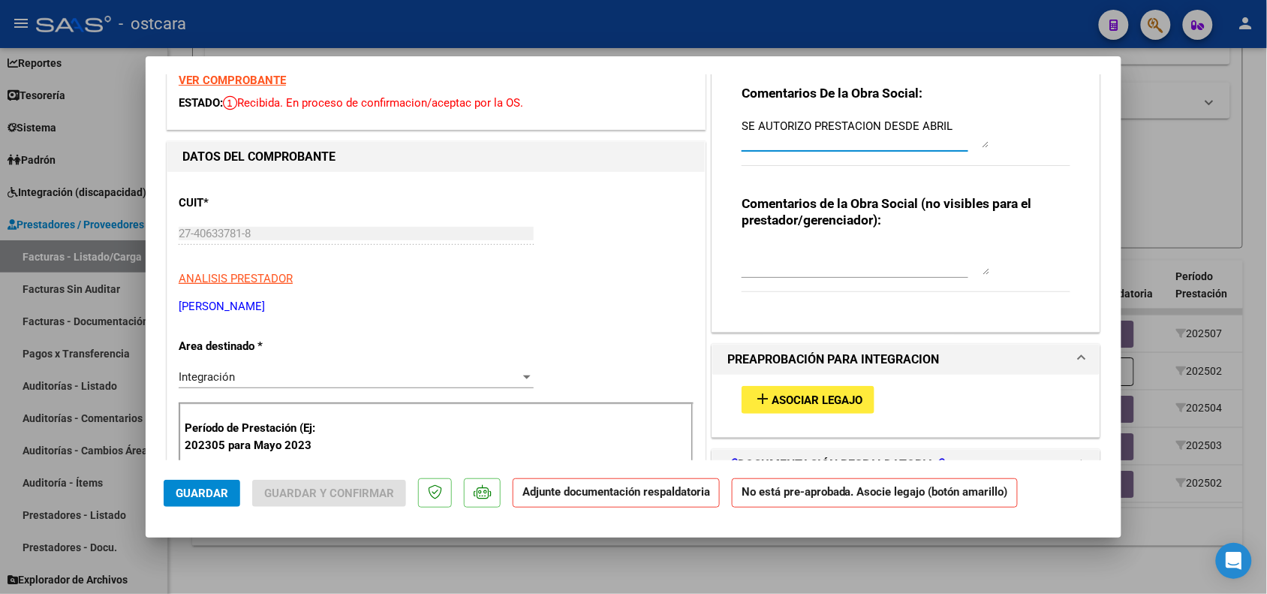
scroll to position [94, 0]
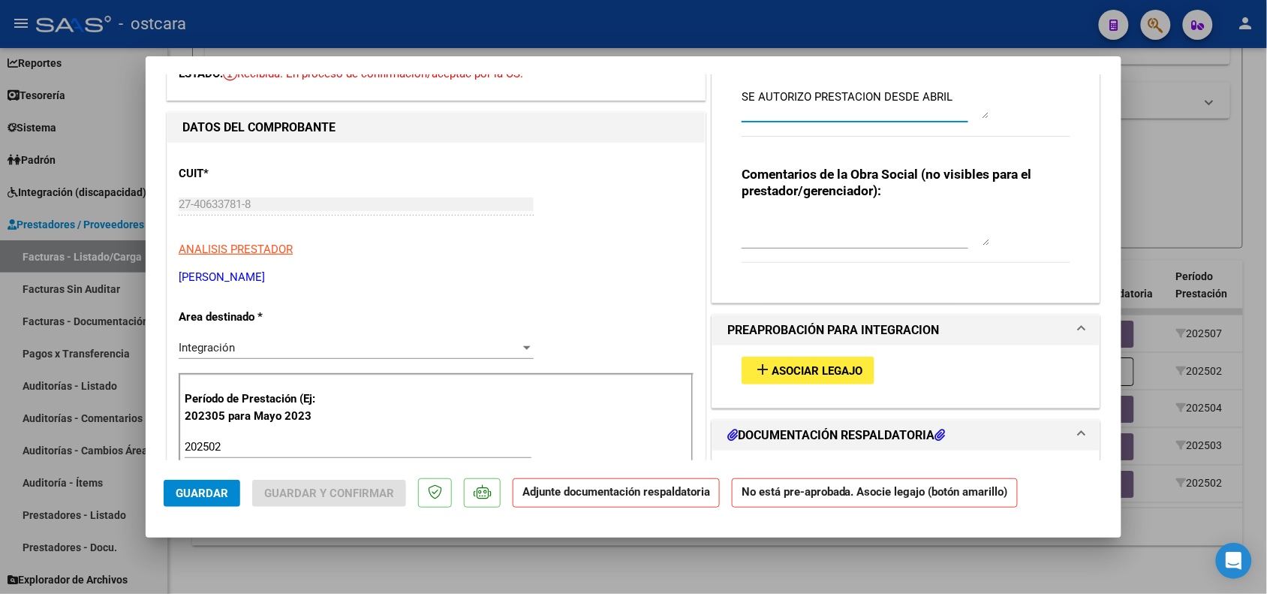
type textarea "SE AUTORIZO PRESTACION DESDE ABRIL"
click at [317, 354] on div "Integración" at bounding box center [350, 348] width 342 height 14
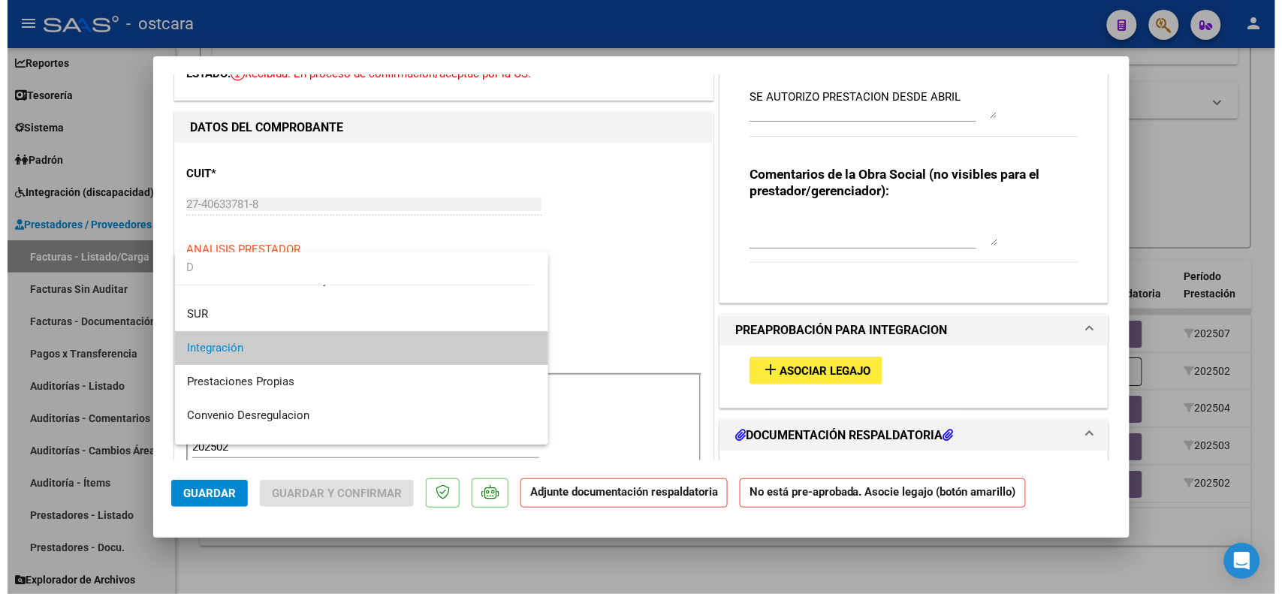
scroll to position [0, 0]
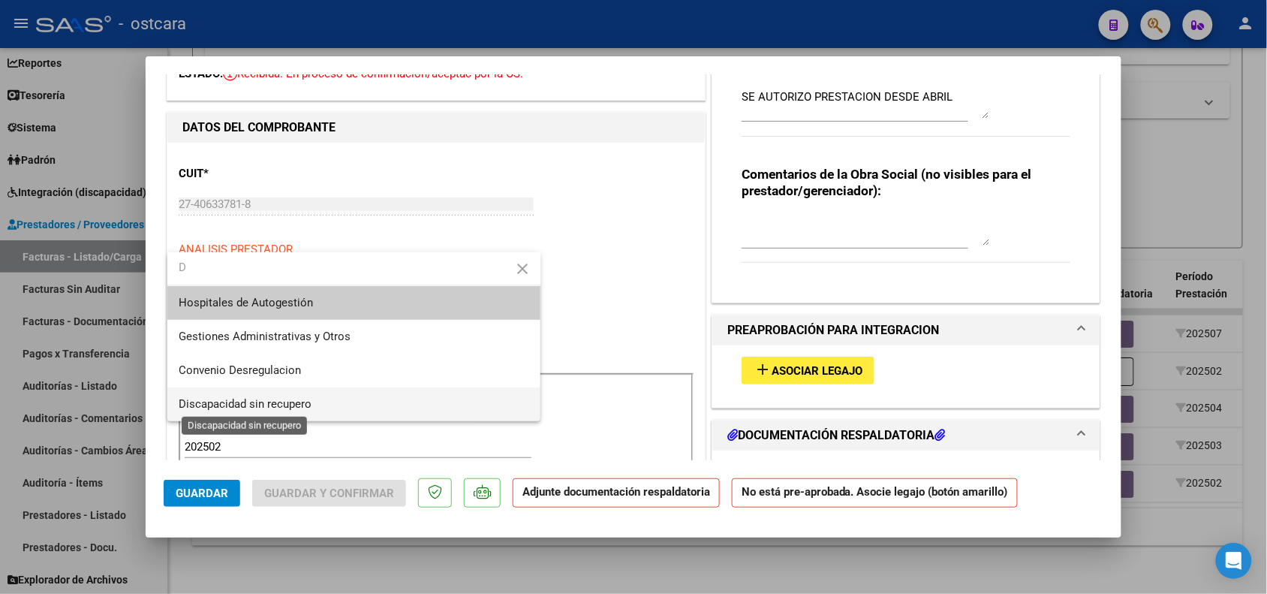
type input "D"
click at [275, 408] on span "Discapacidad sin recupero" at bounding box center [245, 404] width 133 height 14
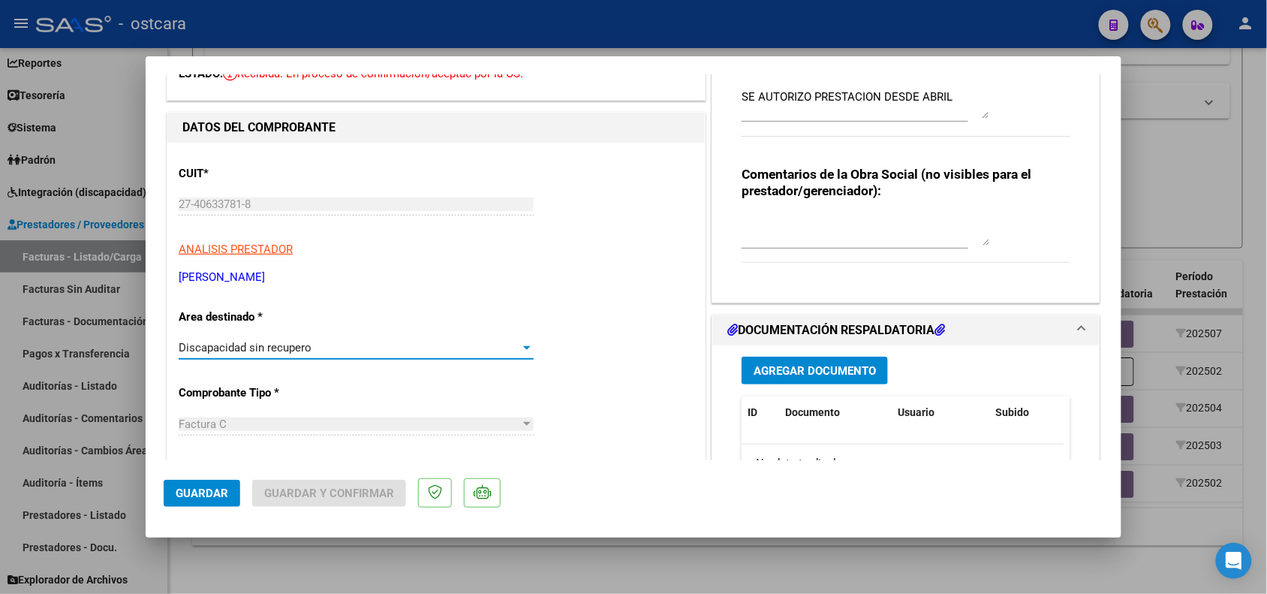
click at [201, 497] on span "Guardar" at bounding box center [202, 493] width 53 height 14
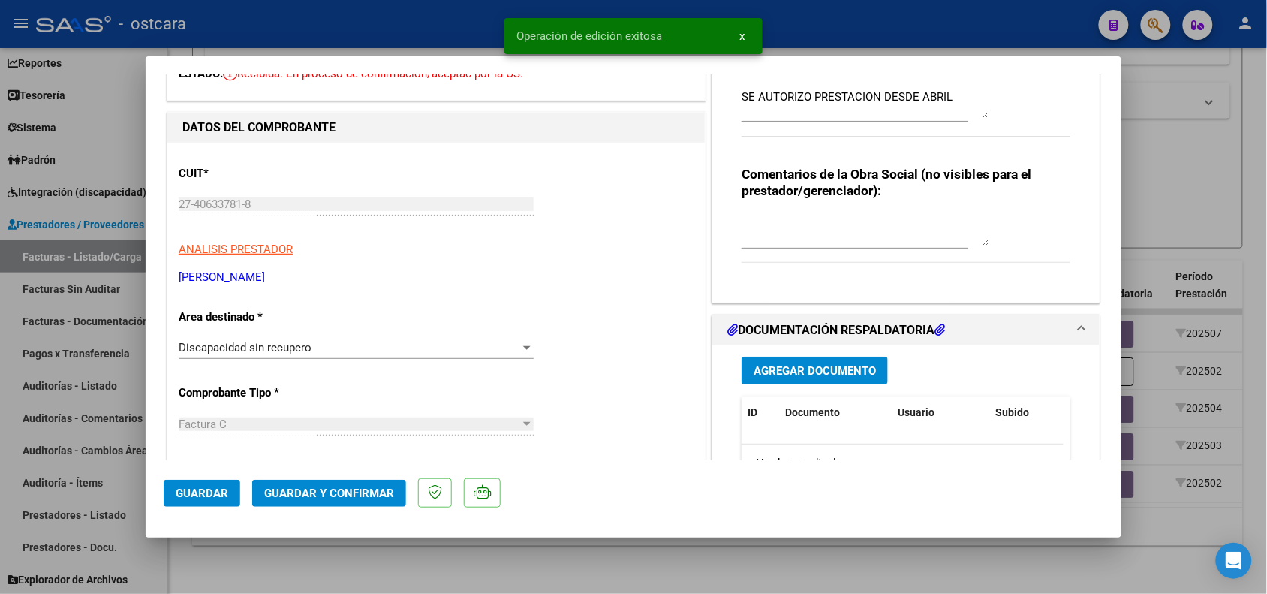
click at [290, 571] on div at bounding box center [633, 297] width 1267 height 594
type input "$ 0,00"
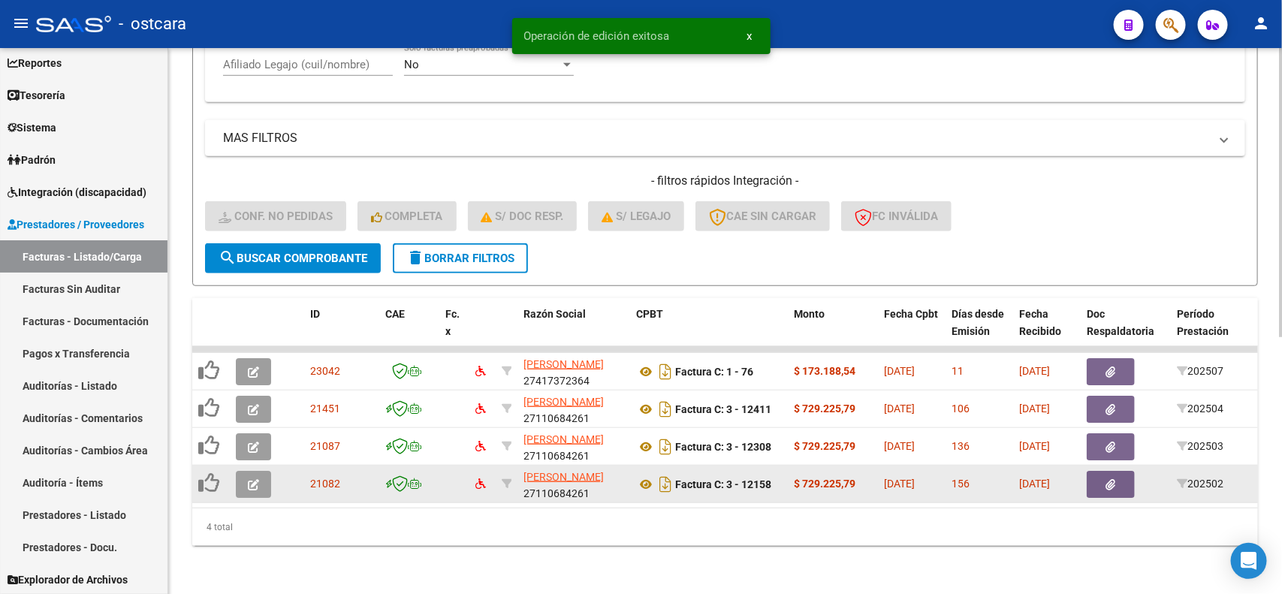
scroll to position [485, 0]
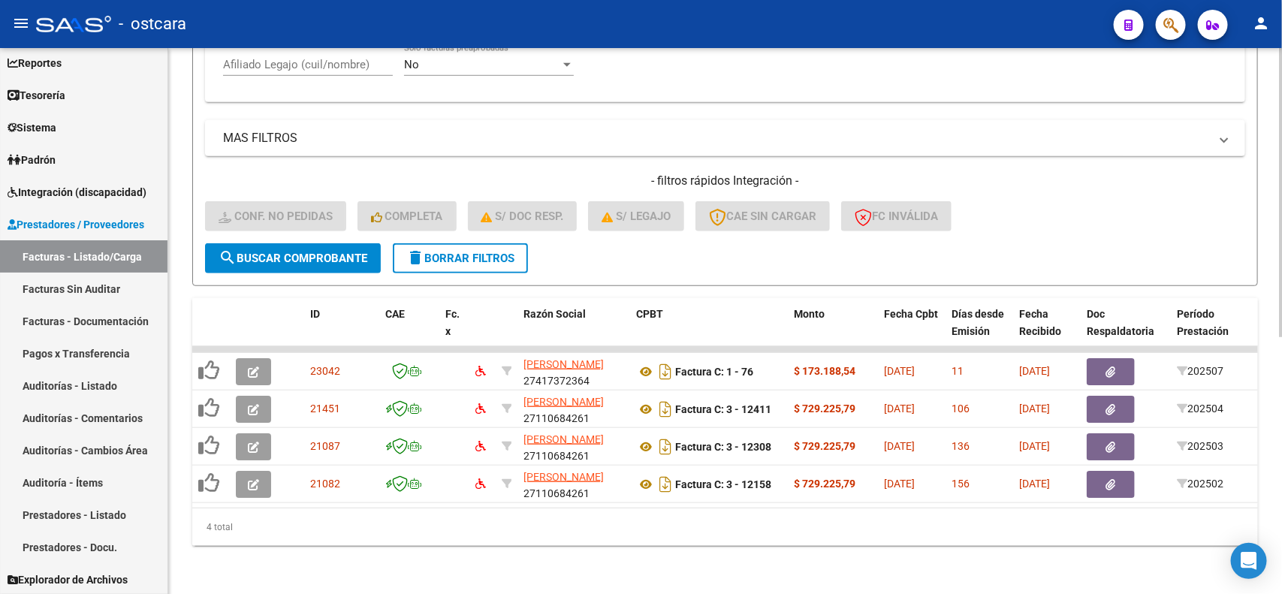
click at [483, 252] on span "delete Borrar Filtros" at bounding box center [460, 259] width 108 height 14
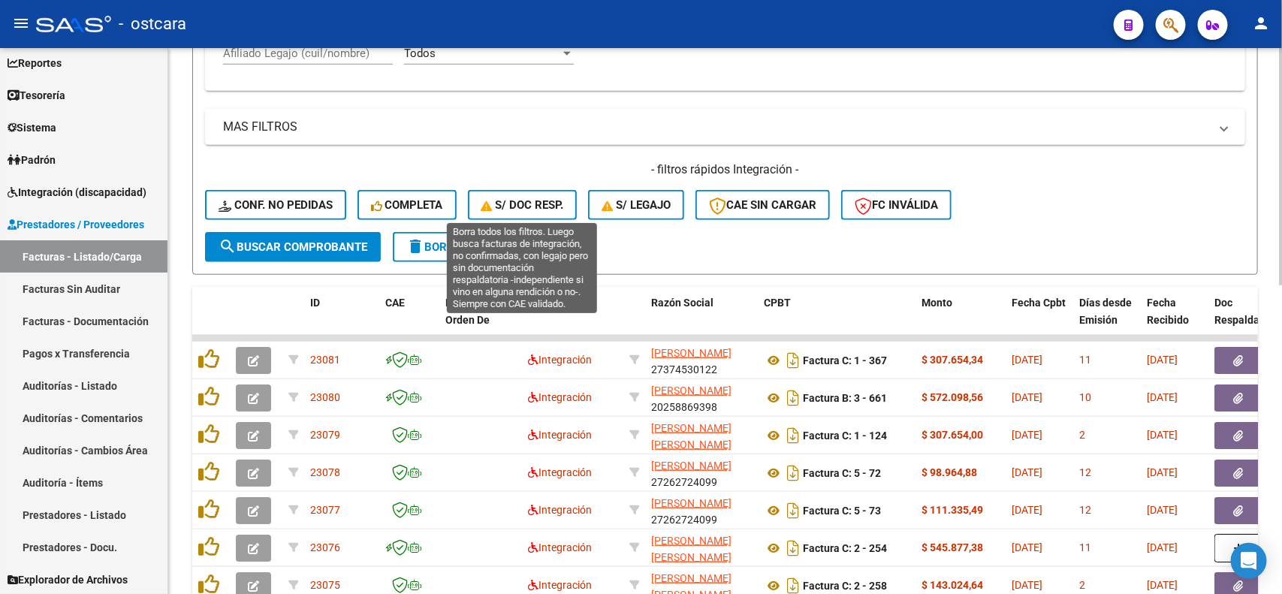
click at [530, 212] on button "S/ Doc Resp." at bounding box center [523, 205] width 110 height 30
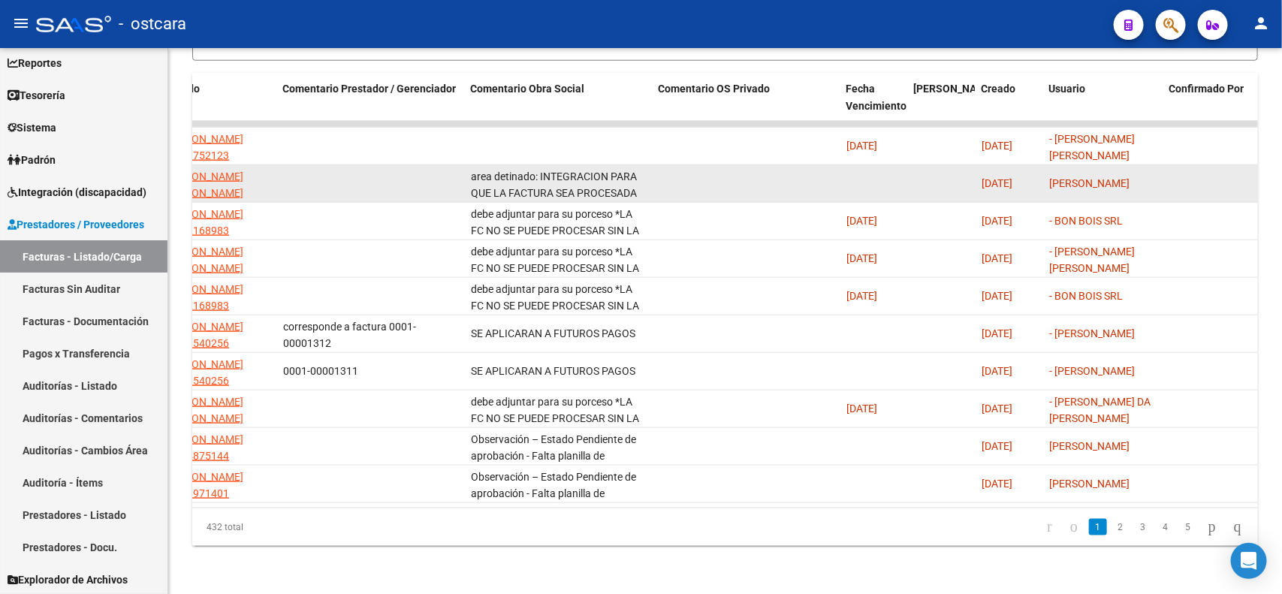
scroll to position [36, 0]
drag, startPoint x: 538, startPoint y: 163, endPoint x: 631, endPoint y: 181, distance: 94.8
click at [631, 181] on div "area detinado: INTEGRACION PARA QUE LA FACTURA SEA PROCESADA DEBE ADJUNTAR LA P…" at bounding box center [559, 184] width 176 height 32
copy span "INTEGRACION PARA QUE LA FACTURA SEA PROCESADA DEBE ADJUNTAR LA PLANILLA DE ASIS…"
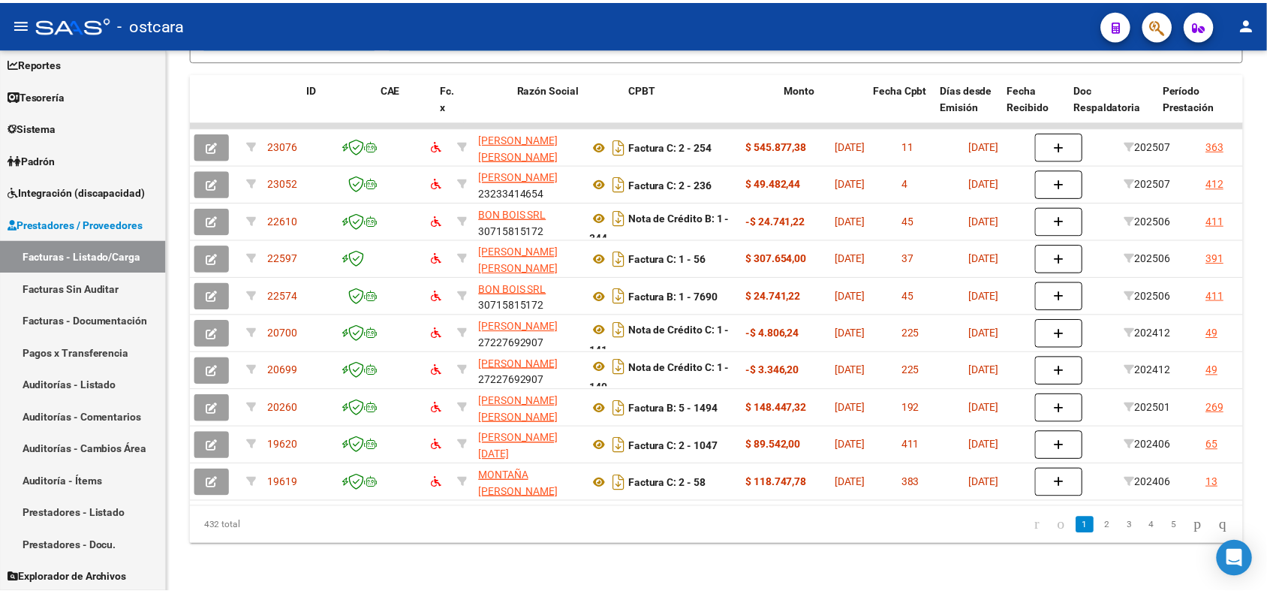
scroll to position [0, 0]
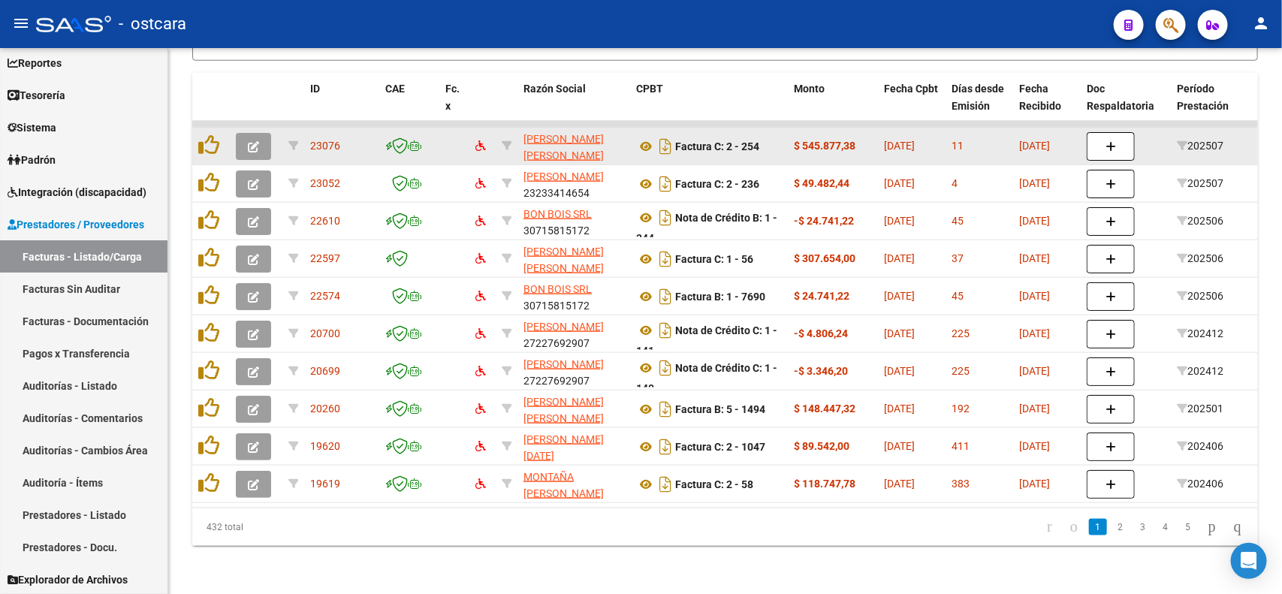
click at [248, 141] on icon "button" at bounding box center [253, 146] width 11 height 11
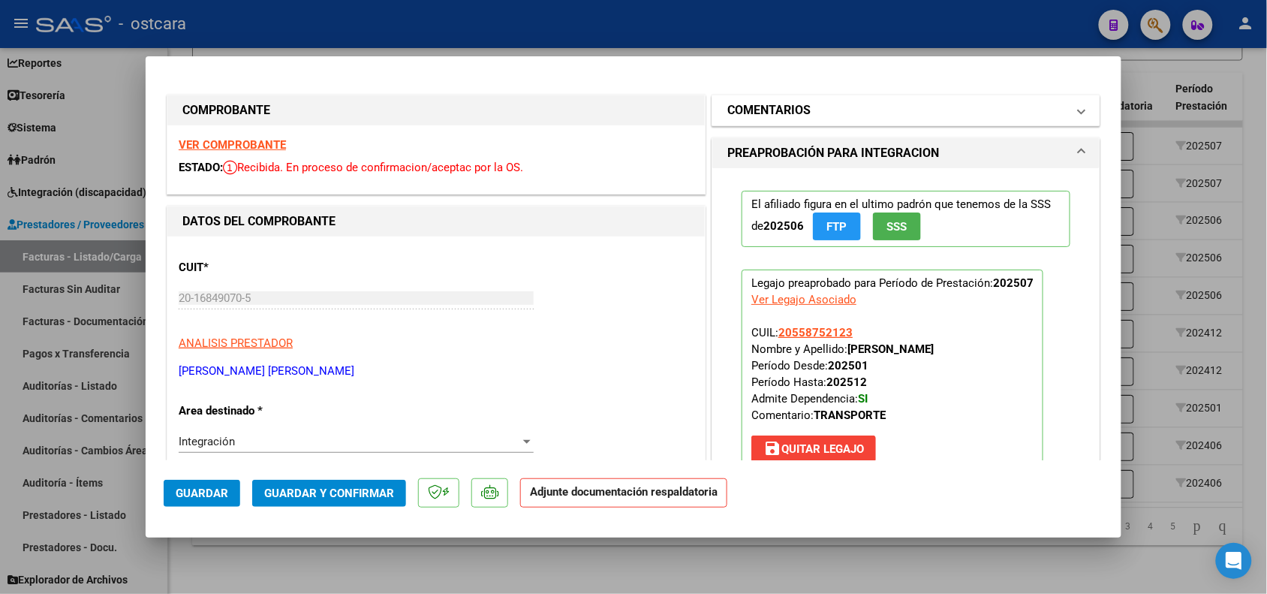
click at [797, 122] on mat-expansion-panel-header "COMENTARIOS" at bounding box center [905, 110] width 387 height 30
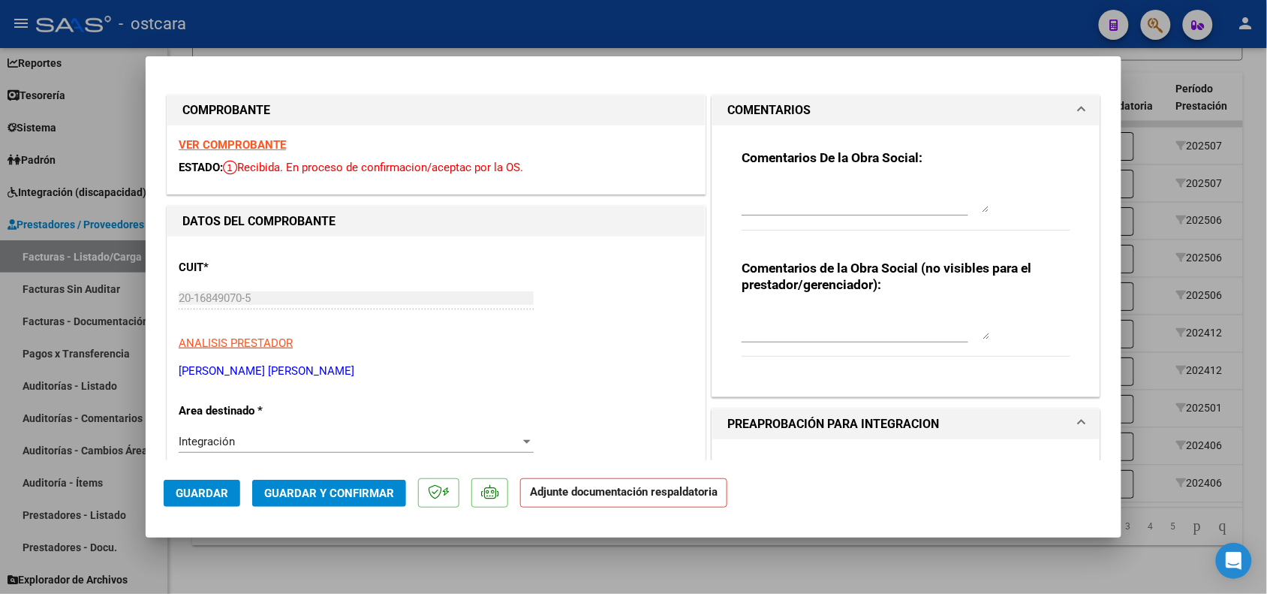
click at [789, 194] on textarea at bounding box center [866, 197] width 248 height 30
paste textarea "INTEGRACION PARA QUE LA FACTURA SEA PROCESADA DEBE ADJUNTAR LA PLANILLA DE ASIS…"
type textarea "INTEGRACION PARA QUE LA FACTURA SEA PROCESADA DEBE ADJUNTAR LA PLANILLA DE ASIS…"
click at [197, 492] on span "Guardar" at bounding box center [202, 493] width 53 height 14
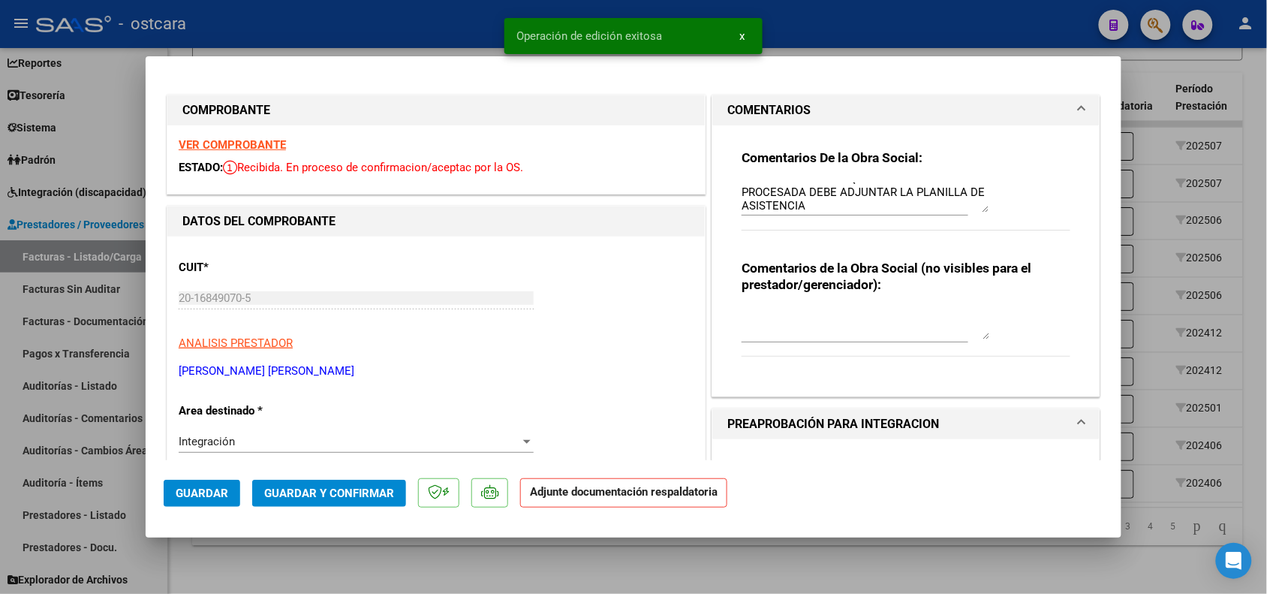
click at [301, 586] on div at bounding box center [633, 297] width 1267 height 594
type input "$ 0,00"
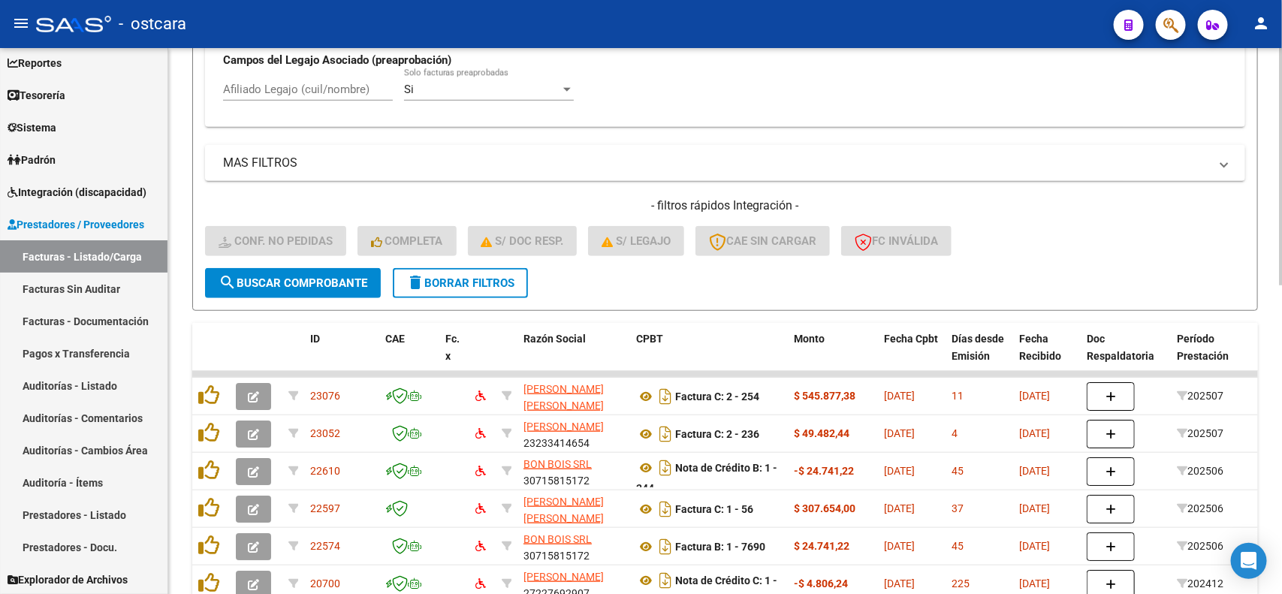
scroll to position [429, 0]
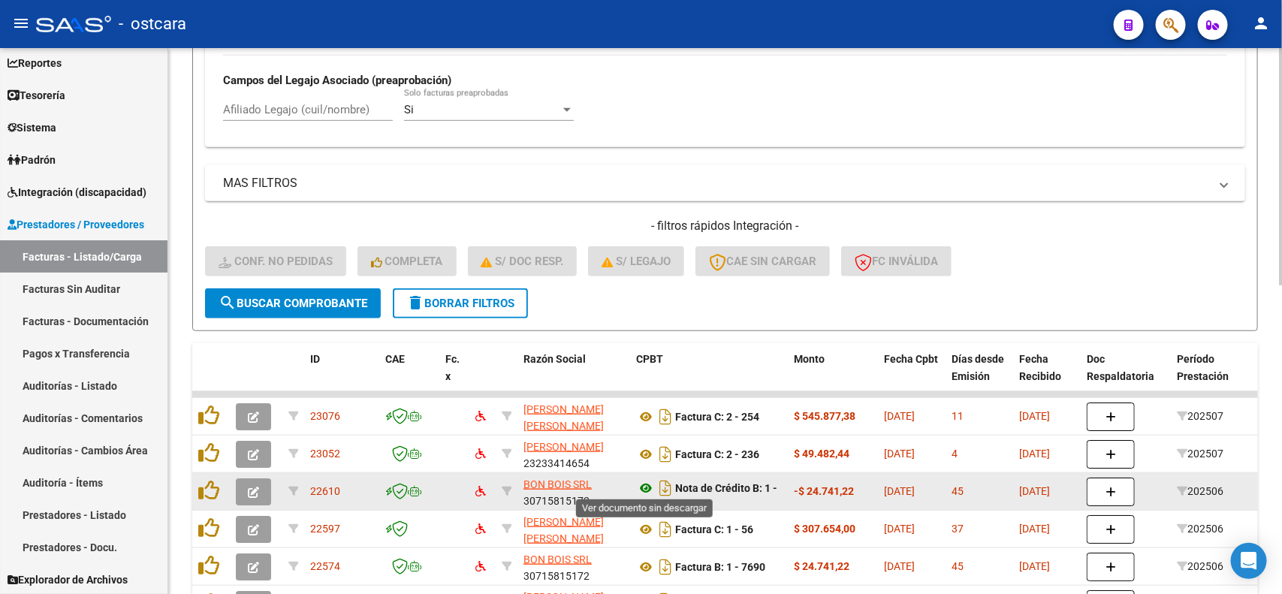
click at [643, 479] on icon at bounding box center [646, 488] width 20 height 18
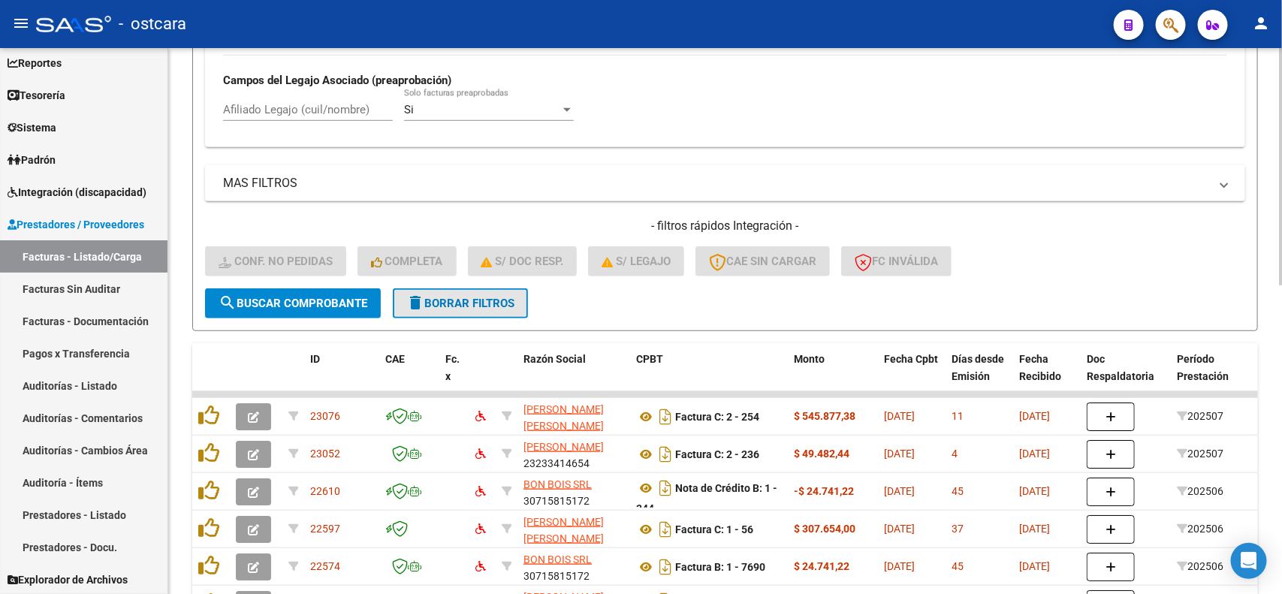
click at [495, 310] on button "delete Borrar Filtros" at bounding box center [460, 303] width 135 height 30
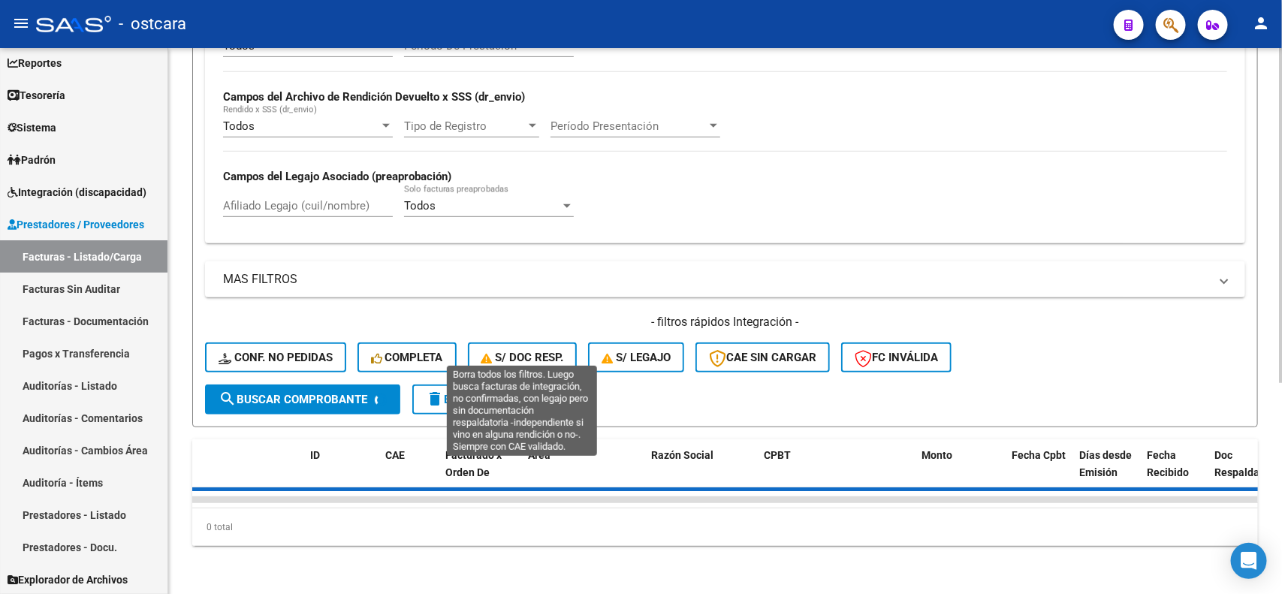
click at [399, 338] on div "Video tutorial PRESTADORES -> Listado de CPBTs Emitidos por Prestadores / Prove…" at bounding box center [724, 142] width 1065 height 806
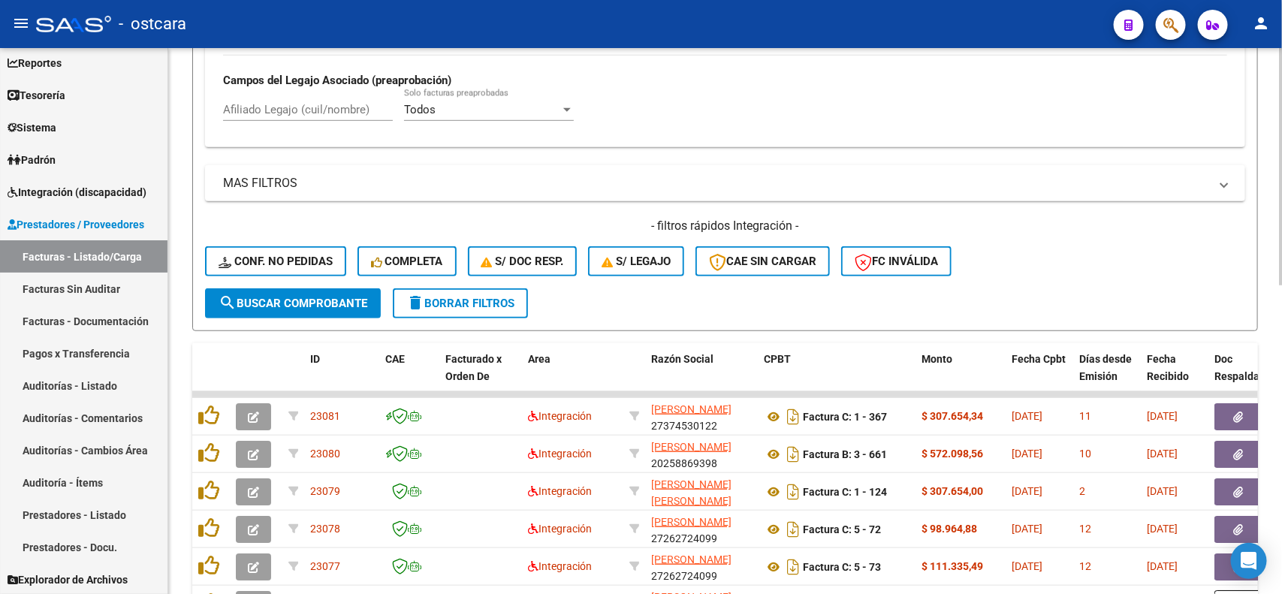
scroll to position [710, 0]
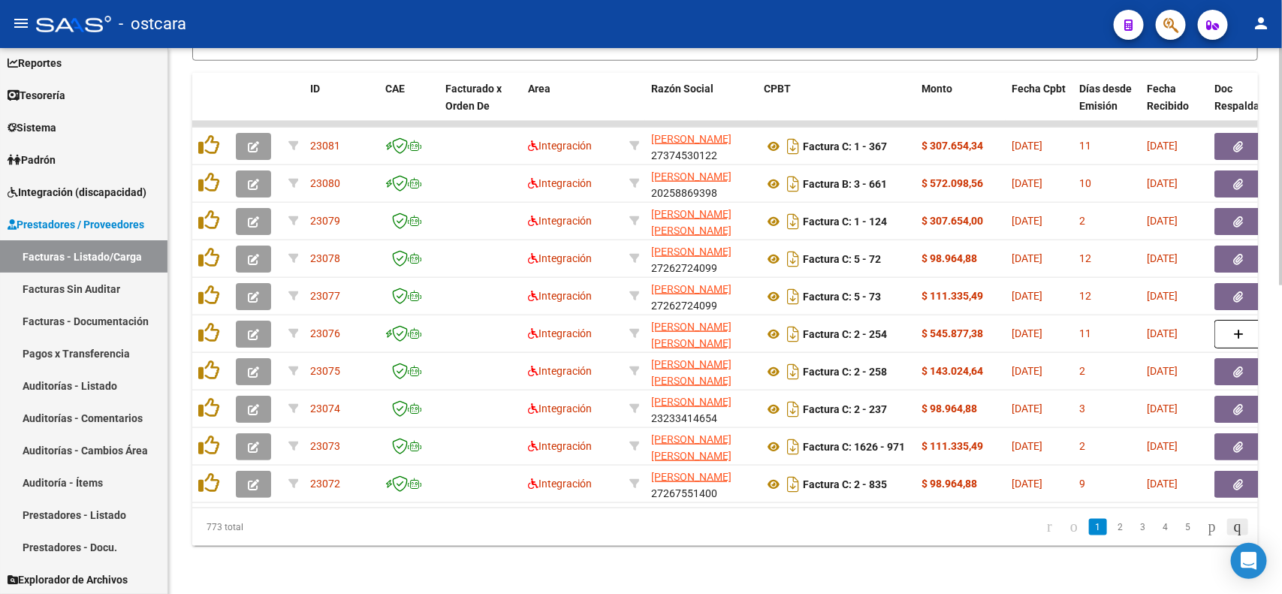
click at [1231, 523] on icon "go to last page" at bounding box center [1237, 526] width 12 height 18
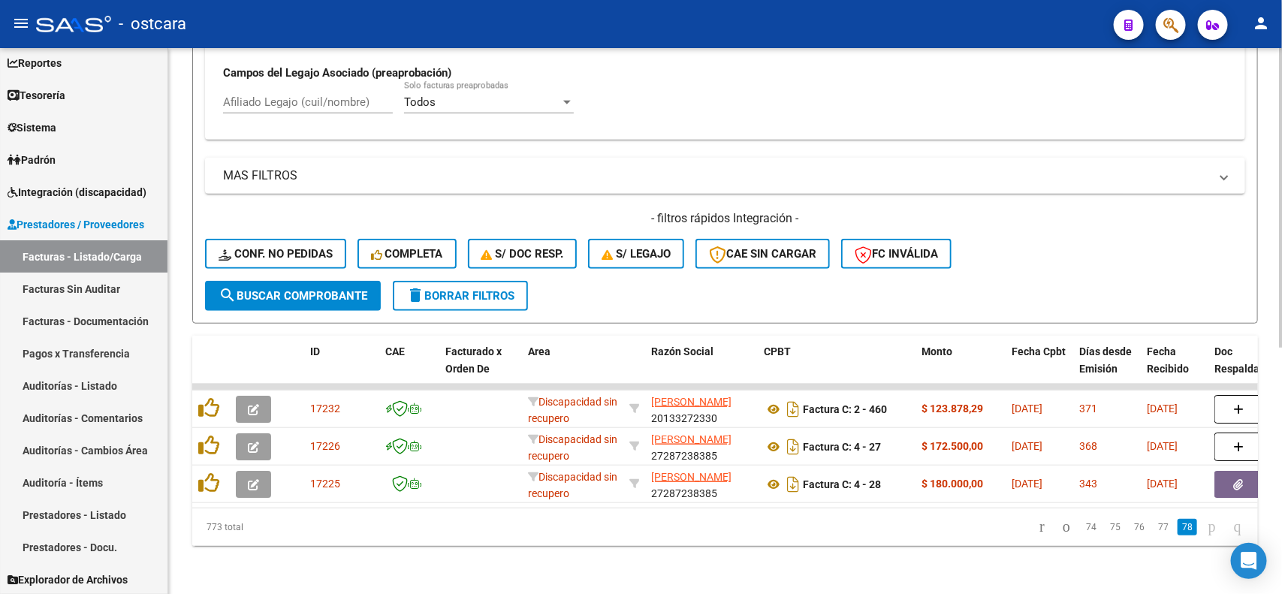
scroll to position [447, 0]
click at [463, 289] on span "delete Borrar Filtros" at bounding box center [460, 296] width 108 height 14
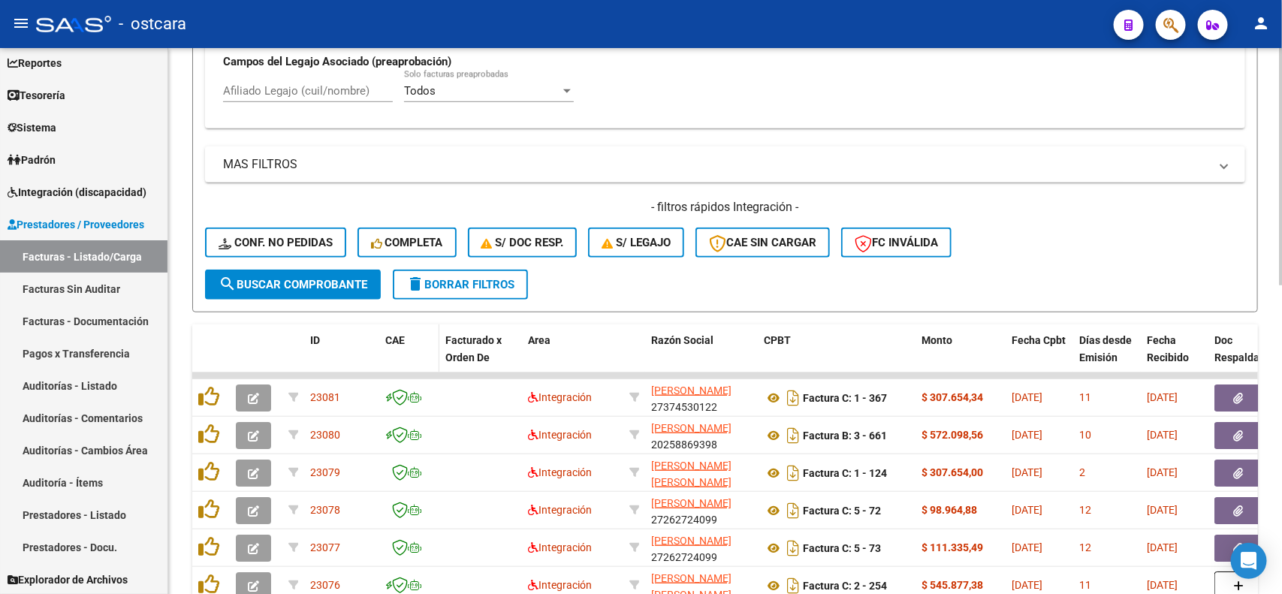
click at [411, 340] on div "CAE" at bounding box center [409, 340] width 48 height 17
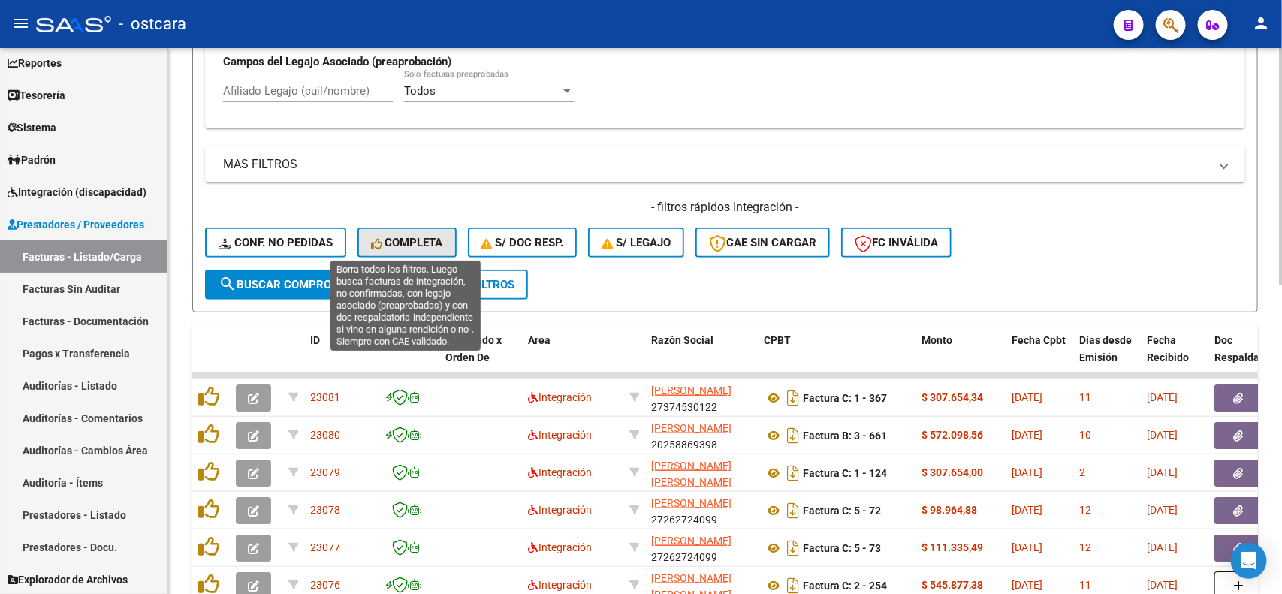
click at [402, 236] on span "Completa" at bounding box center [407, 243] width 72 height 14
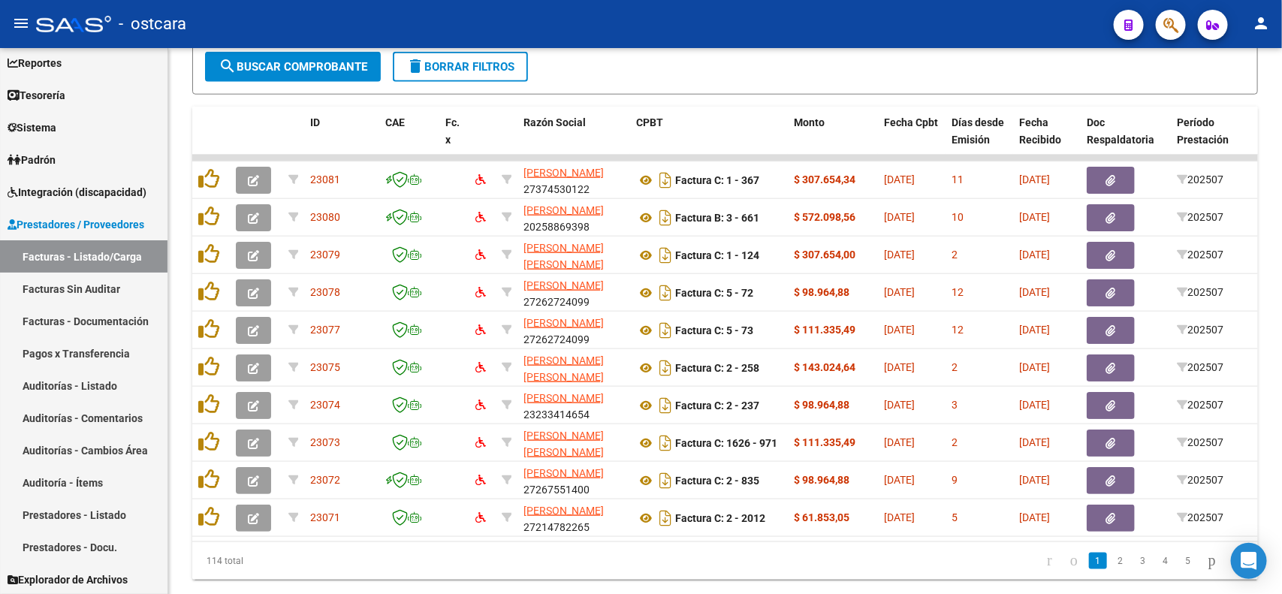
scroll to position [710, 0]
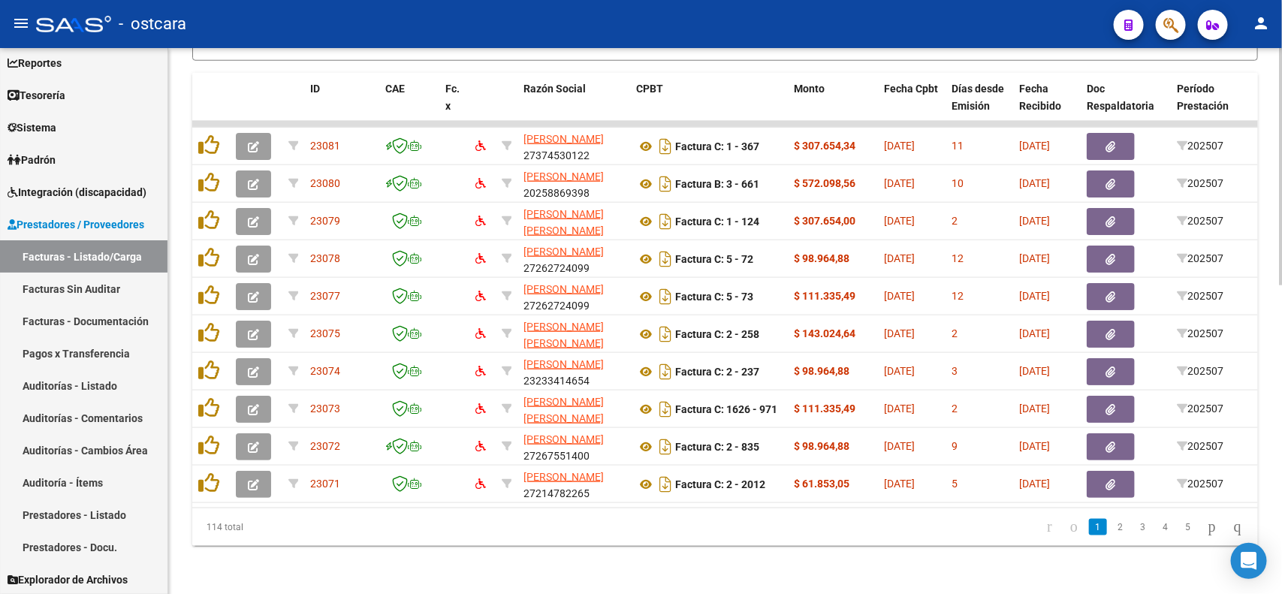
click at [1111, 528] on link "2" at bounding box center [1120, 527] width 18 height 17
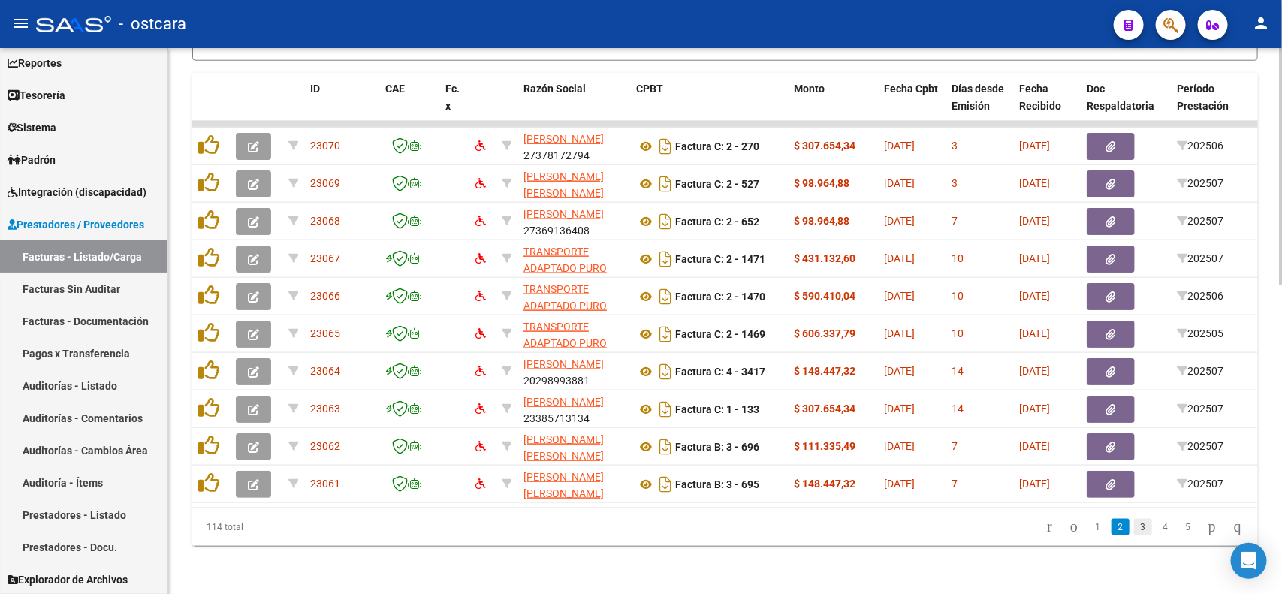
click at [1134, 527] on link "3" at bounding box center [1143, 527] width 18 height 17
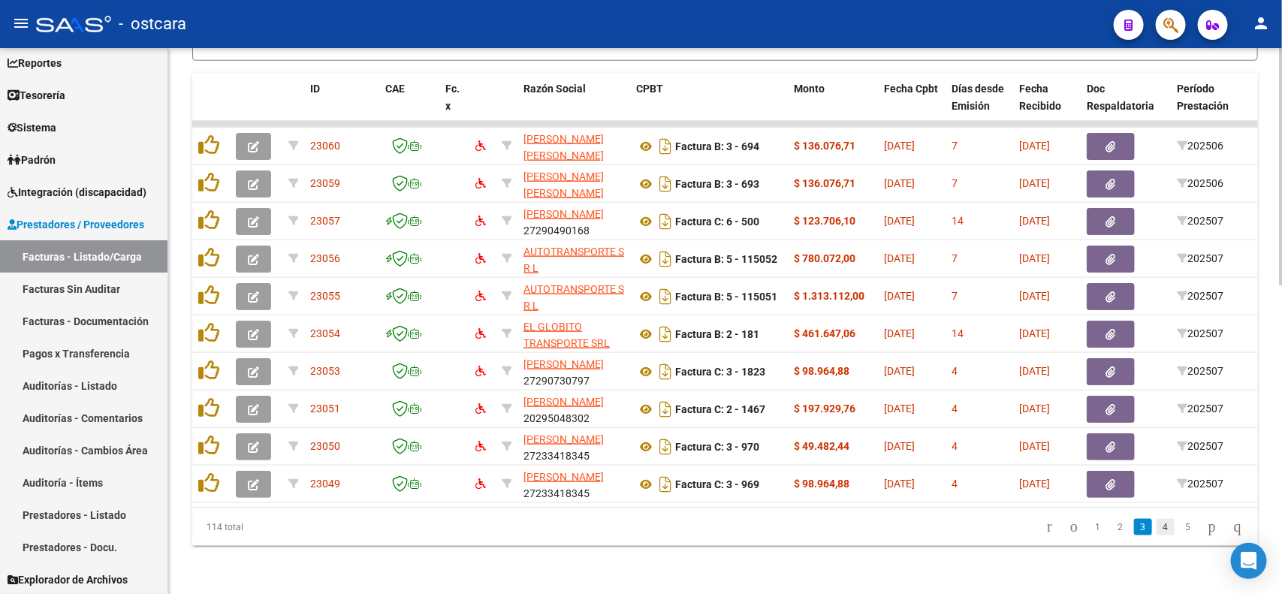
click at [1156, 532] on link "4" at bounding box center [1165, 527] width 18 height 17
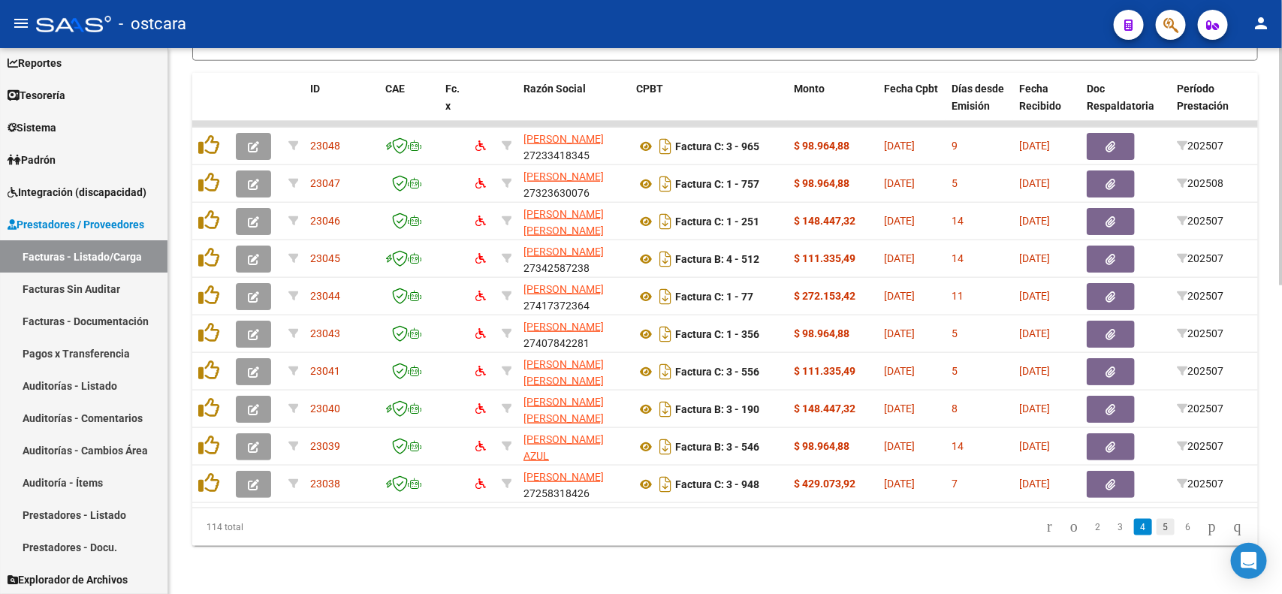
click at [1156, 526] on link "5" at bounding box center [1165, 527] width 18 height 17
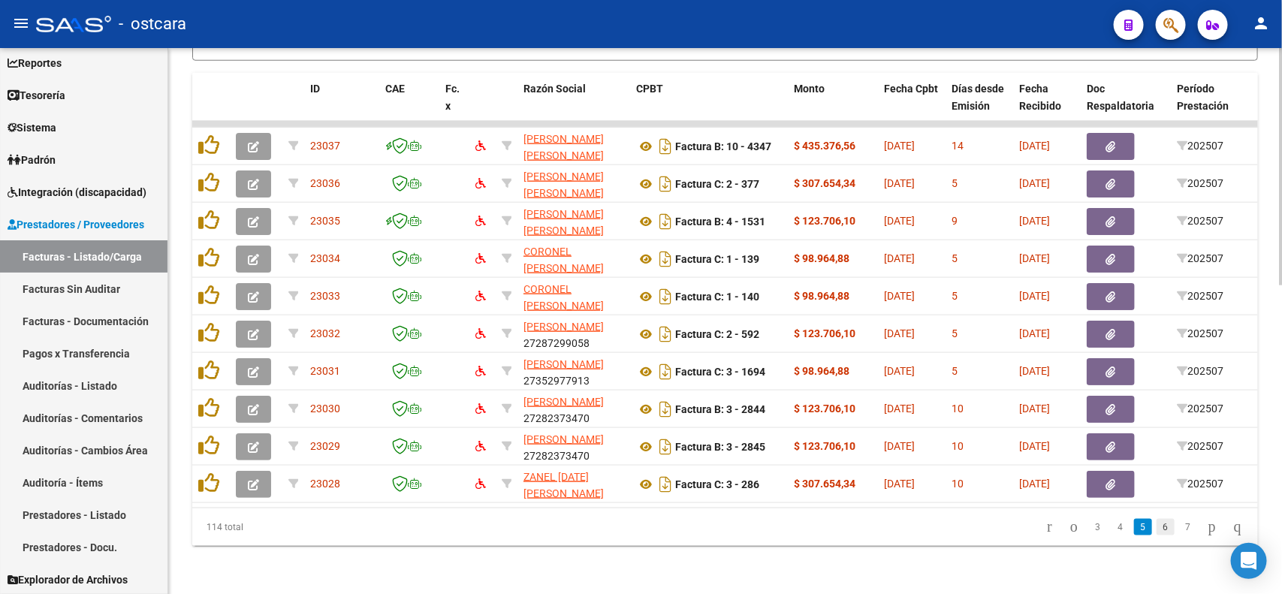
click at [1156, 530] on link "6" at bounding box center [1165, 527] width 18 height 17
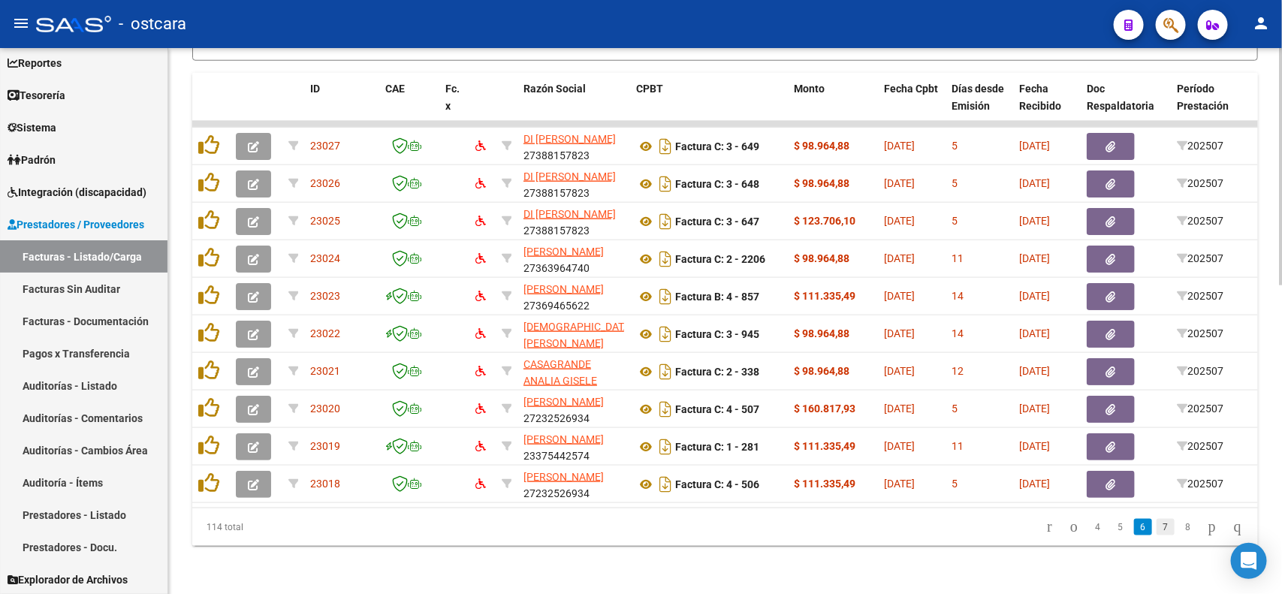
click at [1156, 531] on link "7" at bounding box center [1165, 527] width 18 height 17
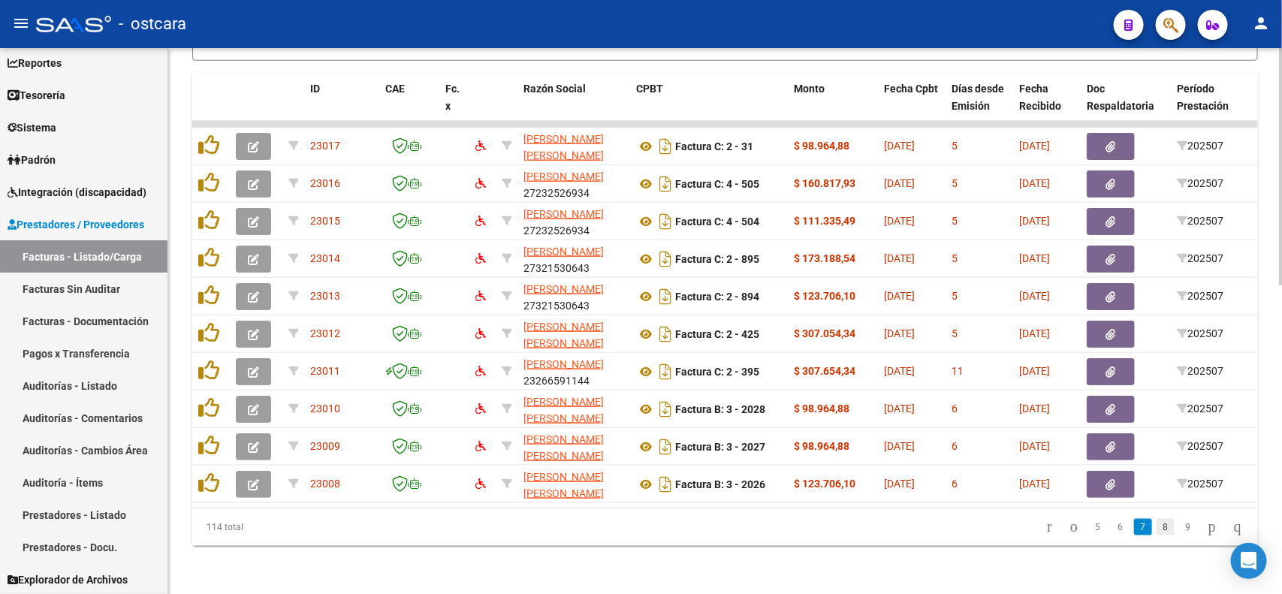
click at [1156, 528] on link "8" at bounding box center [1165, 527] width 18 height 17
click at [1157, 528] on link "9" at bounding box center [1164, 527] width 18 height 17
click at [1206, 529] on icon "go to next page" at bounding box center [1212, 526] width 12 height 18
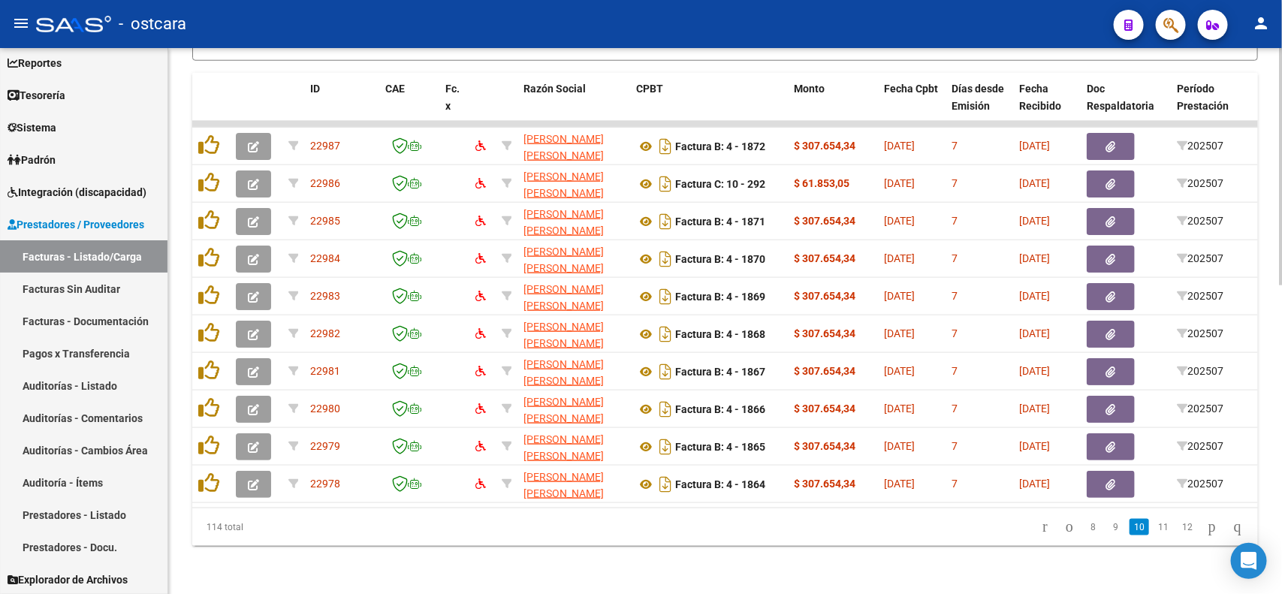
click at [1206, 532] on icon "go to next page" at bounding box center [1212, 526] width 12 height 18
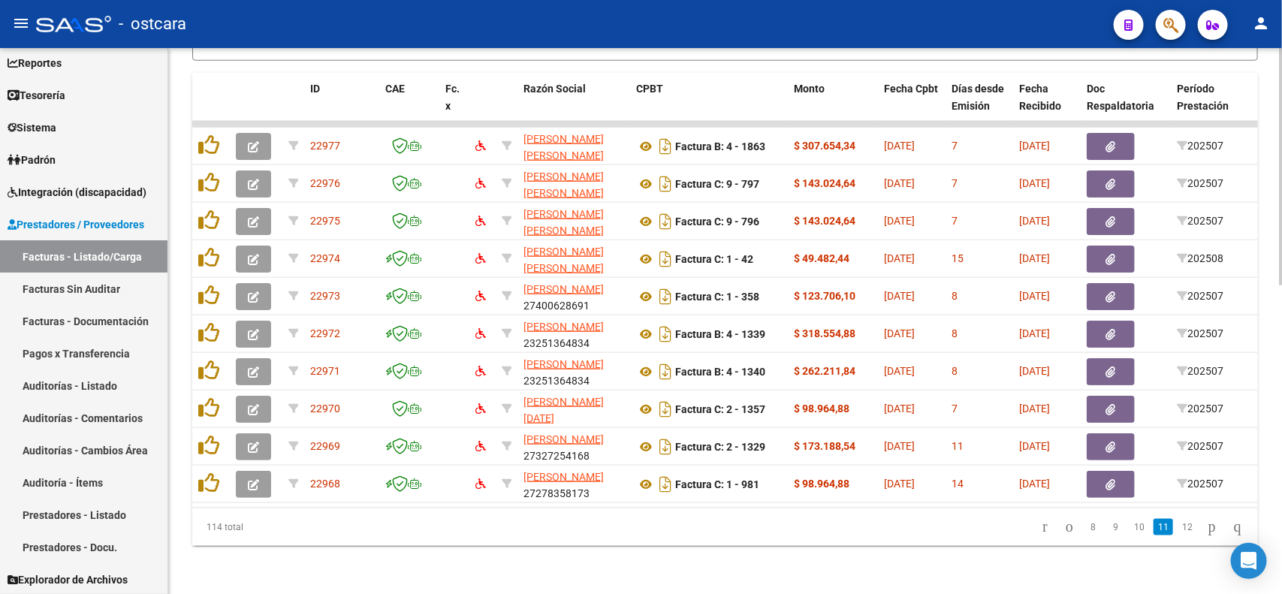
click at [1206, 532] on icon "go to next page" at bounding box center [1212, 526] width 12 height 18
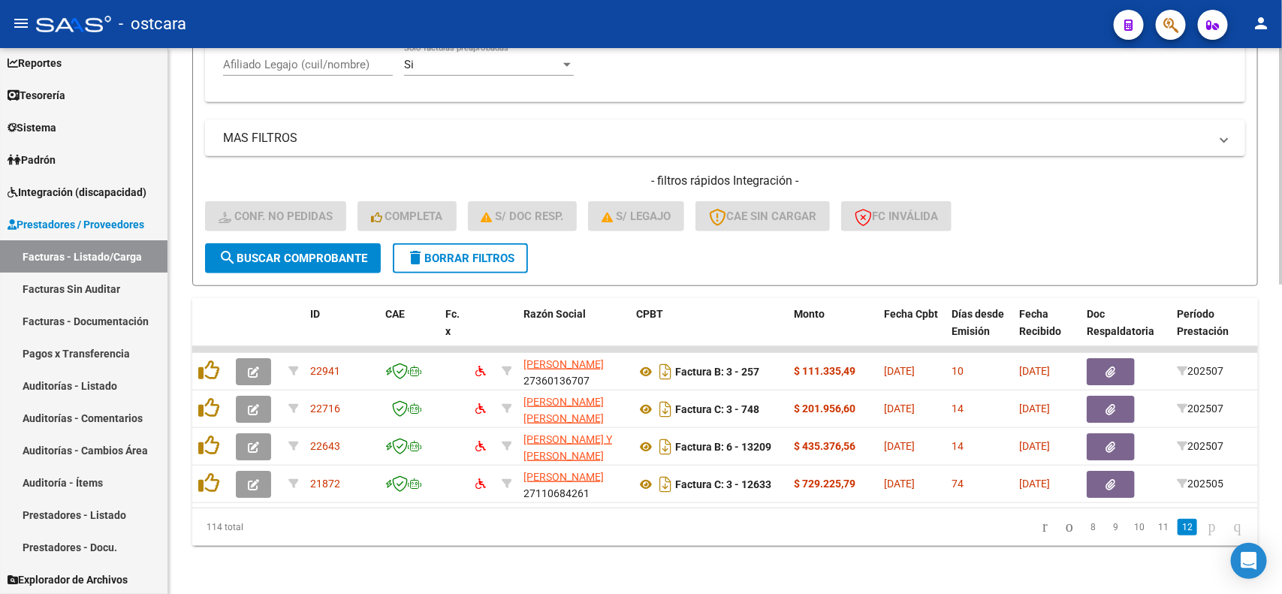
scroll to position [485, 0]
click at [1206, 532] on icon "go to next page" at bounding box center [1212, 526] width 12 height 18
click at [460, 252] on span "delete Borrar Filtros" at bounding box center [460, 259] width 108 height 14
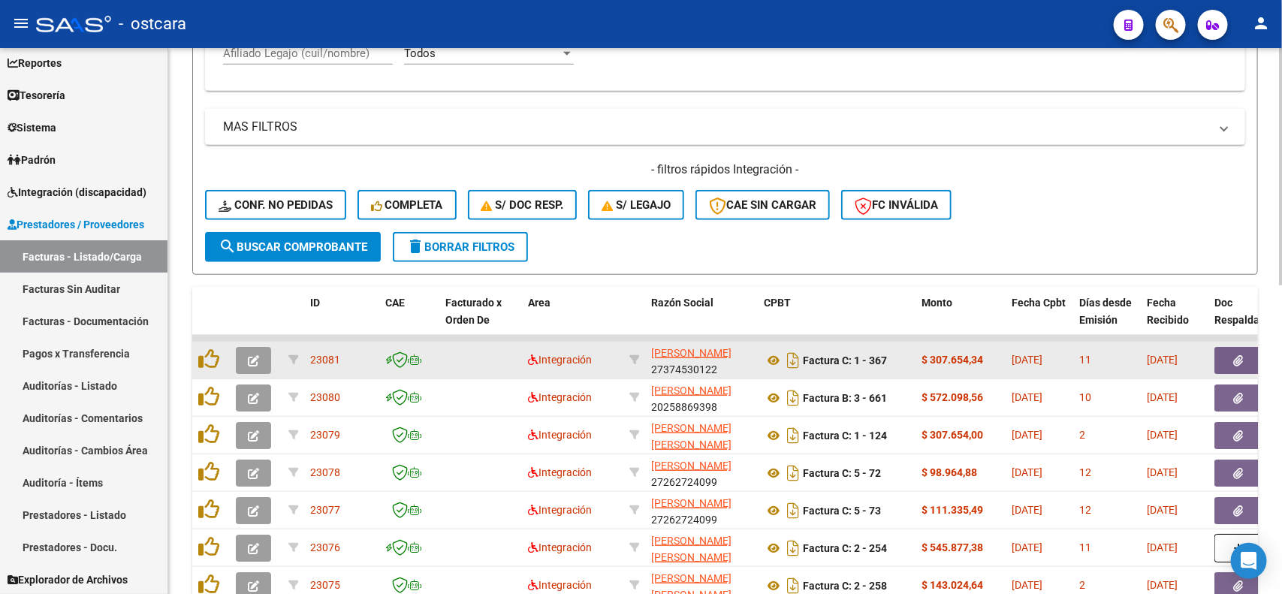
click at [310, 342] on datatable-body-cell "23081" at bounding box center [341, 360] width 75 height 37
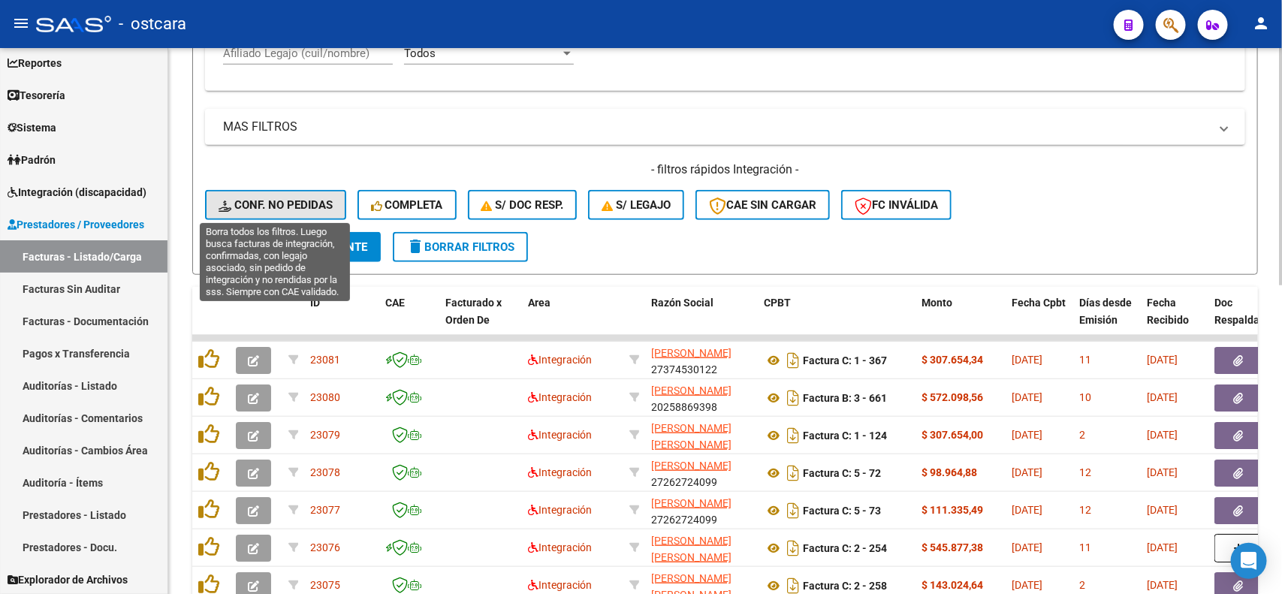
click at [321, 201] on span "Conf. no pedidas" at bounding box center [275, 205] width 114 height 14
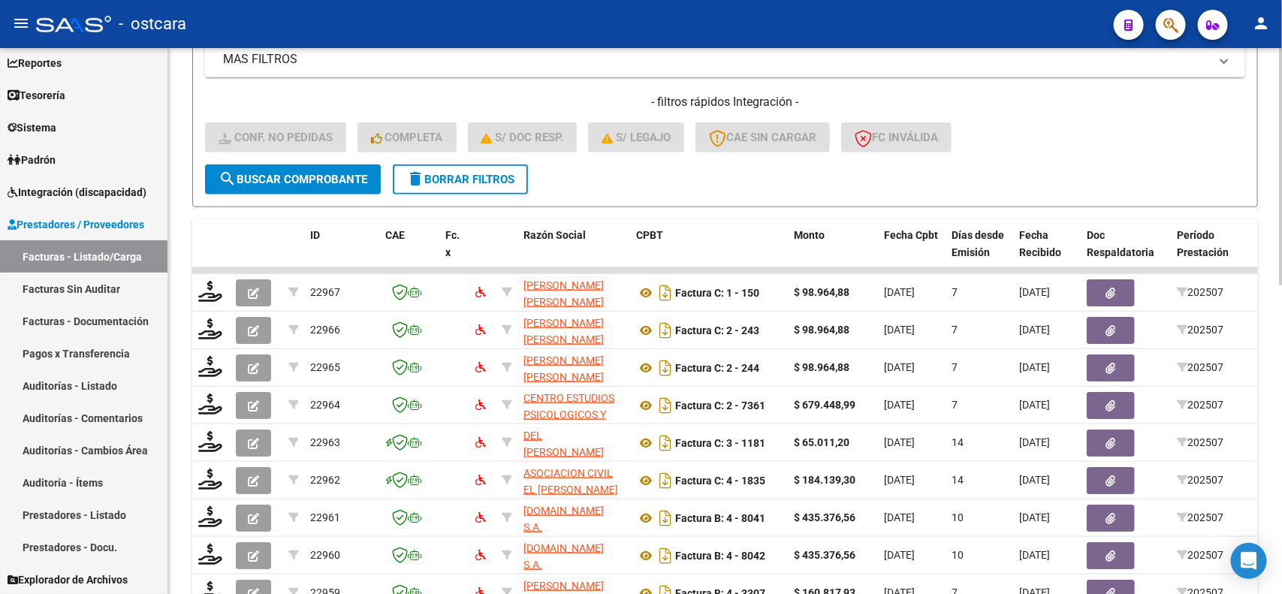
scroll to position [710, 0]
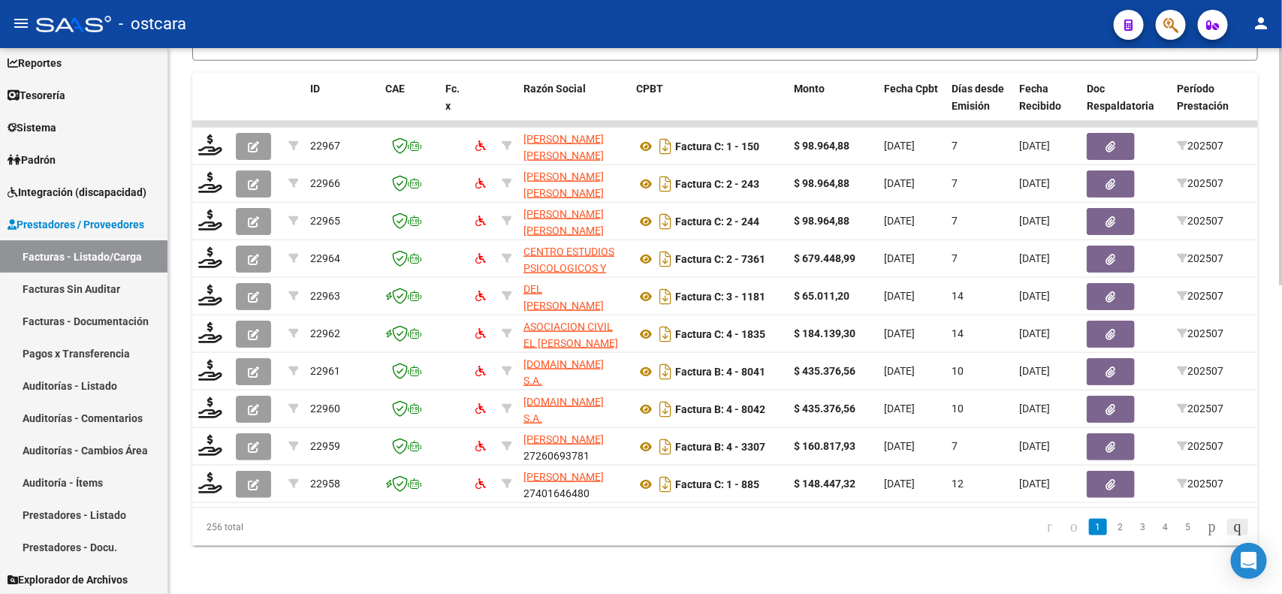
click at [1237, 526] on icon "go to last page" at bounding box center [1237, 526] width 12 height 18
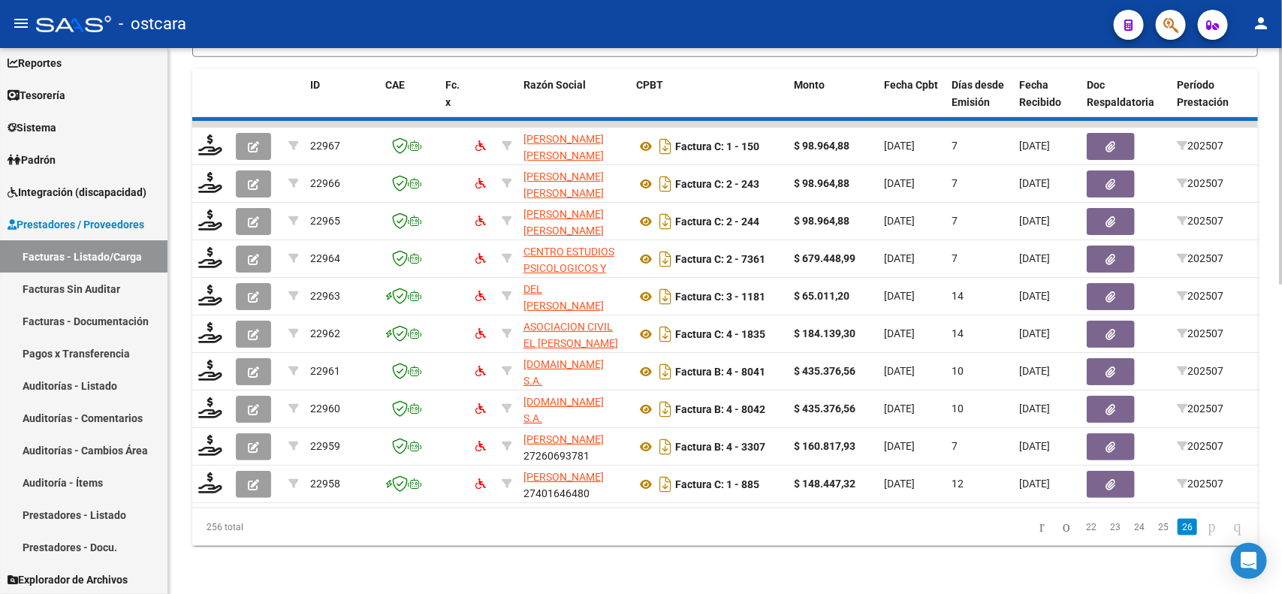
scroll to position [560, 0]
